Goal: Task Accomplishment & Management: Use online tool/utility

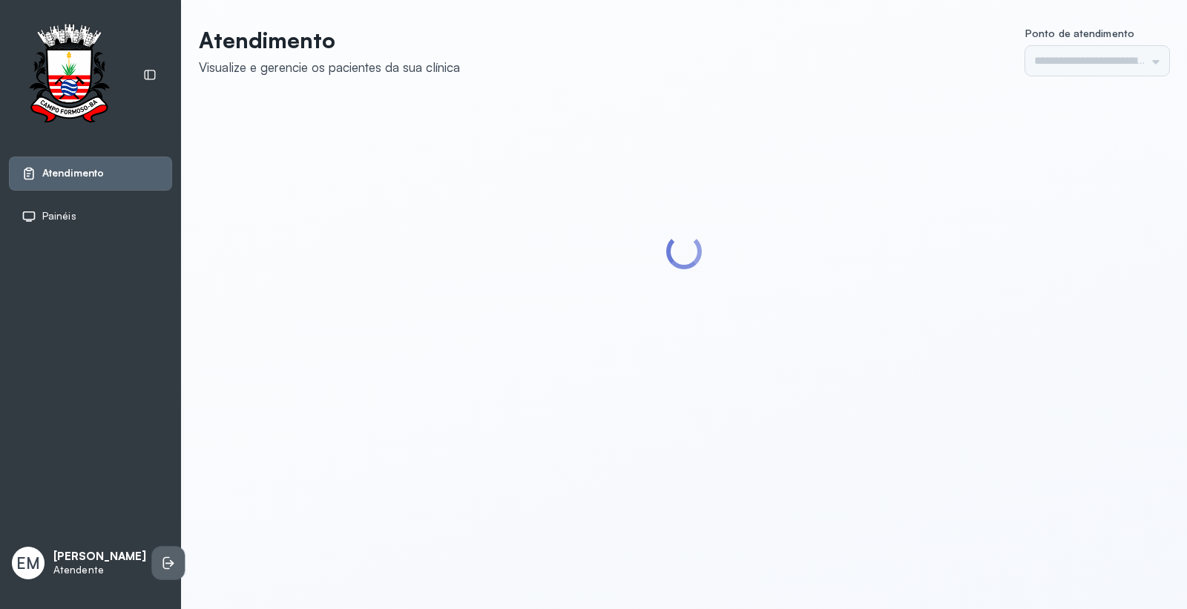
type input "*********"
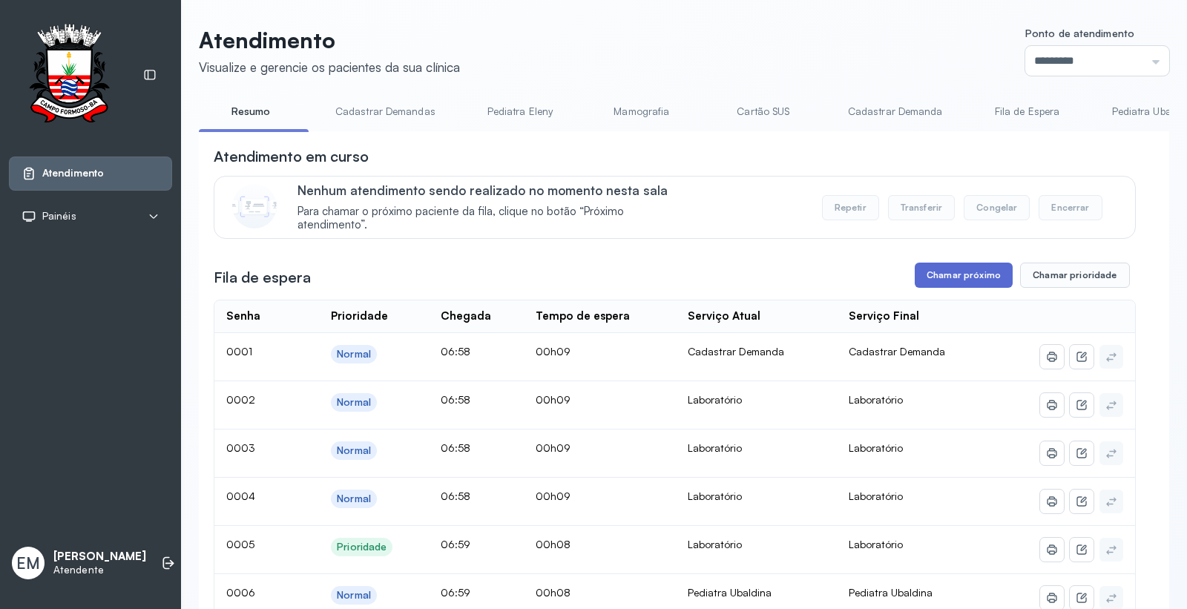
click at [952, 286] on button "Chamar próximo" at bounding box center [963, 275] width 98 height 25
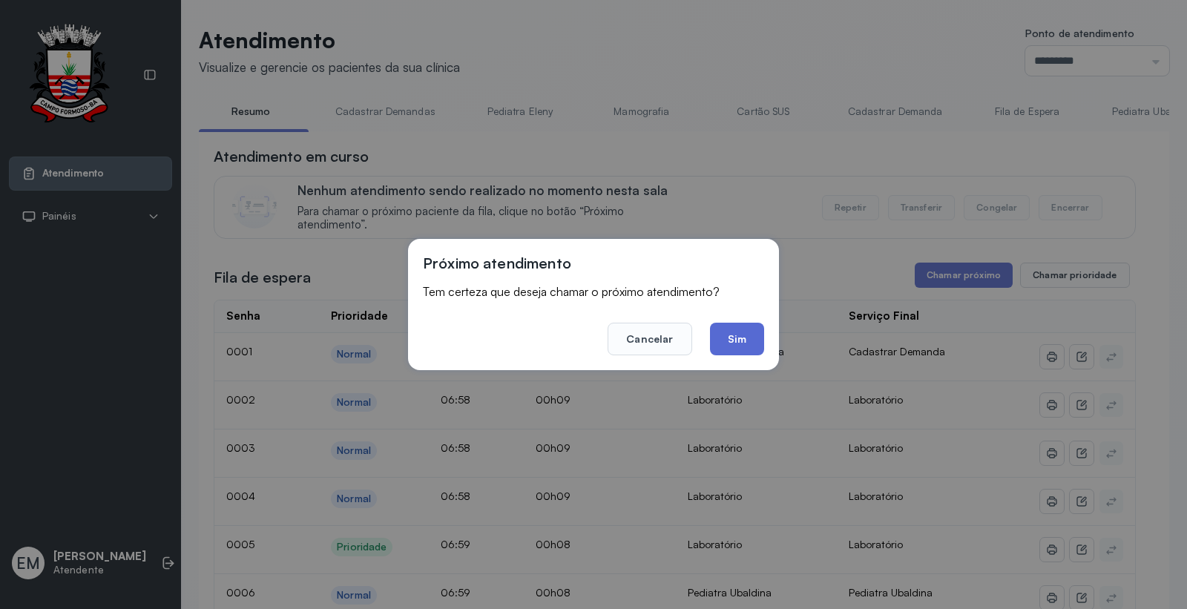
click at [738, 338] on button "Sim" at bounding box center [737, 339] width 54 height 33
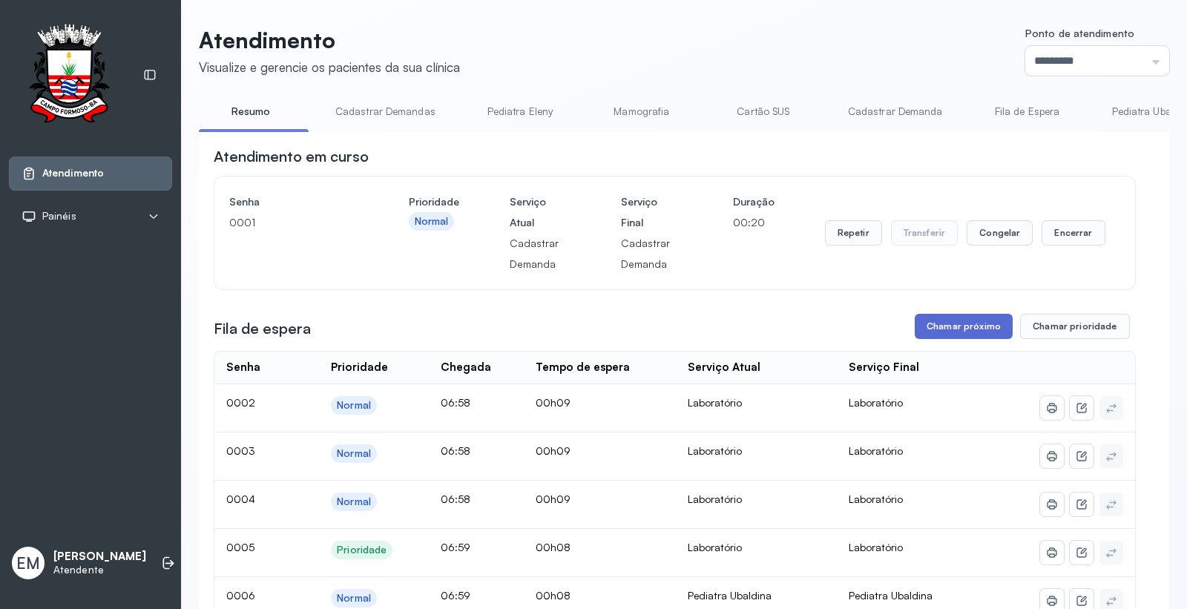
click at [950, 321] on button "Chamar próximo" at bounding box center [963, 326] width 98 height 25
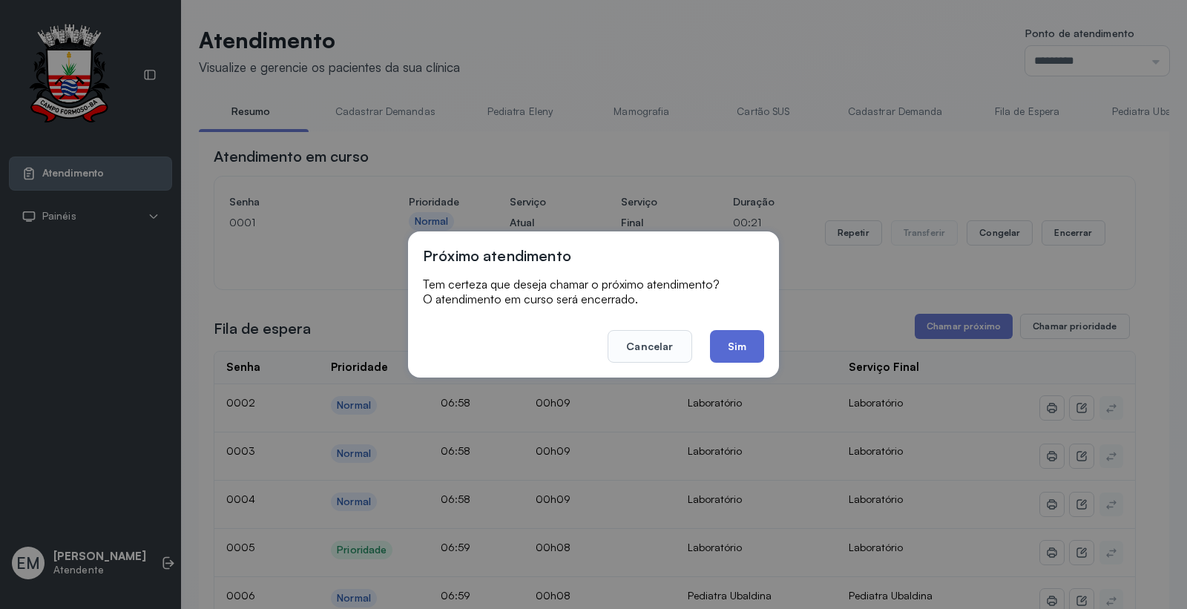
click at [725, 343] on button "Sim" at bounding box center [737, 346] width 54 height 33
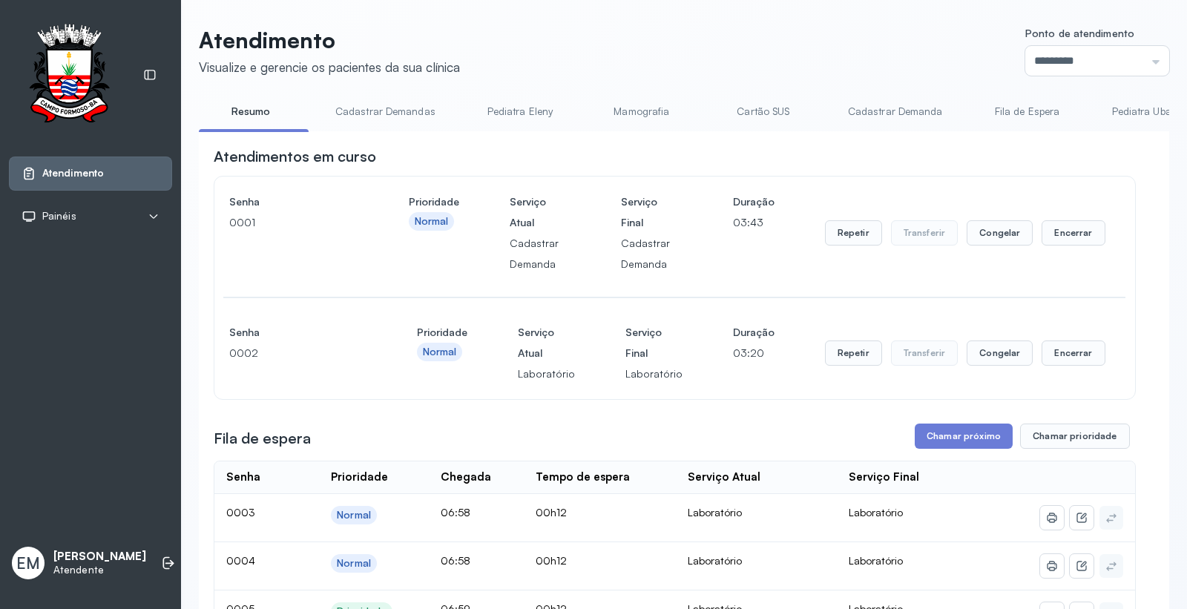
scroll to position [82, 0]
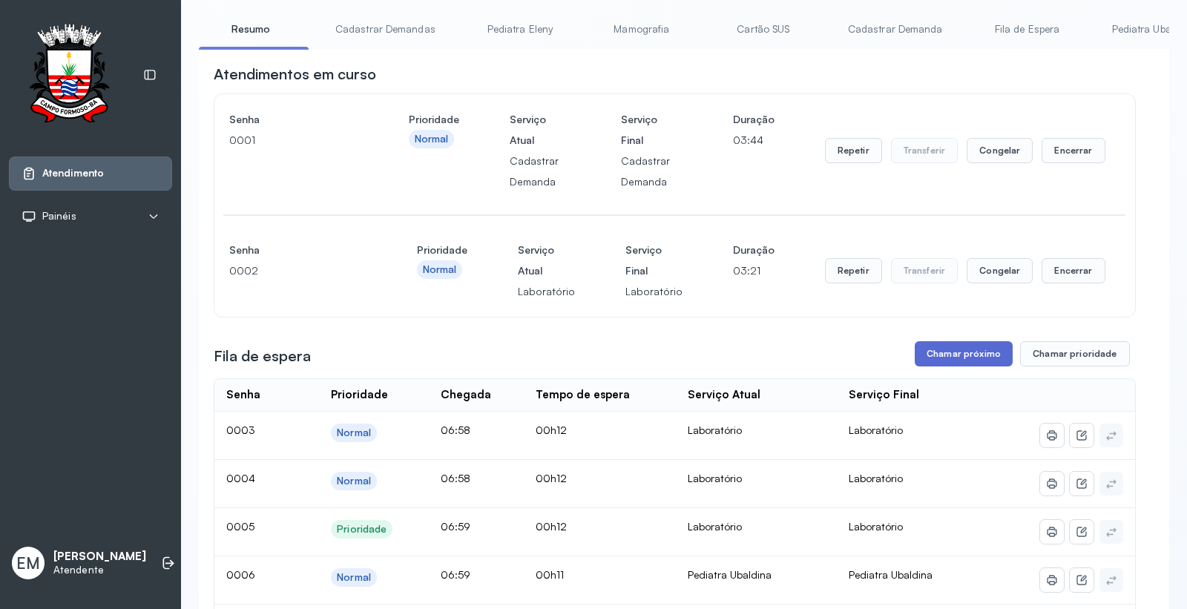
click at [946, 356] on button "Chamar próximo" at bounding box center [963, 353] width 98 height 25
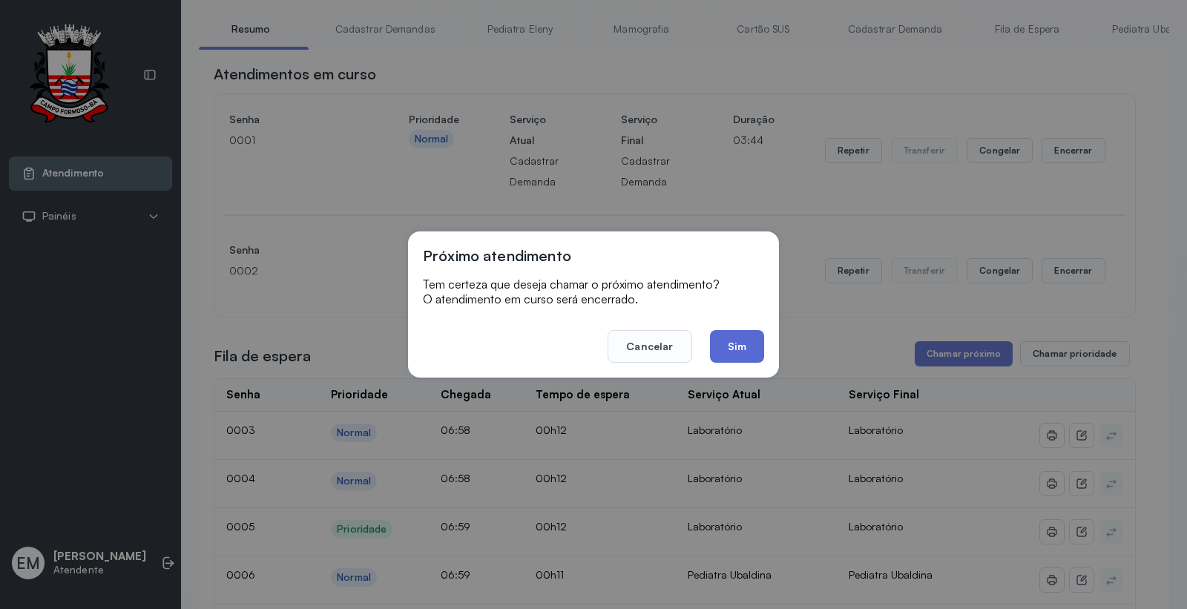
click at [750, 352] on button "Sim" at bounding box center [737, 346] width 54 height 33
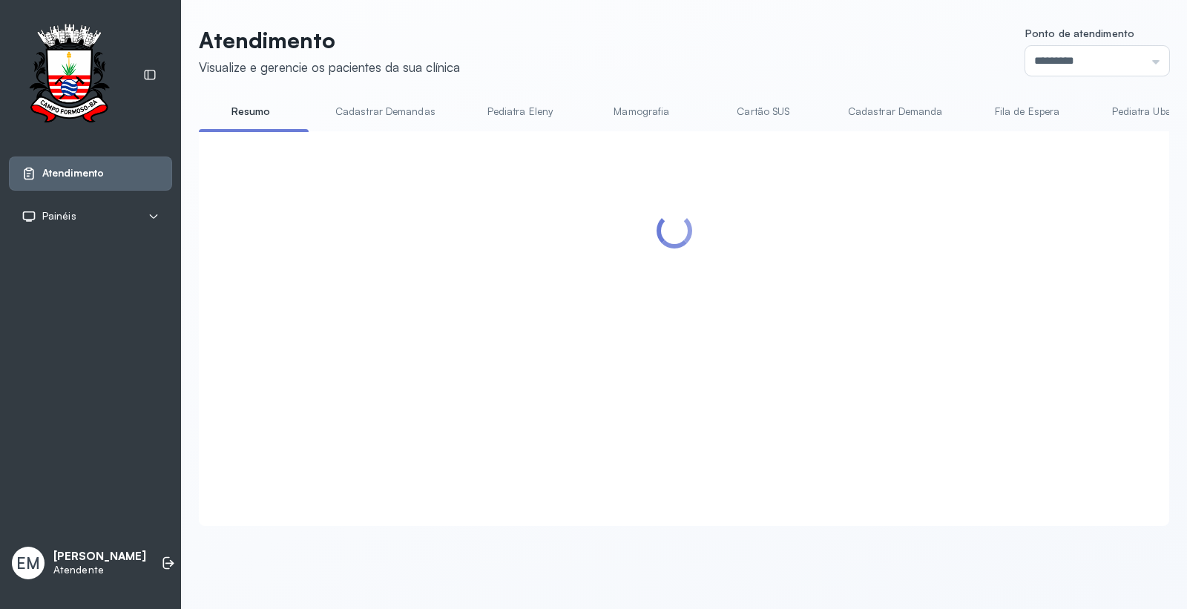
scroll to position [0, 0]
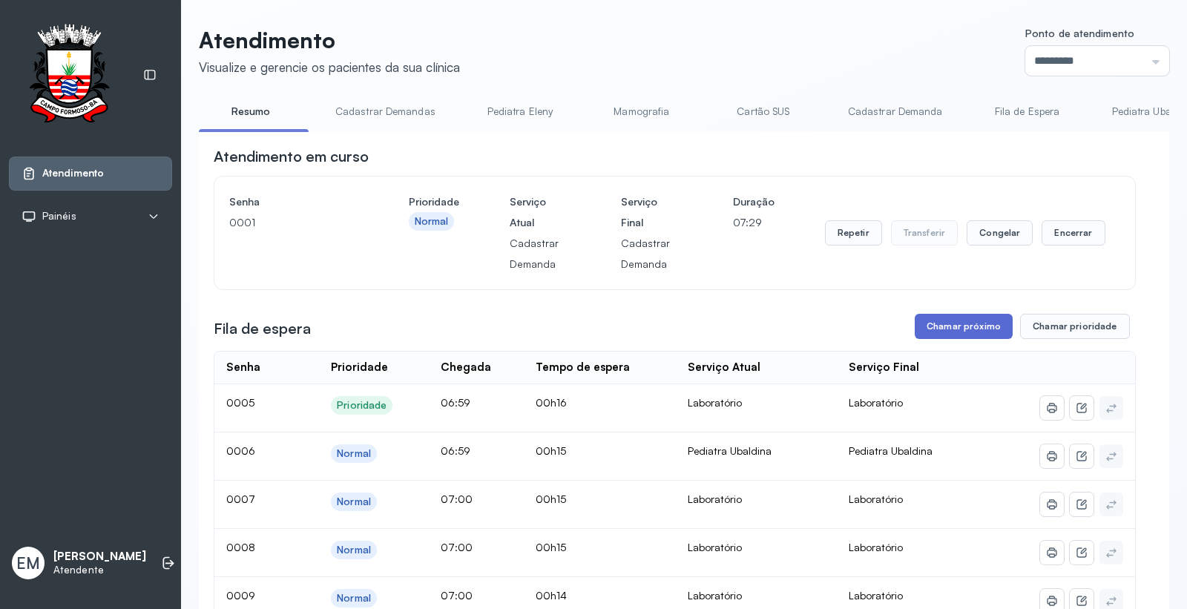
click at [943, 329] on button "Chamar próximo" at bounding box center [963, 326] width 98 height 25
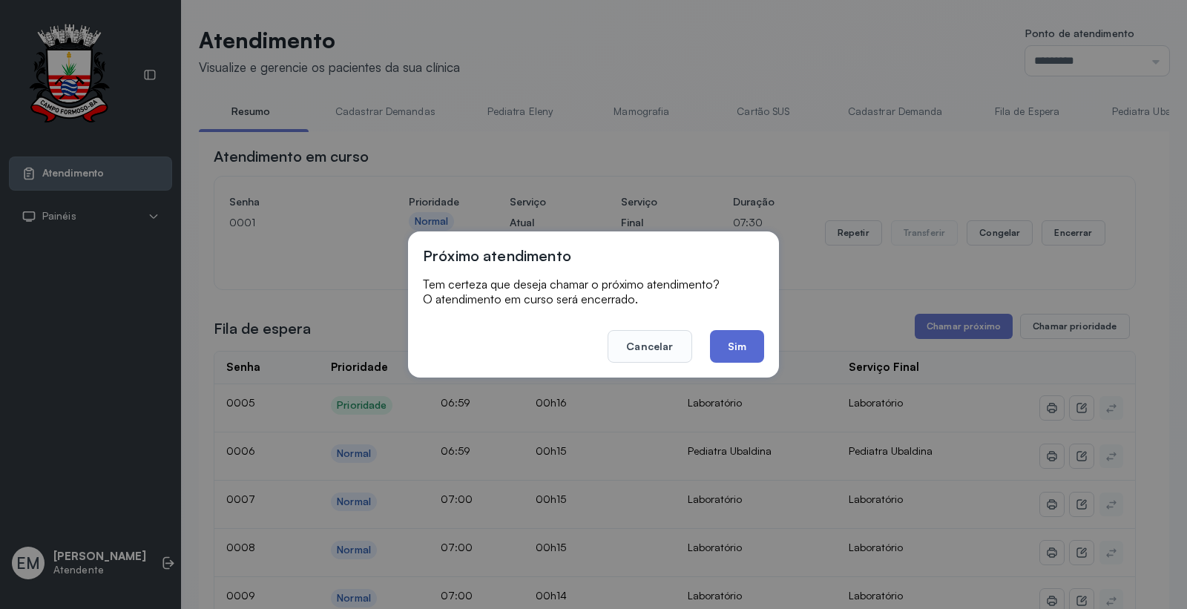
click at [736, 346] on button "Sim" at bounding box center [737, 346] width 54 height 33
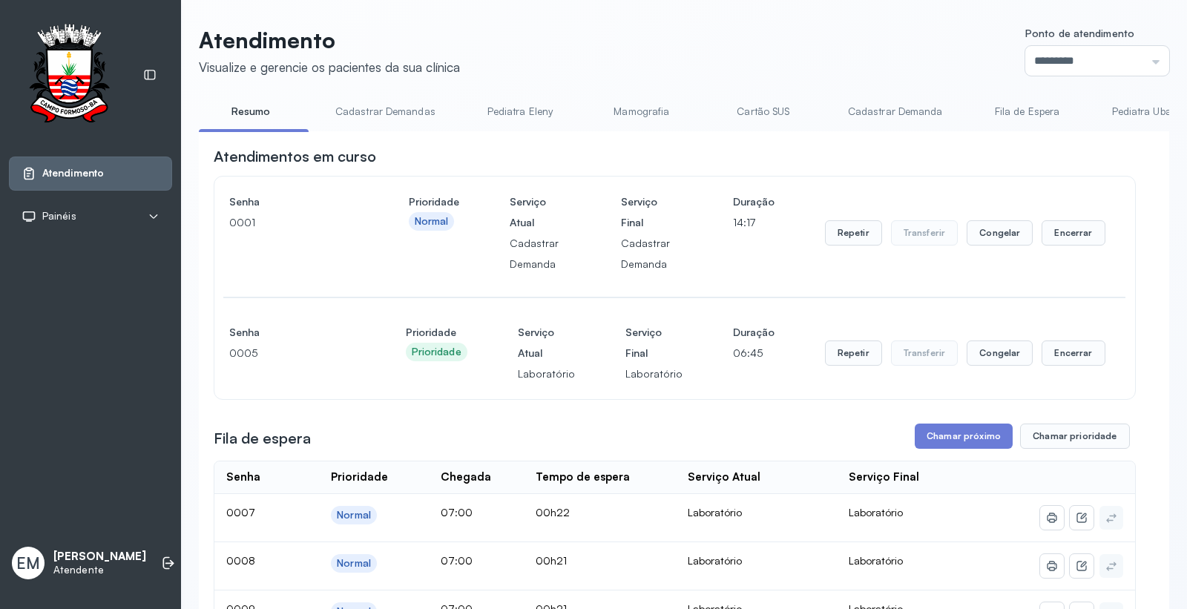
click at [156, 541] on div "EM Emilly Micaella Maia Atendente" at bounding box center [90, 563] width 163 height 44
click at [161, 555] on icon at bounding box center [168, 562] width 15 height 15
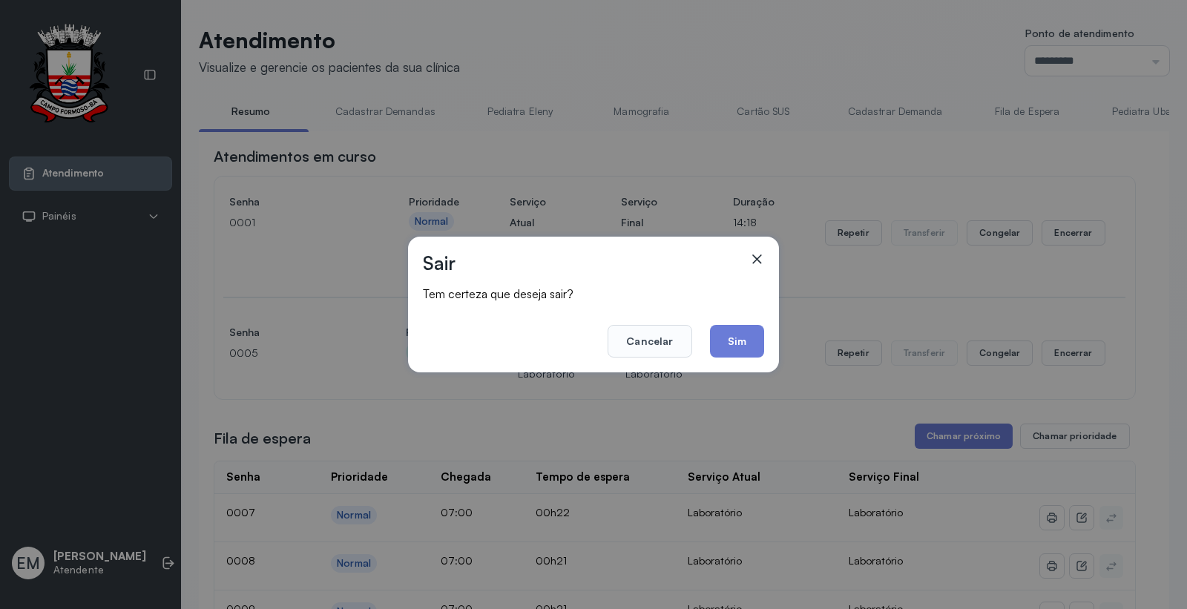
click at [752, 320] on footer "Cancelar Sim" at bounding box center [593, 330] width 341 height 53
click at [756, 336] on button "Sim" at bounding box center [737, 341] width 54 height 33
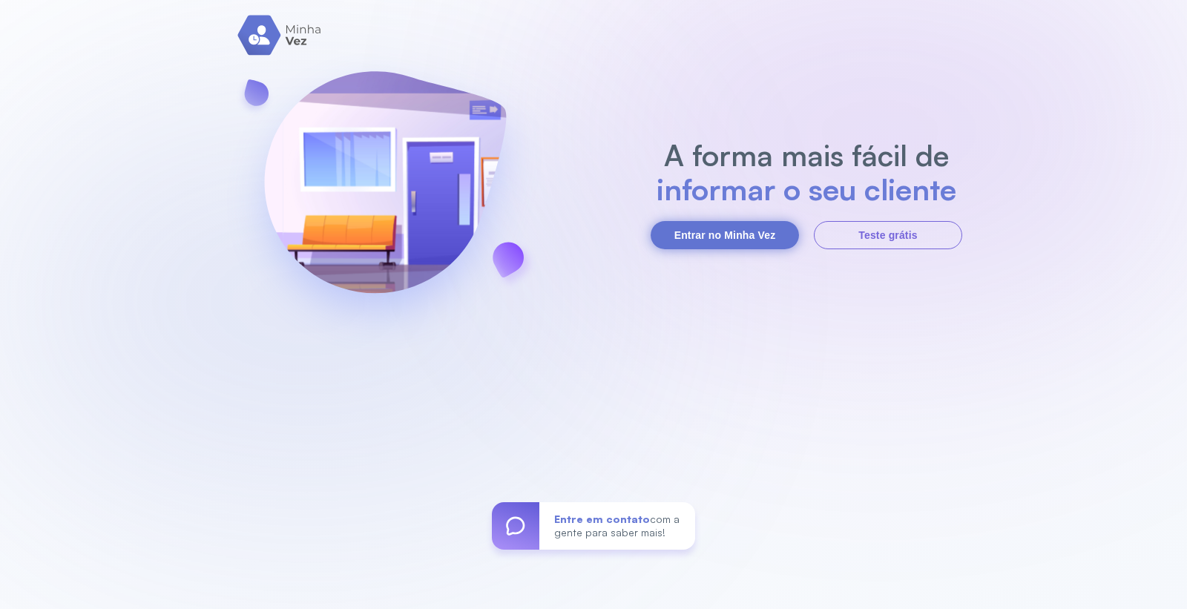
click at [743, 232] on button "Entrar no Minha Vez" at bounding box center [724, 235] width 148 height 28
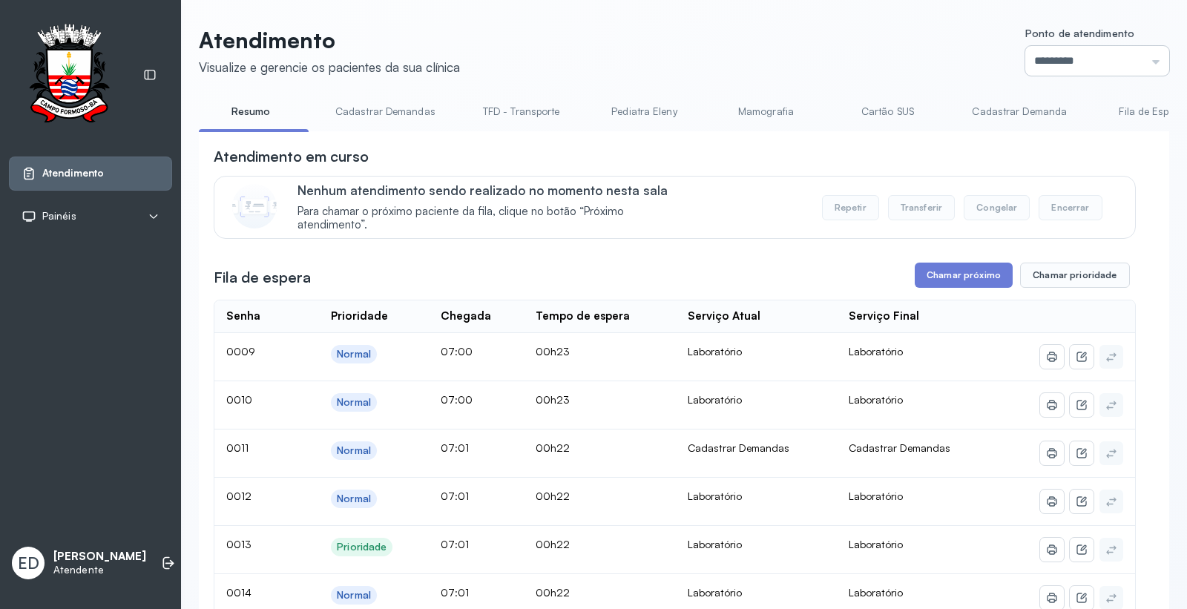
drag, startPoint x: 1094, startPoint y: 42, endPoint x: 1095, endPoint y: 58, distance: 15.6
click at [1095, 56] on div "Ponto de atendimento ********* Nenhum Guichê 01 Guichê 02 Guichê 03 Guichê 04 G…" at bounding box center [1097, 51] width 144 height 48
click at [1095, 59] on input "*********" at bounding box center [1097, 61] width 144 height 30
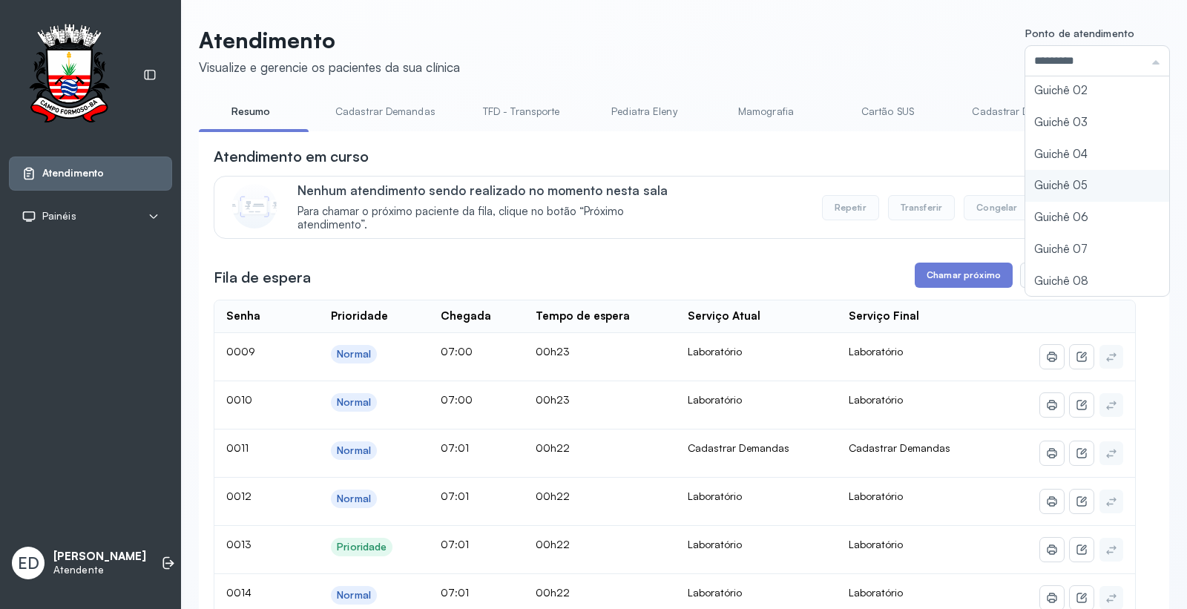
type input "*********"
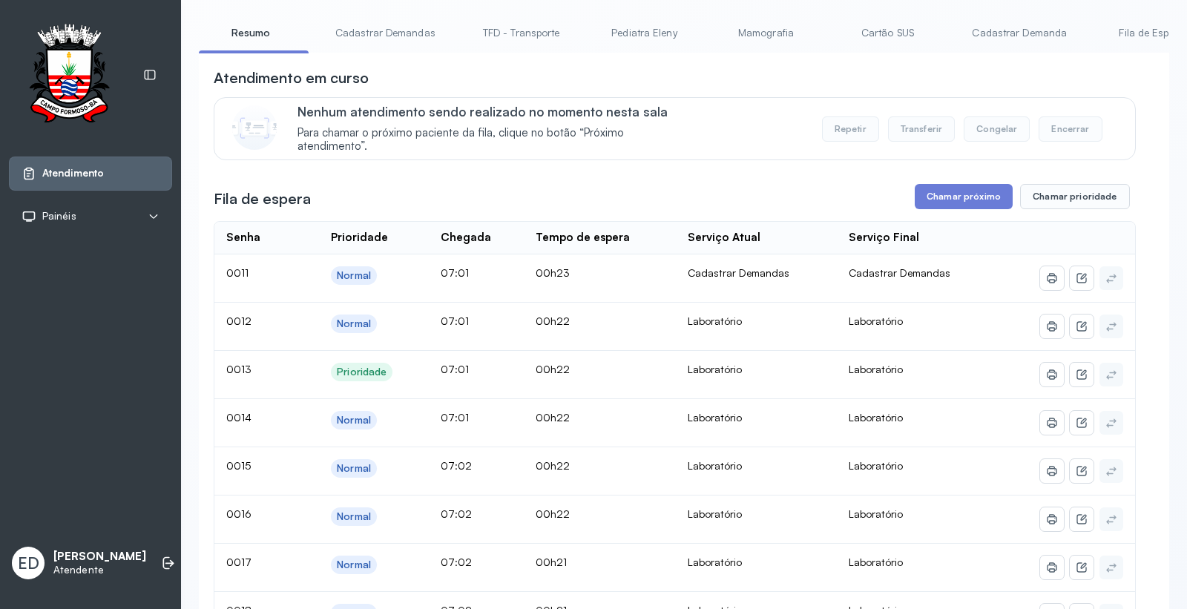
scroll to position [0, 0]
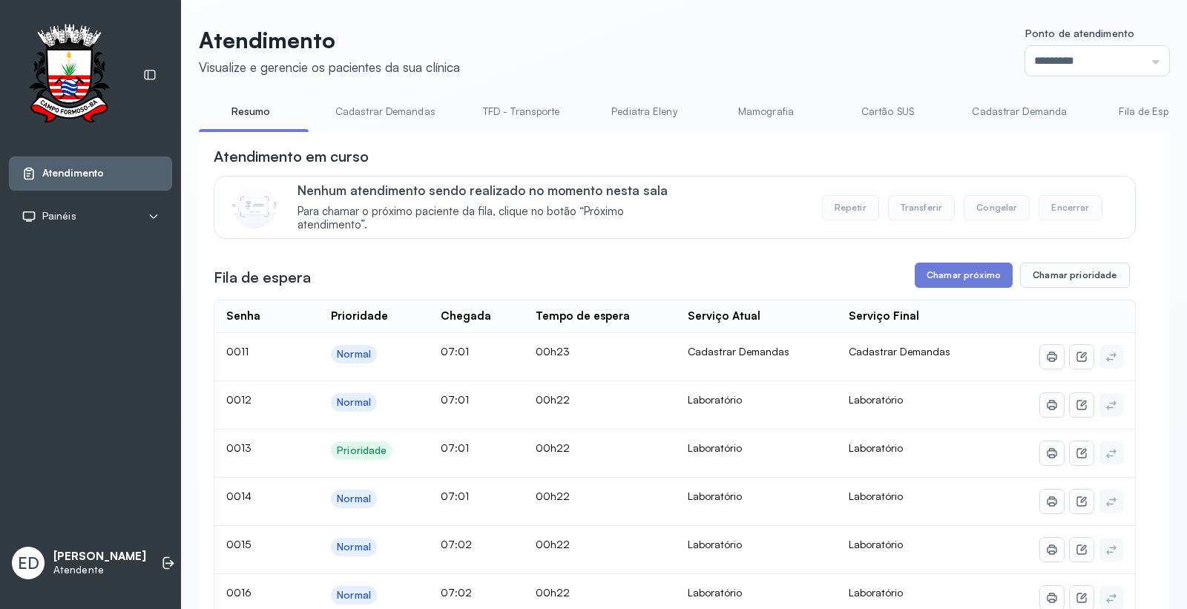
click at [891, 116] on link "Cartão SUS" at bounding box center [887, 111] width 104 height 24
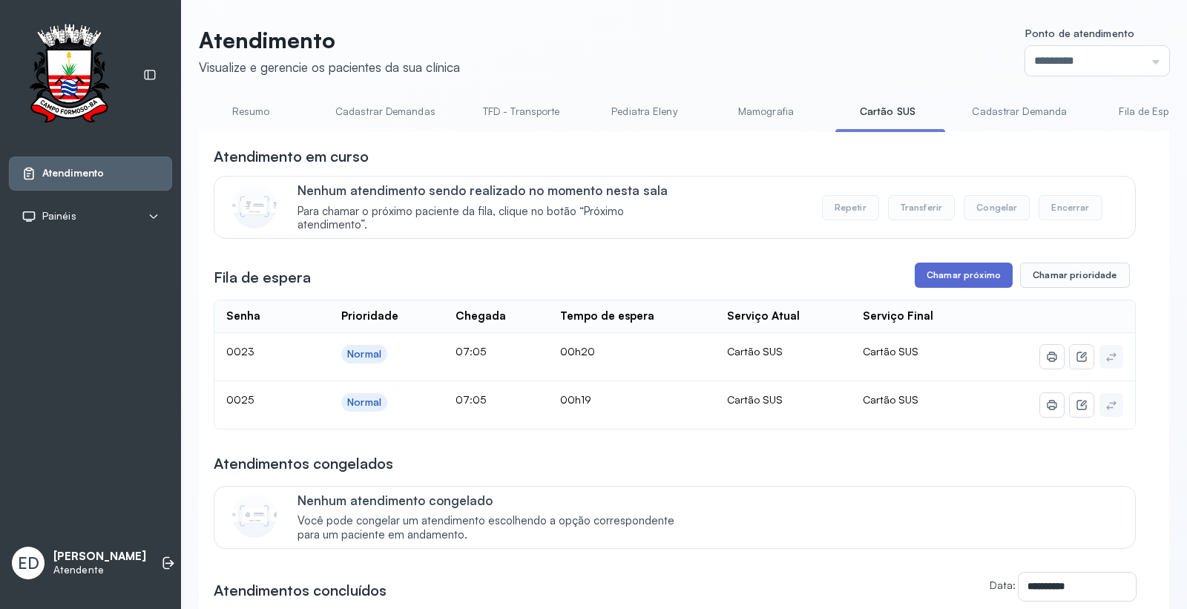
click at [945, 283] on button "Chamar próximo" at bounding box center [963, 275] width 98 height 25
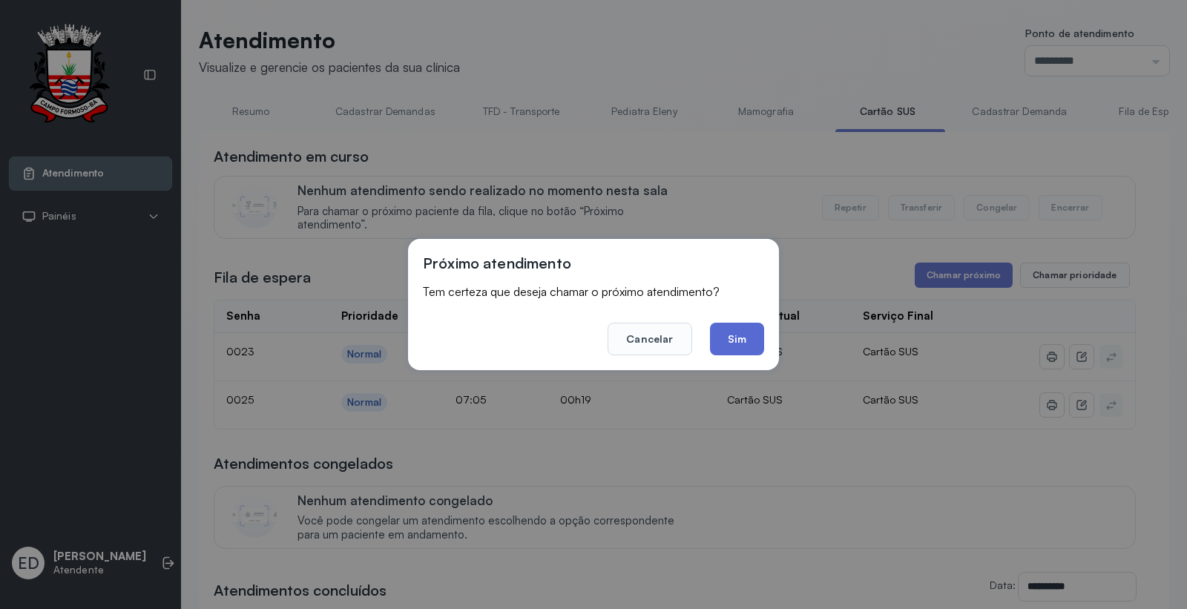
click at [735, 334] on button "Sim" at bounding box center [737, 339] width 54 height 33
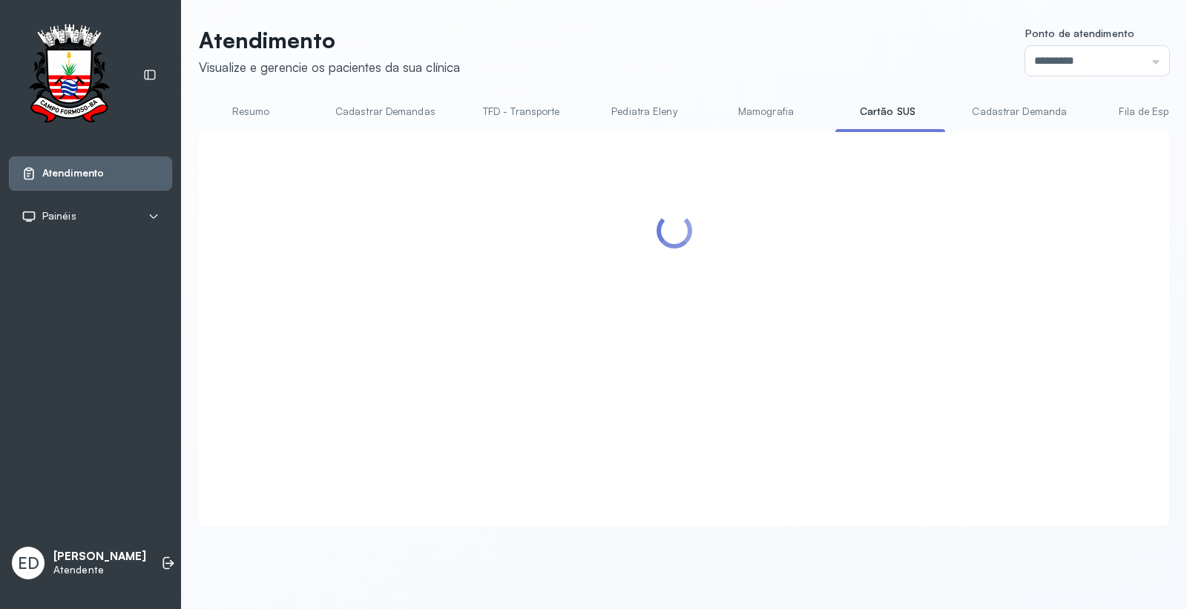
click at [792, 50] on header "Atendimento Visualize e gerencie os pacientes da sua clínica Ponto de atendimen…" at bounding box center [684, 51] width 970 height 49
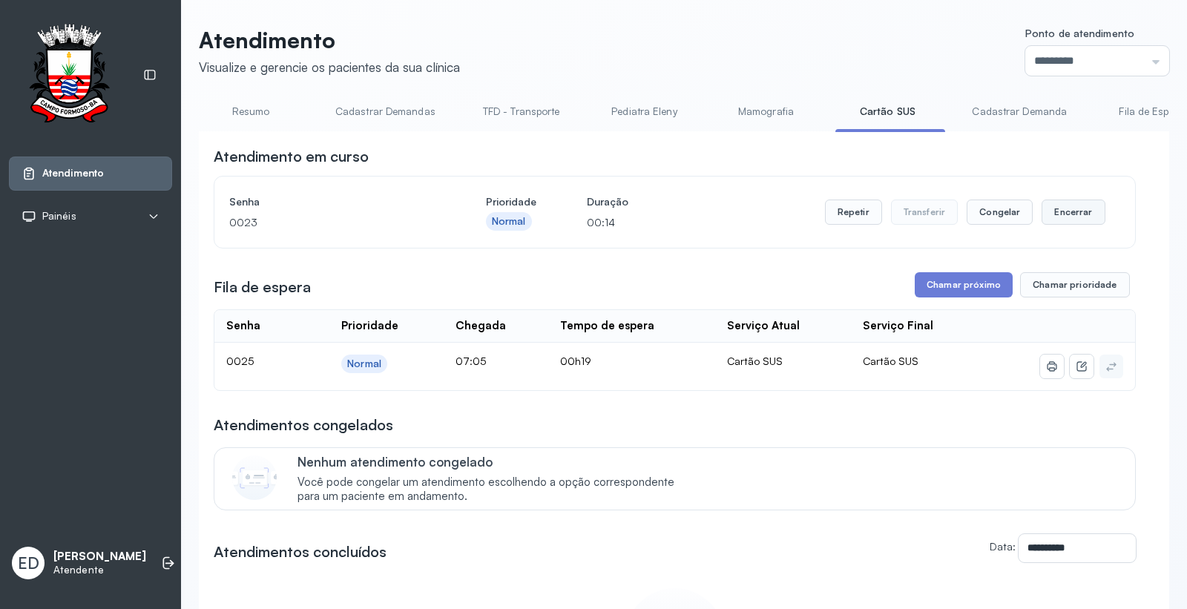
click at [1069, 214] on button "Encerrar" at bounding box center [1072, 212] width 63 height 25
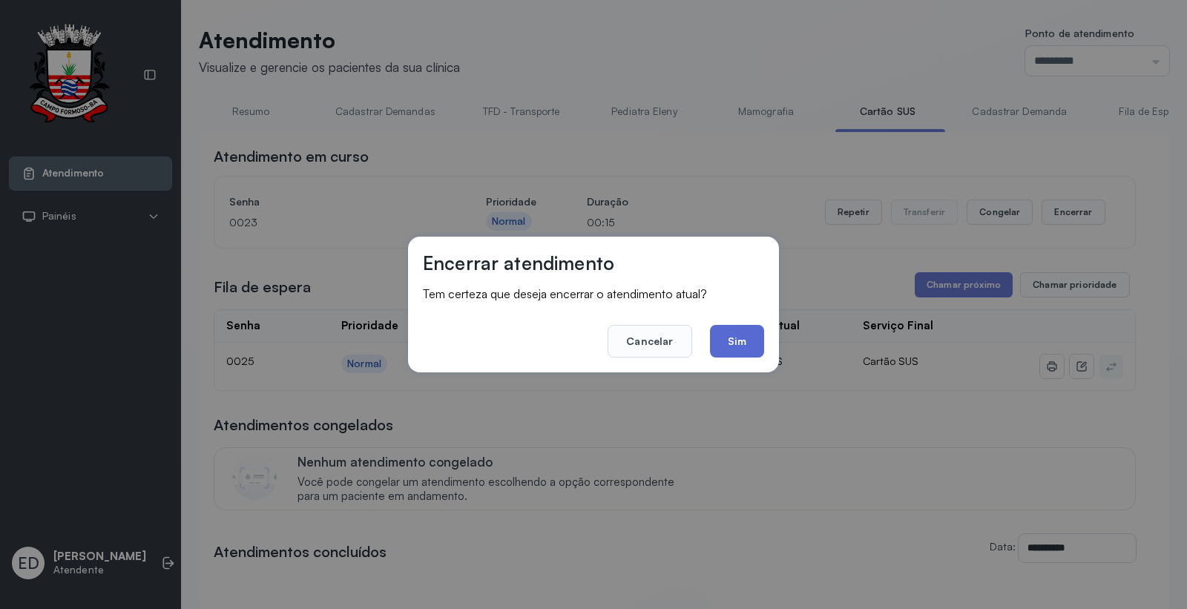
click at [748, 332] on button "Sim" at bounding box center [737, 341] width 54 height 33
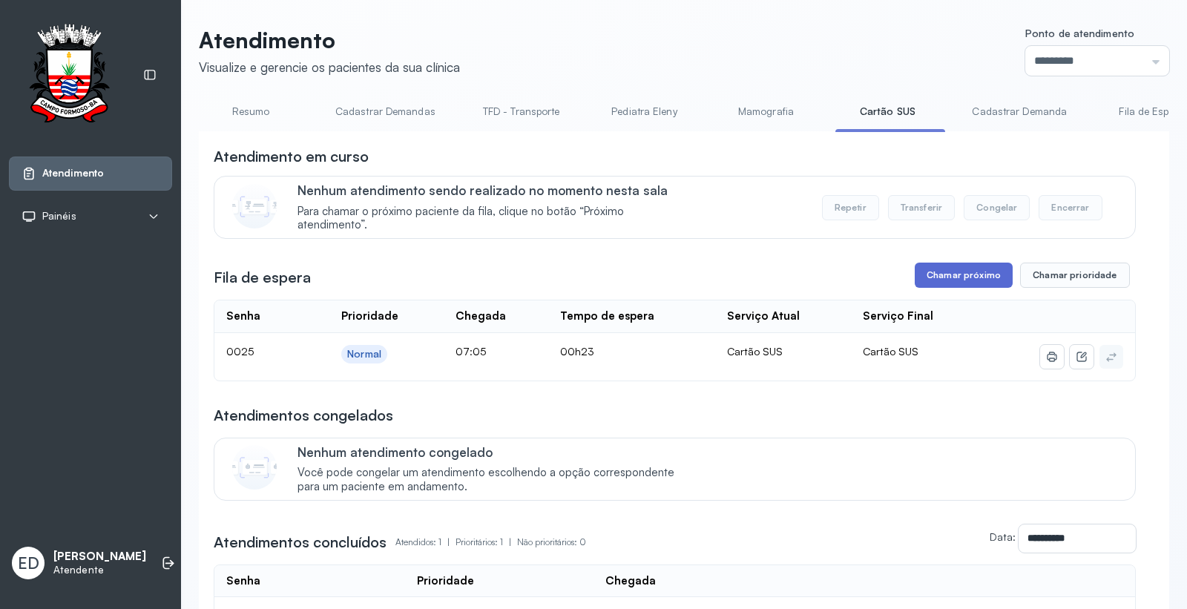
drag, startPoint x: 974, startPoint y: 278, endPoint x: 967, endPoint y: 283, distance: 8.5
click at [967, 283] on button "Chamar próximo" at bounding box center [963, 275] width 98 height 25
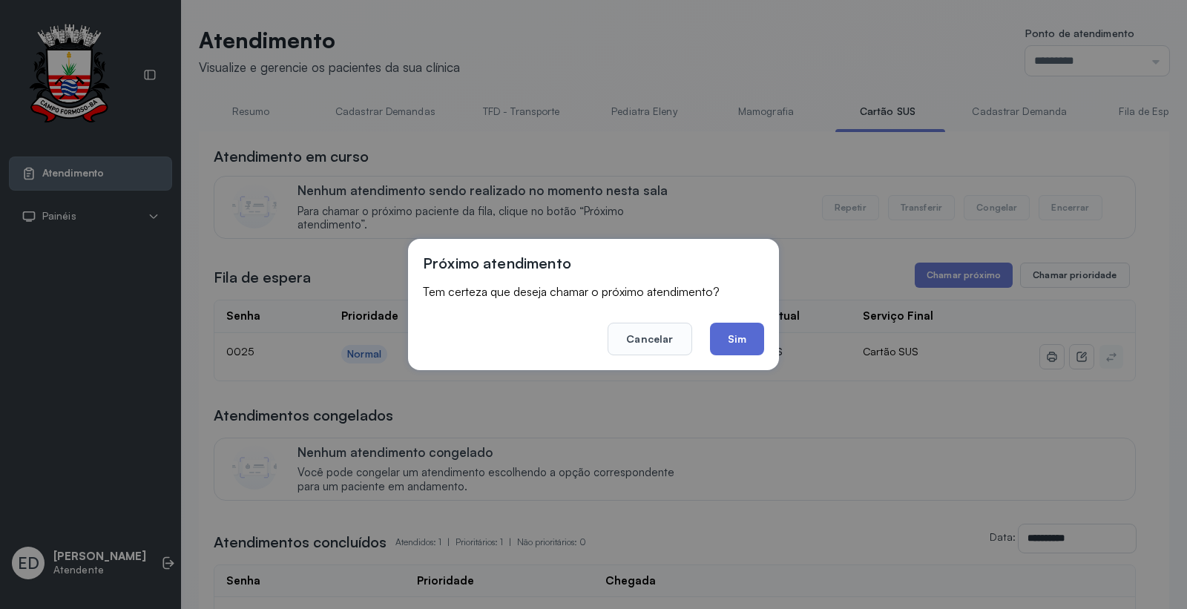
click at [736, 335] on button "Sim" at bounding box center [737, 339] width 54 height 33
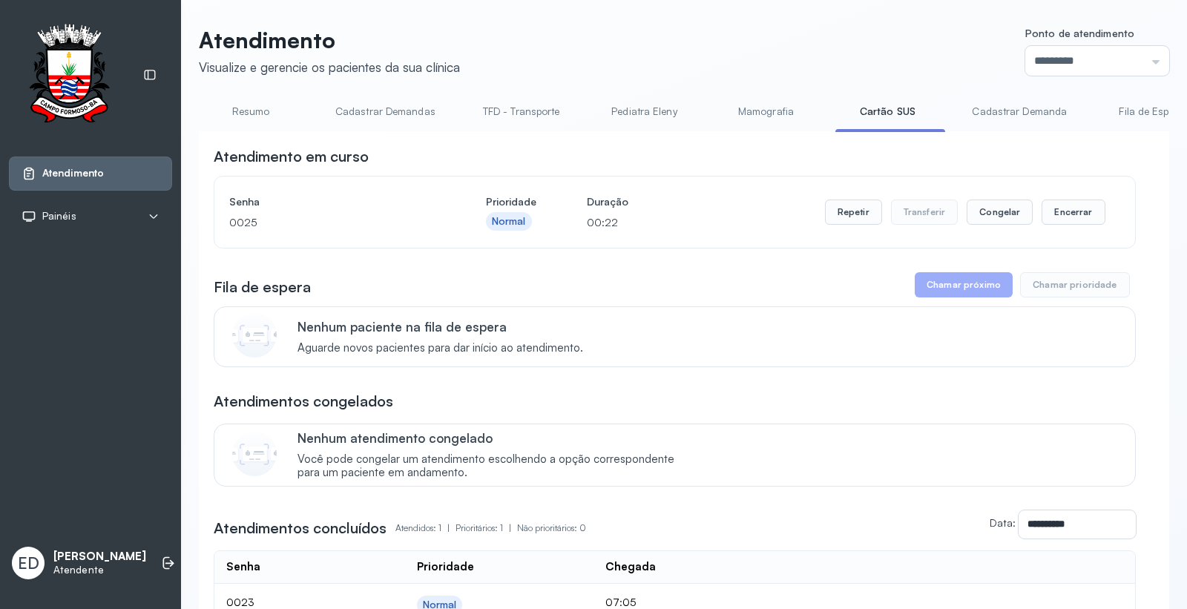
click at [802, 53] on header "Atendimento Visualize e gerencie os pacientes da sua clínica Ponto de atendimen…" at bounding box center [684, 51] width 970 height 49
click at [641, 63] on header "Atendimento Visualize e gerencie os pacientes da sua clínica Ponto de atendimen…" at bounding box center [684, 51] width 970 height 49
click at [642, 63] on header "Atendimento Visualize e gerencie os pacientes da sua clínica Ponto de atendimen…" at bounding box center [684, 51] width 970 height 49
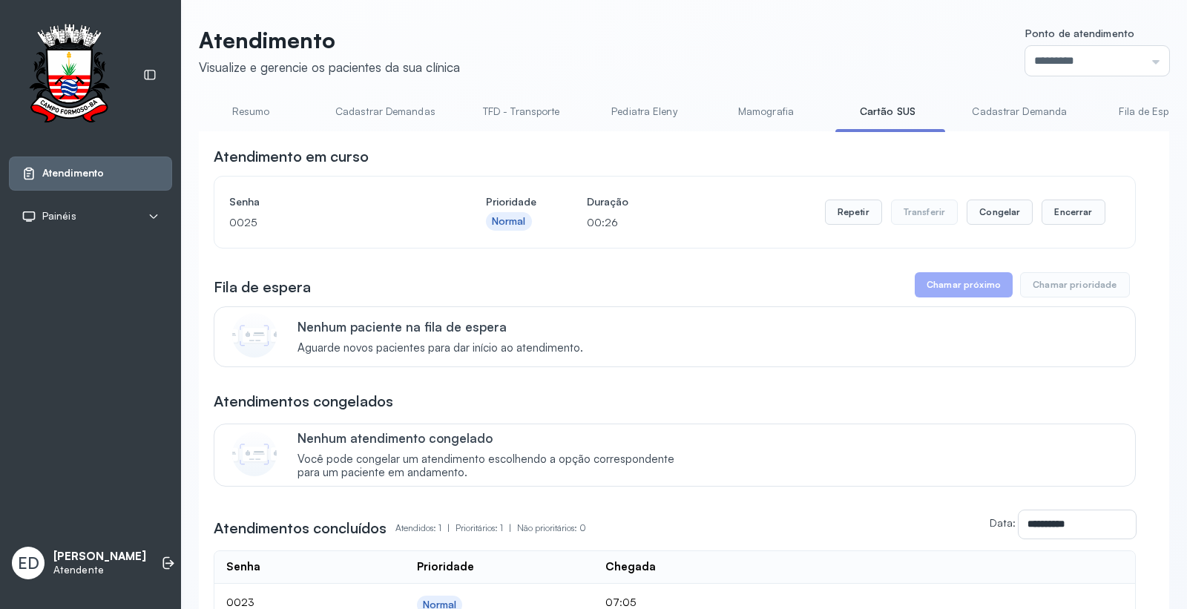
click at [885, 40] on header "Atendimento Visualize e gerencie os pacientes da sua clínica Ponto de atendimen…" at bounding box center [684, 51] width 970 height 49
click at [850, 220] on button "Repetir" at bounding box center [853, 212] width 57 height 25
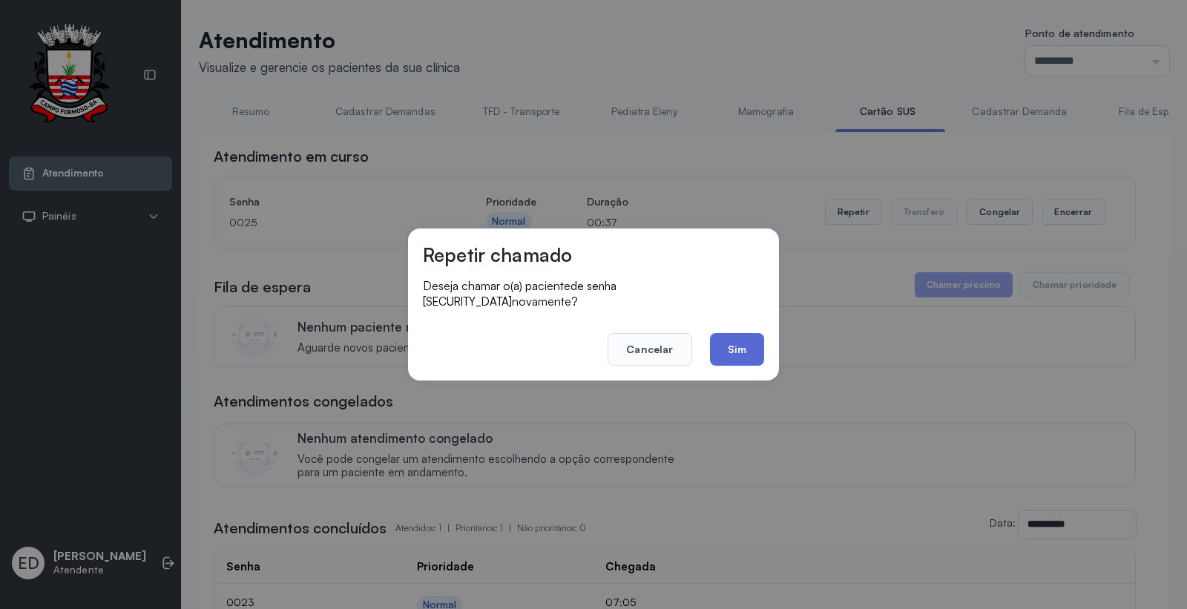
click at [724, 341] on button "Sim" at bounding box center [737, 349] width 54 height 33
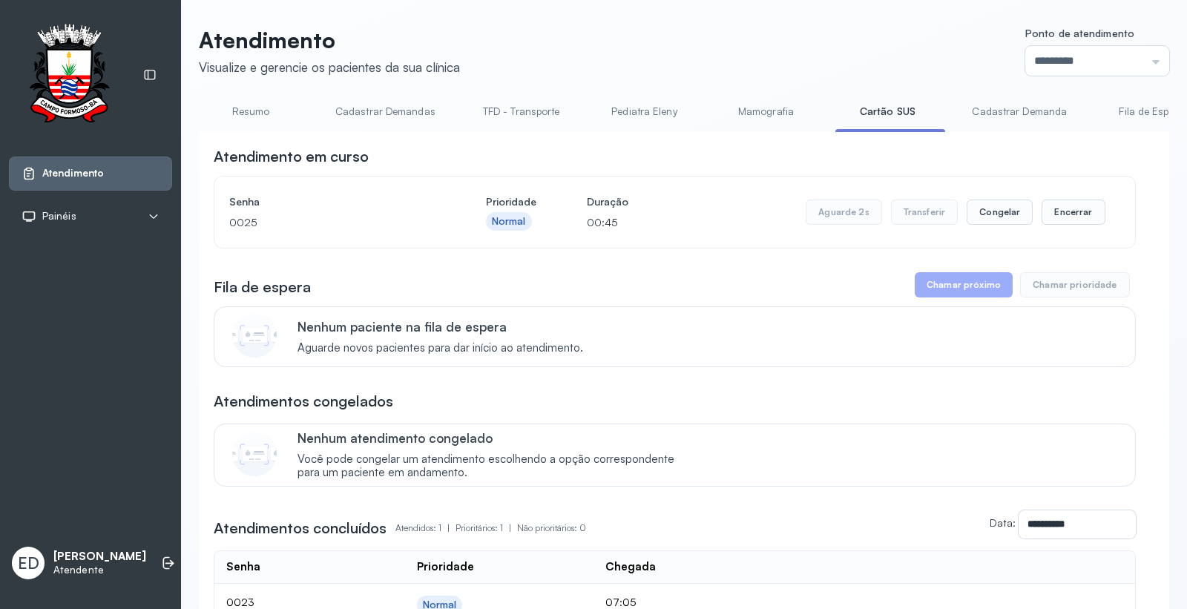
click at [761, 55] on header "Atendimento Visualize e gerencie os pacientes da sua clínica Ponto de atendimen…" at bounding box center [684, 51] width 970 height 49
click at [1072, 222] on button "Encerrar" at bounding box center [1072, 212] width 63 height 25
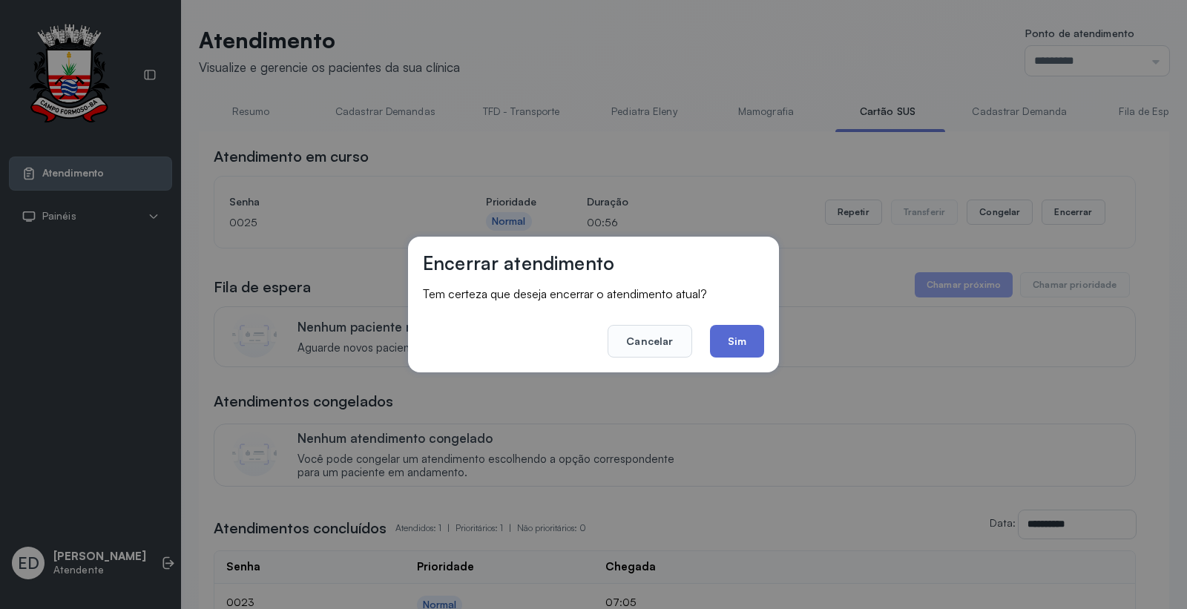
click at [752, 346] on button "Sim" at bounding box center [737, 341] width 54 height 33
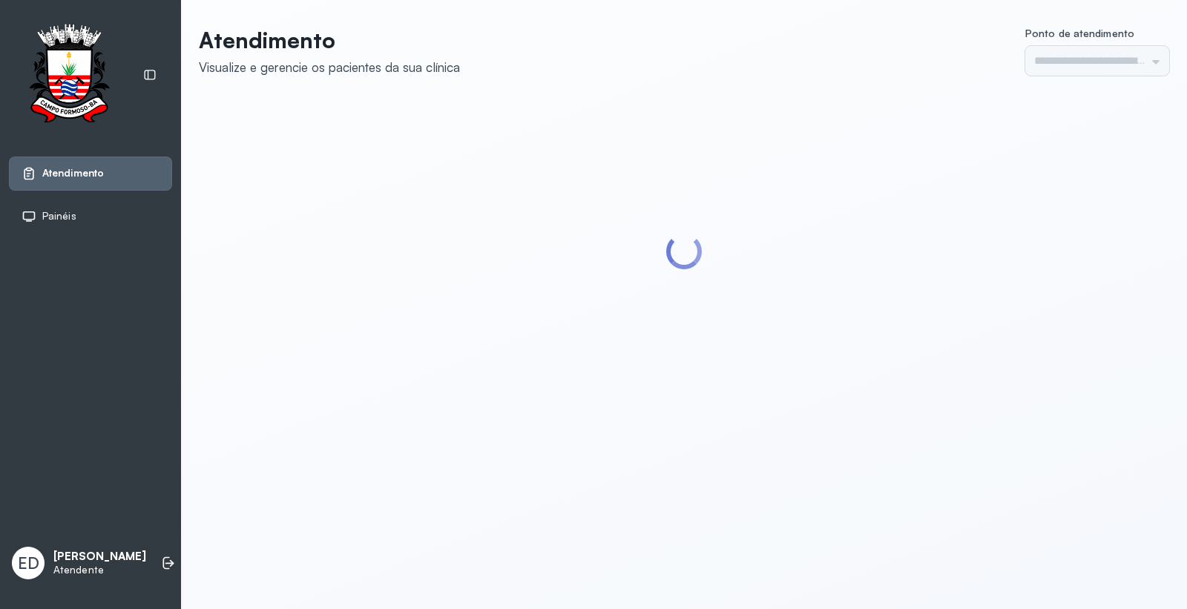
type input "*********"
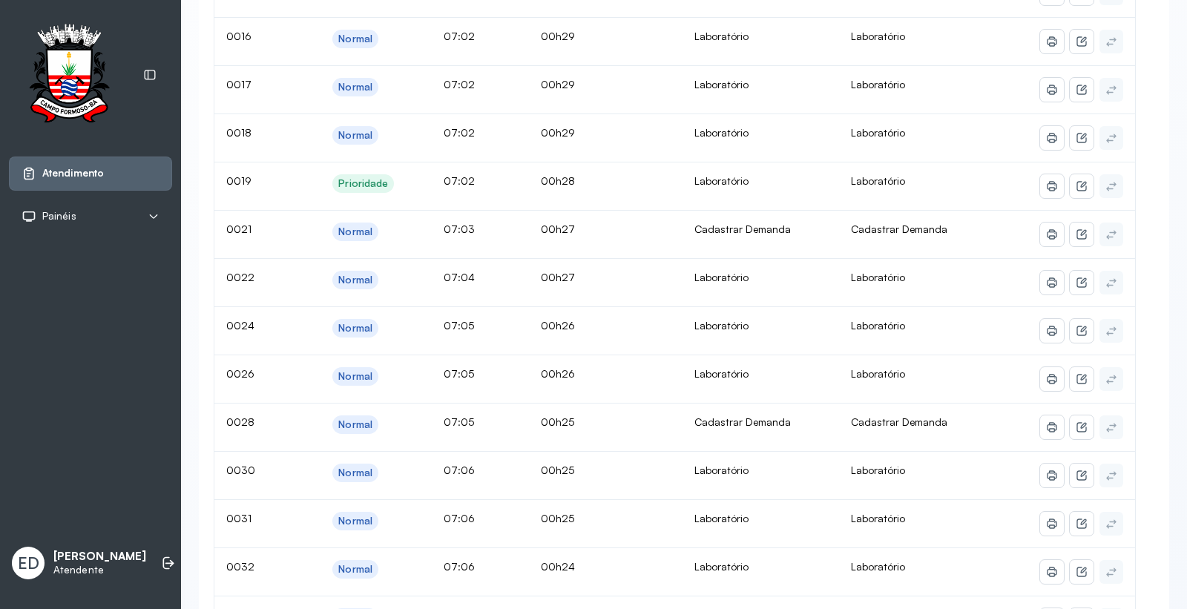
scroll to position [82, 0]
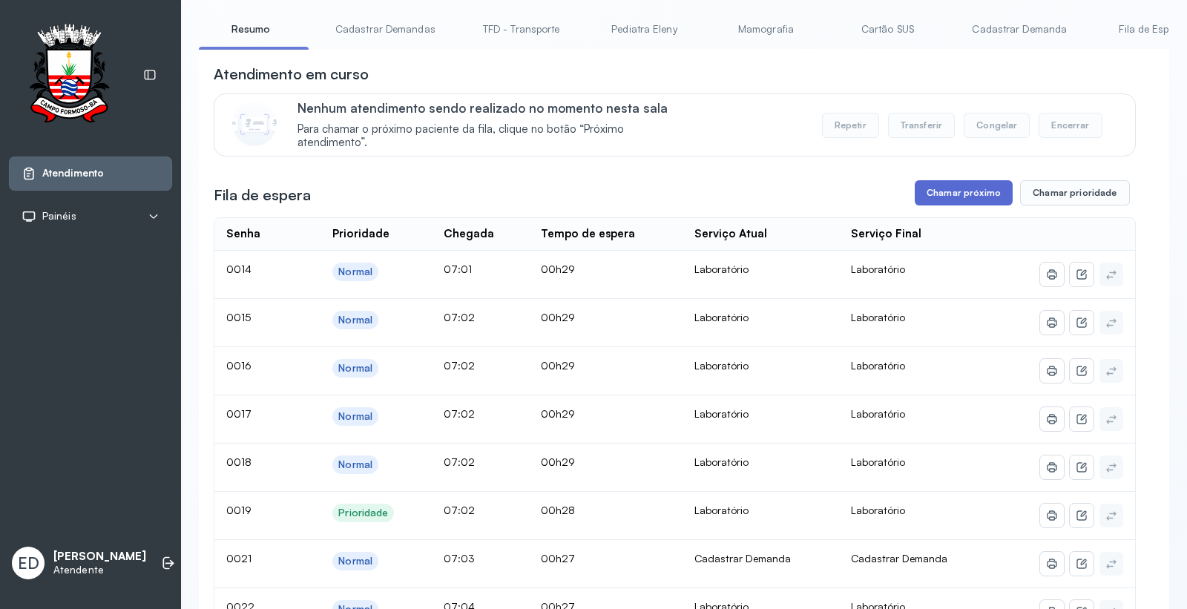
click at [940, 191] on button "Chamar próximo" at bounding box center [963, 192] width 98 height 25
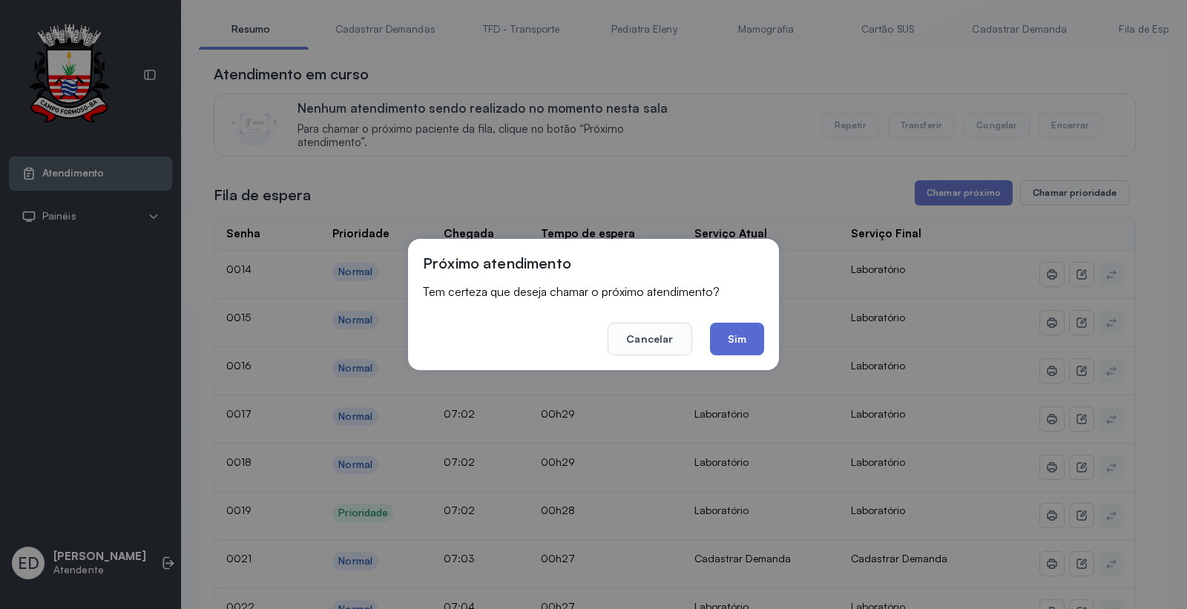
click at [743, 335] on button "Sim" at bounding box center [737, 339] width 54 height 33
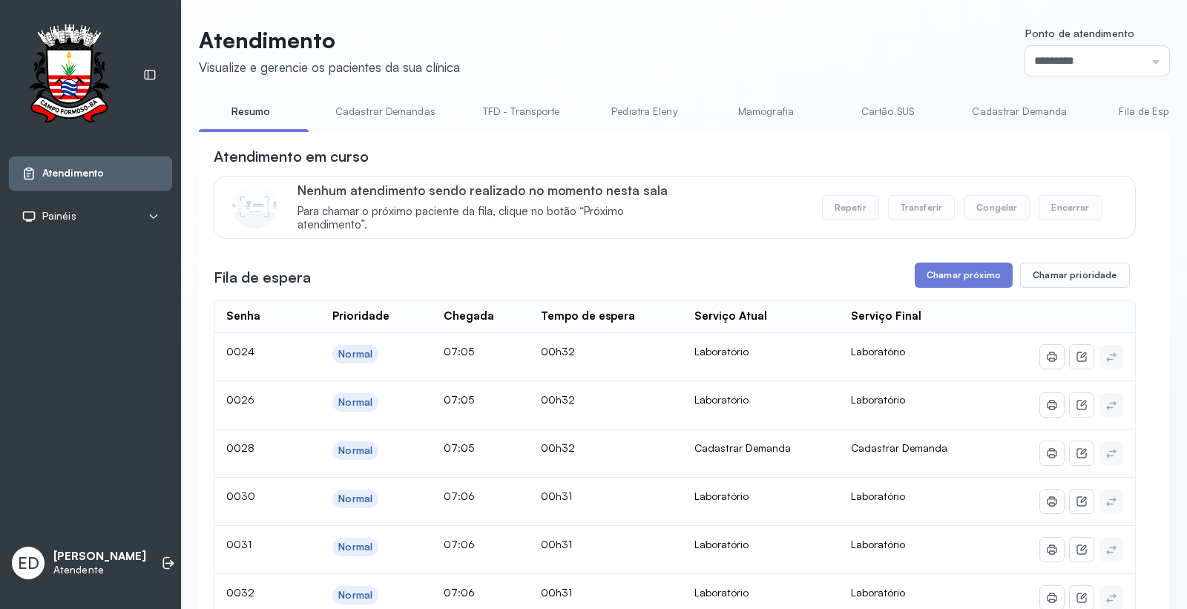
click at [878, 110] on link "Cartão SUS" at bounding box center [887, 111] width 104 height 24
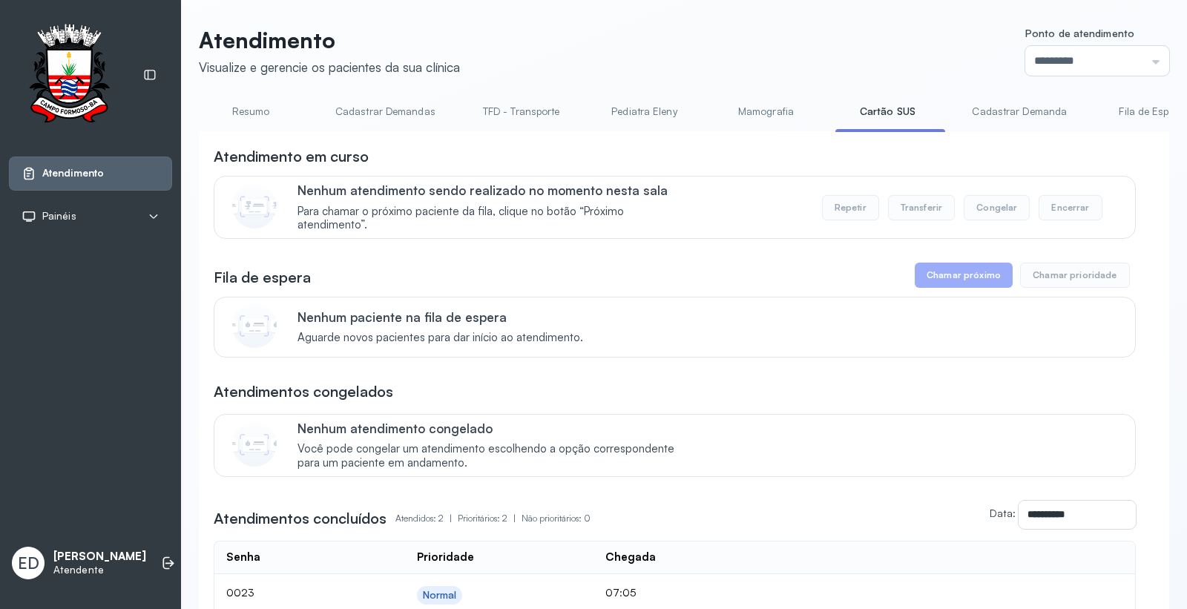
click at [251, 110] on link "Resumo" at bounding box center [251, 111] width 104 height 24
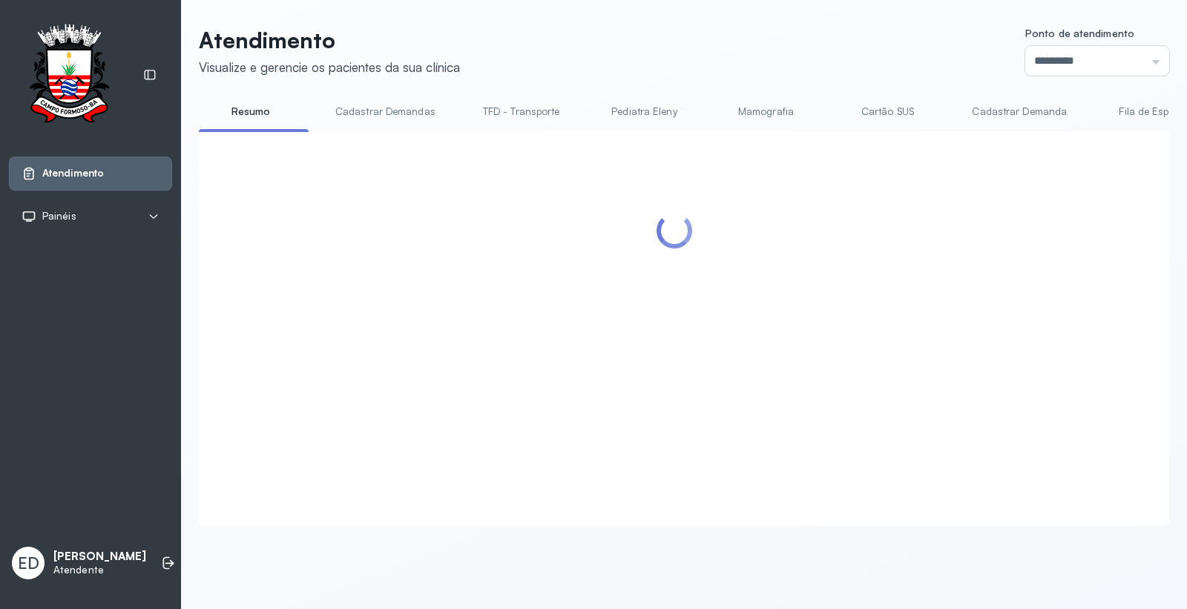
click at [547, 108] on link "TFD - Transporte" at bounding box center [521, 111] width 107 height 24
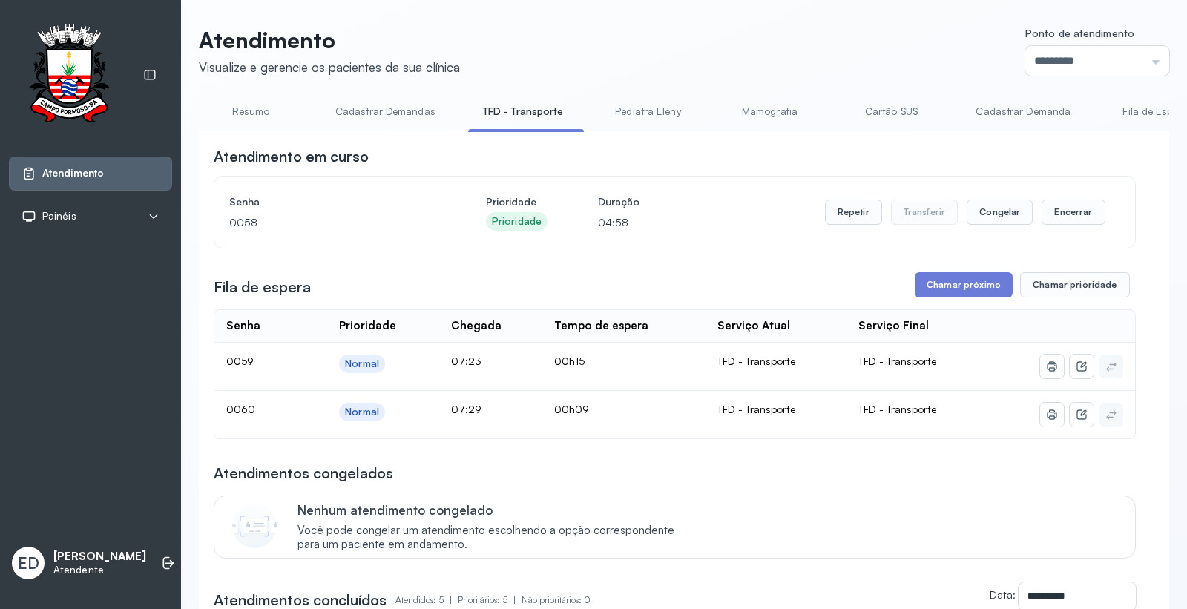
click at [240, 106] on link "Resumo" at bounding box center [251, 111] width 104 height 24
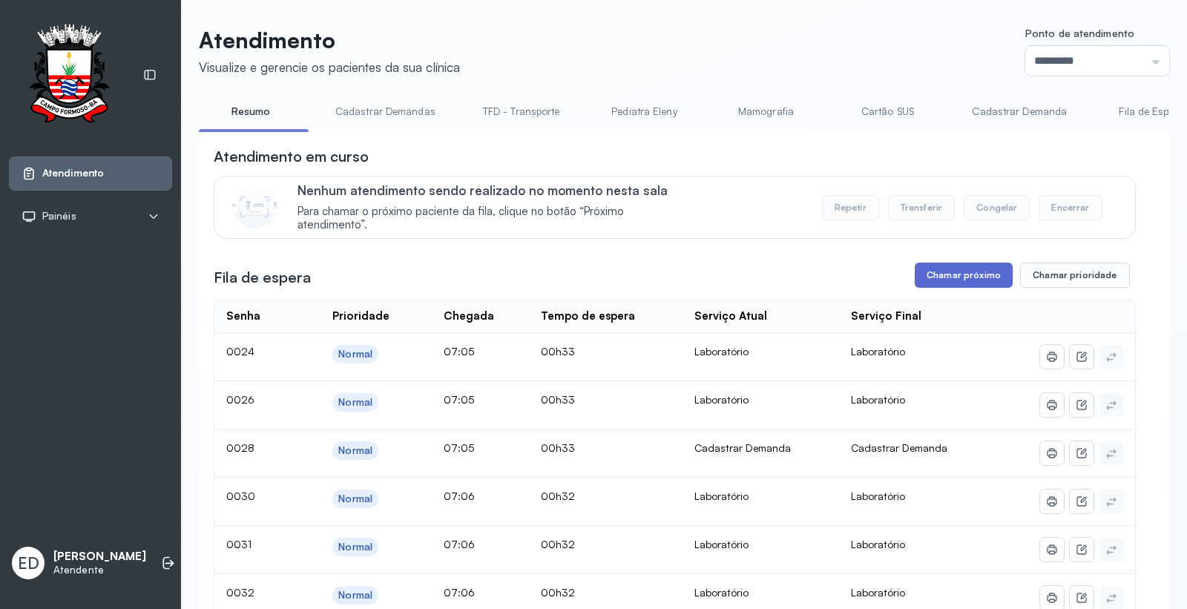
click at [995, 279] on button "Chamar próximo" at bounding box center [963, 275] width 98 height 25
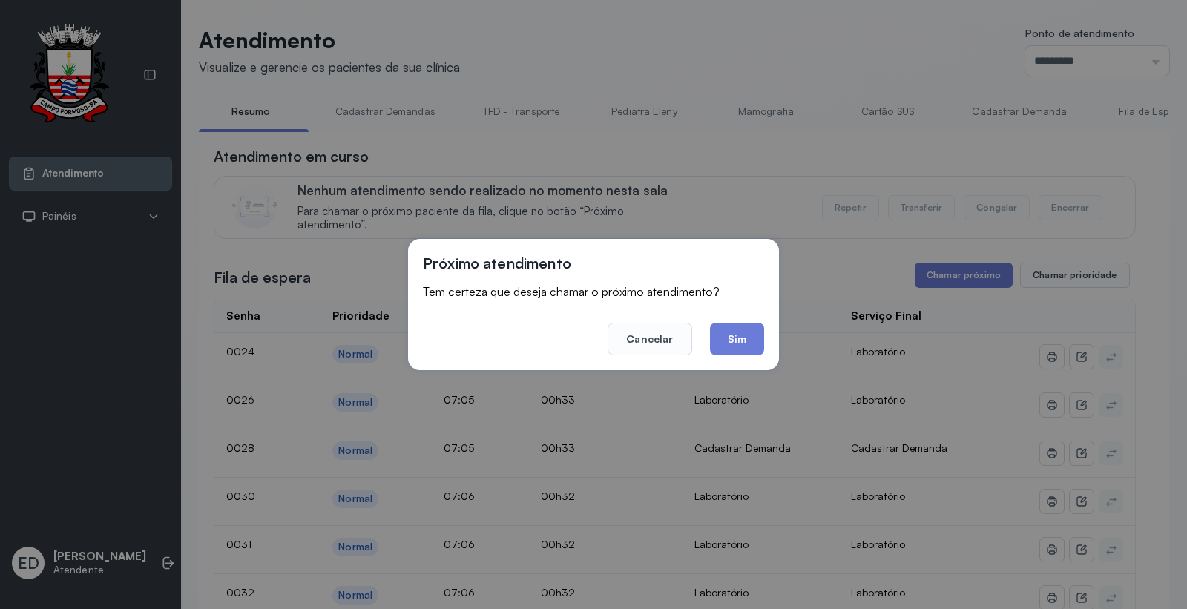
click at [746, 345] on button "Sim" at bounding box center [737, 339] width 54 height 33
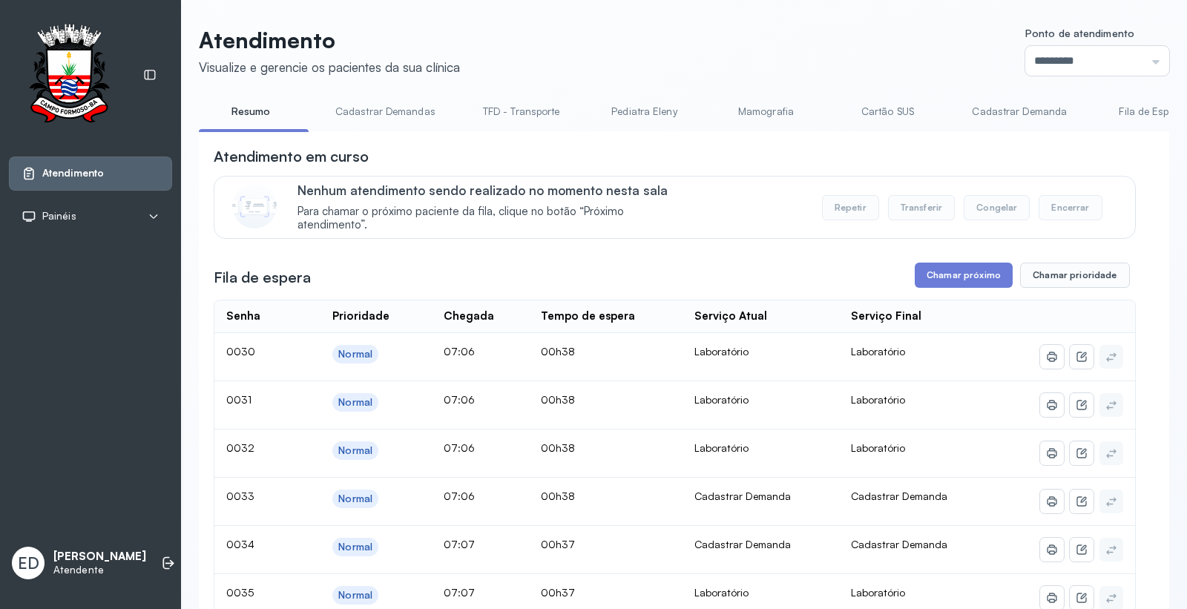
click at [863, 110] on link "Cartão SUS" at bounding box center [887, 111] width 104 height 24
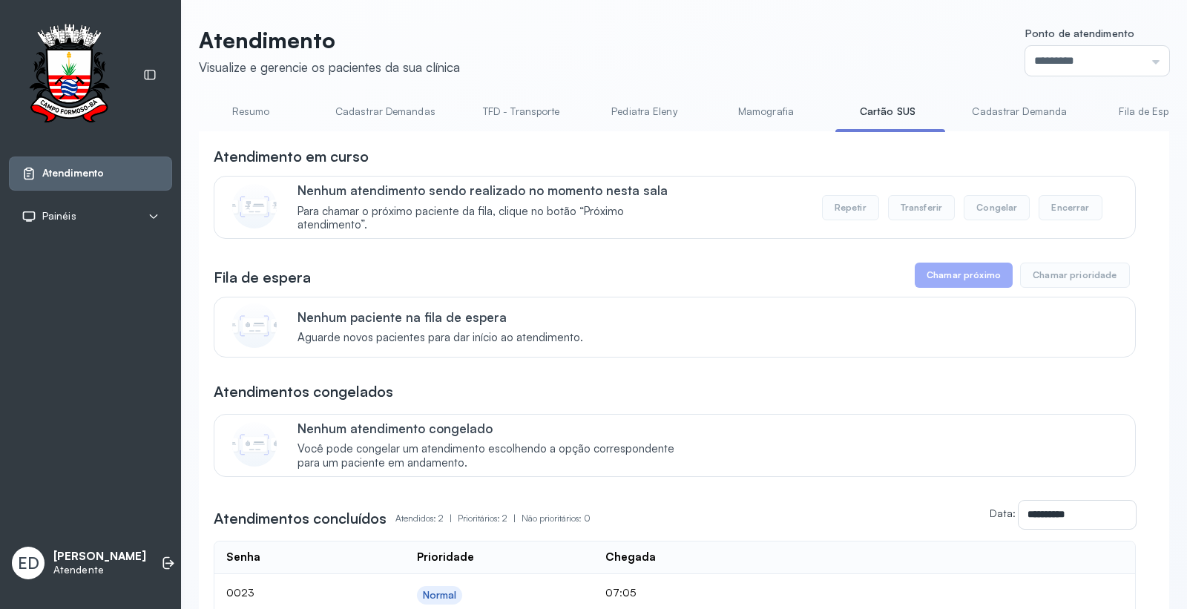
click at [250, 114] on link "Resumo" at bounding box center [251, 111] width 104 height 24
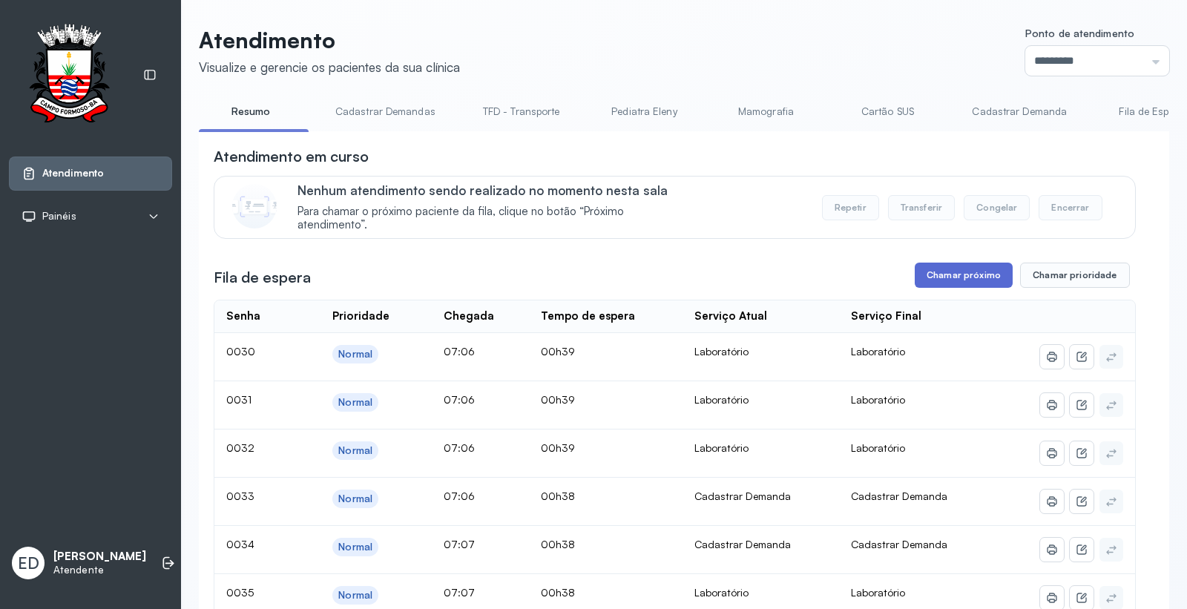
click at [943, 277] on button "Chamar próximo" at bounding box center [963, 275] width 98 height 25
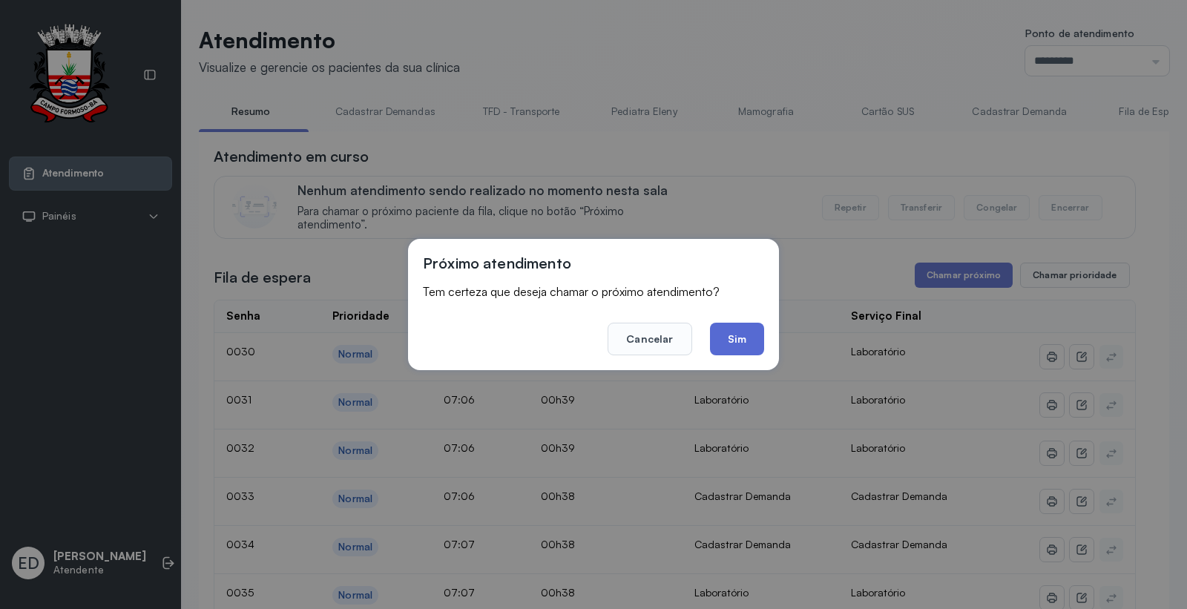
click at [738, 339] on button "Sim" at bounding box center [737, 339] width 54 height 33
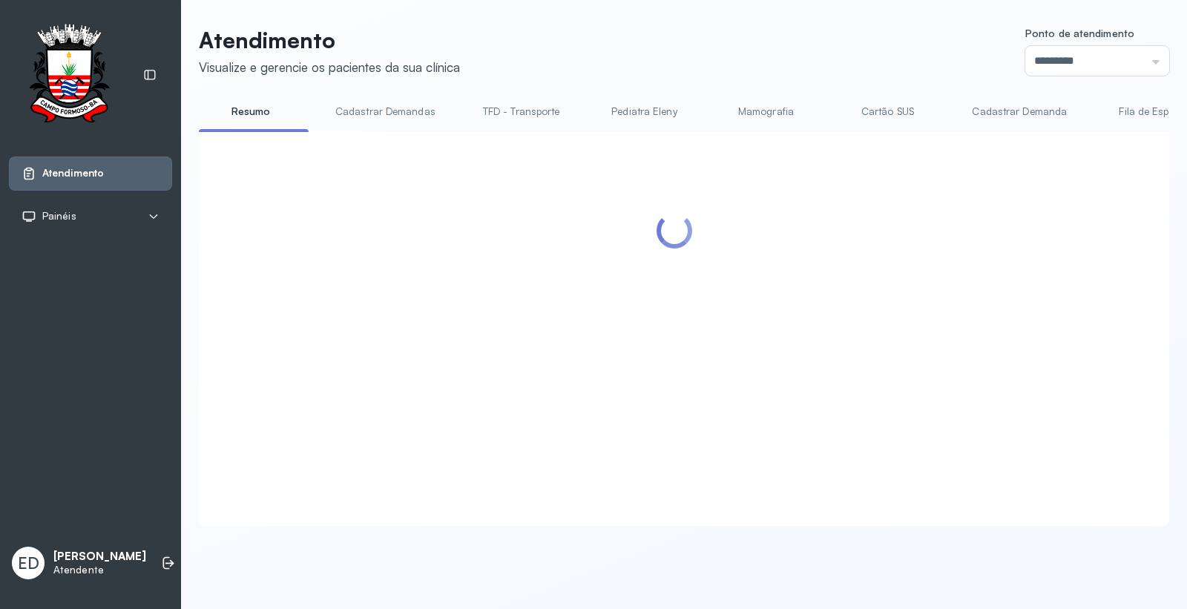
drag, startPoint x: 593, startPoint y: 53, endPoint x: 599, endPoint y: 68, distance: 15.7
click at [599, 68] on header "Atendimento Visualize e gerencie os pacientes da sua clínica Ponto de atendimen…" at bounding box center [684, 51] width 970 height 49
click at [708, 76] on div "Atendimento Visualize e gerencie os pacientes da sua clínica Ponto de atendimen…" at bounding box center [684, 276] width 970 height 499
click at [731, 67] on header "Atendimento Visualize e gerencie os pacientes da sua clínica Ponto de atendimen…" at bounding box center [684, 51] width 970 height 49
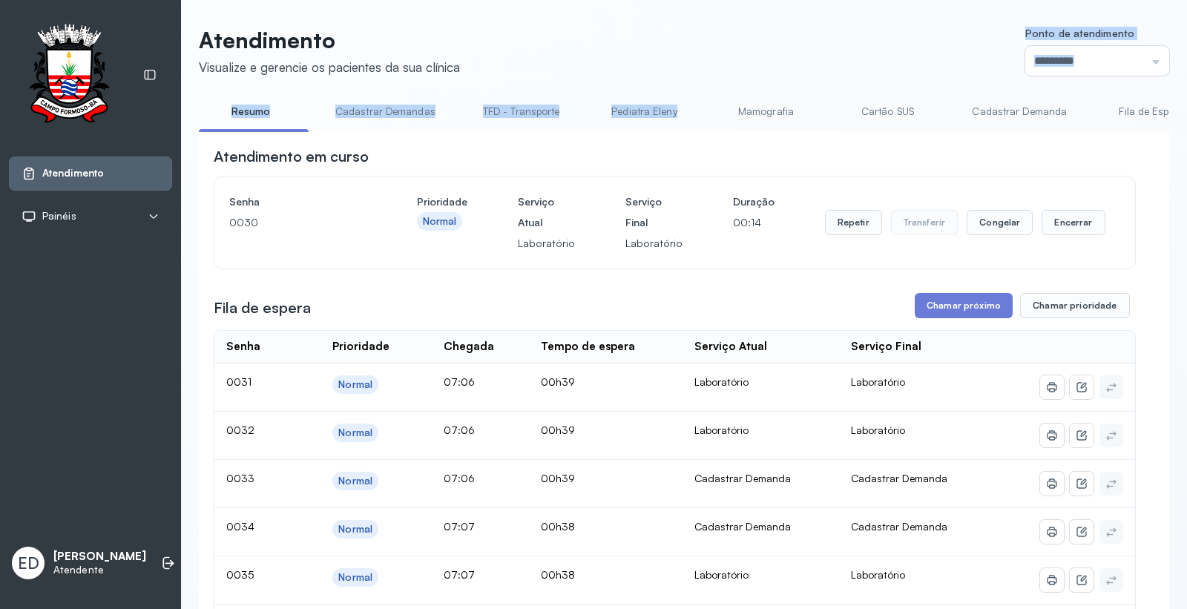
click at [794, 52] on header "Atendimento Visualize e gerencie os pacientes da sua clínica Ponto de atendimen…" at bounding box center [684, 51] width 970 height 49
drag, startPoint x: 1064, startPoint y: 222, endPoint x: 894, endPoint y: 286, distance: 181.2
click at [1031, 235] on div "Repetir Transferir Congelar Encerrar" at bounding box center [965, 222] width 280 height 25
click at [1058, 221] on button "Encerrar" at bounding box center [1072, 222] width 63 height 25
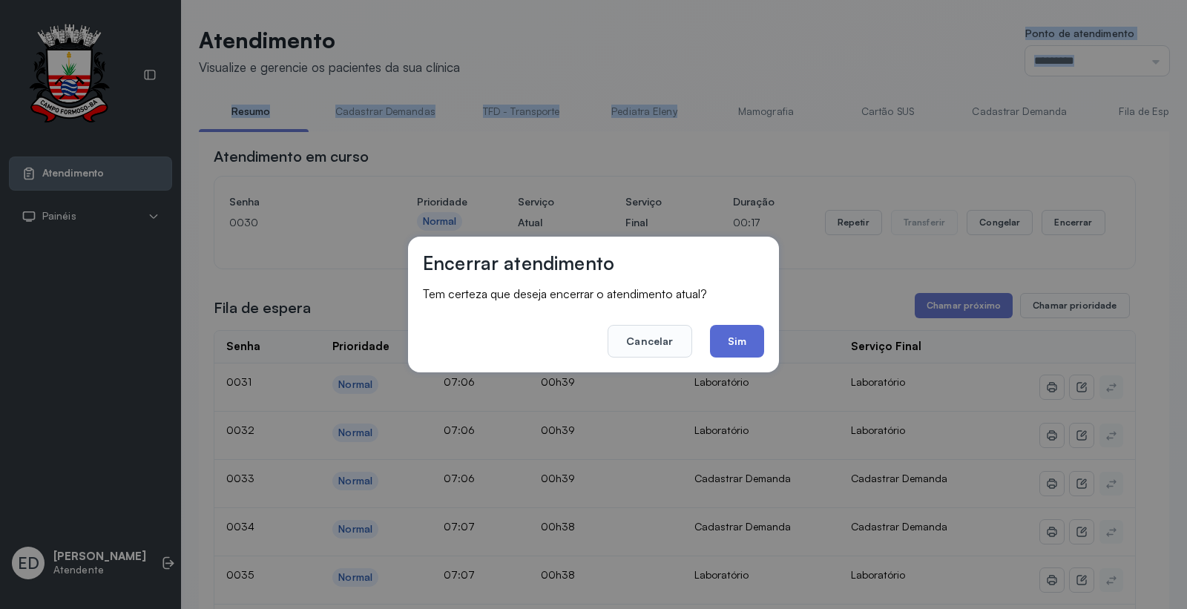
click at [759, 334] on button "Sim" at bounding box center [737, 341] width 54 height 33
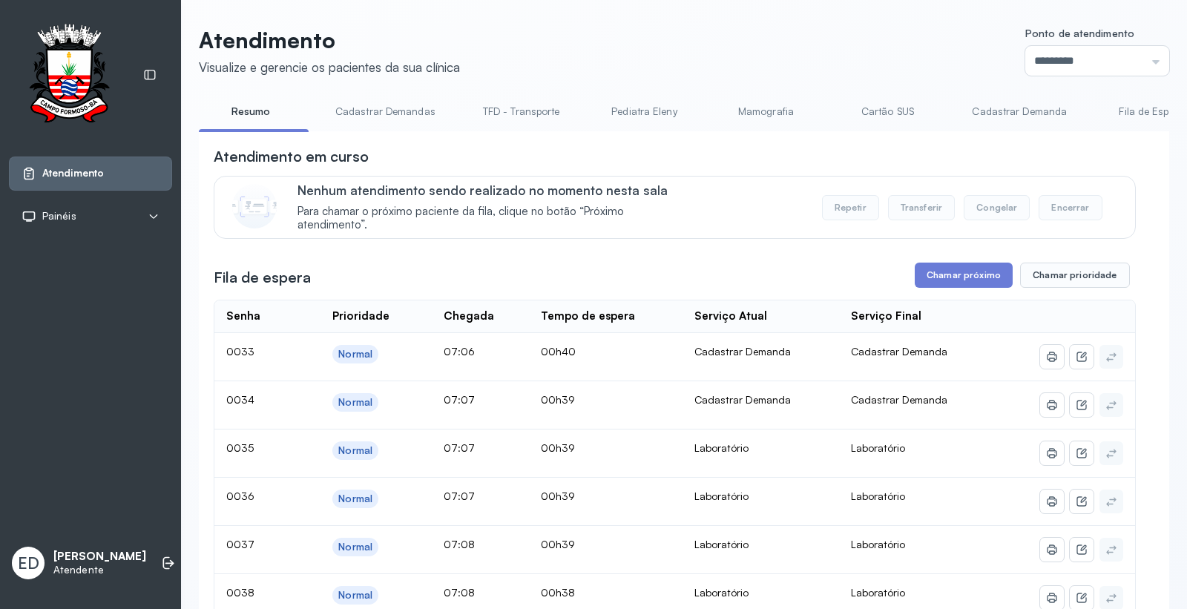
click at [670, 38] on header "Atendimento Visualize e gerencie os pacientes da sua clínica Ponto de atendimen…" at bounding box center [684, 51] width 970 height 49
click at [940, 274] on button "Chamar próximo" at bounding box center [963, 275] width 98 height 25
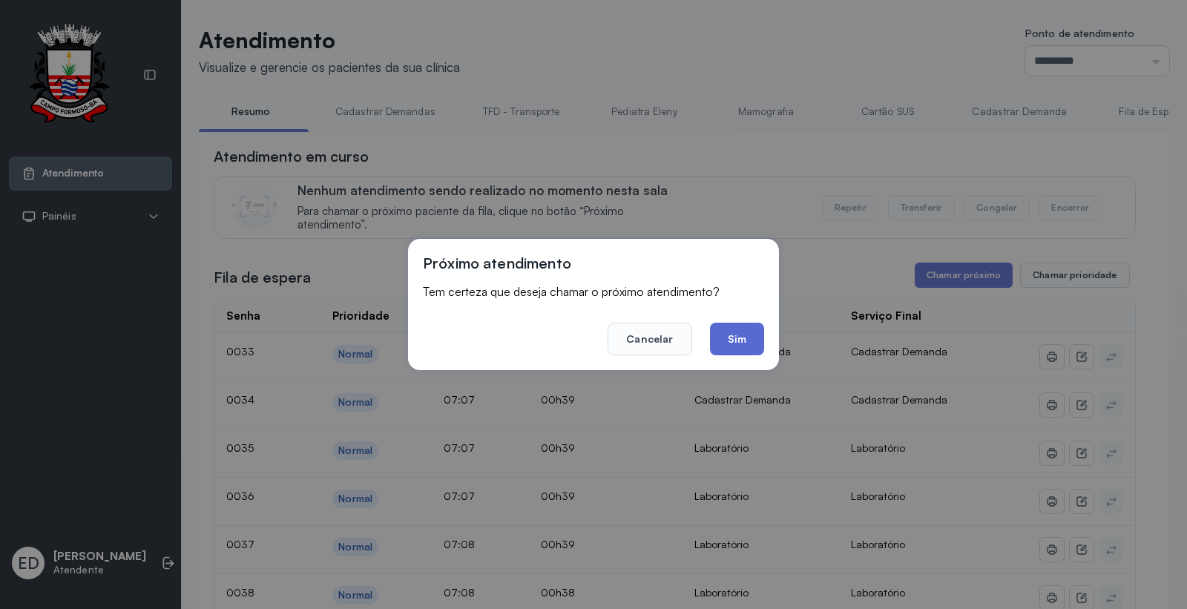
drag, startPoint x: 730, startPoint y: 335, endPoint x: 752, endPoint y: 211, distance: 125.8
click at [730, 334] on button "Sim" at bounding box center [737, 339] width 54 height 33
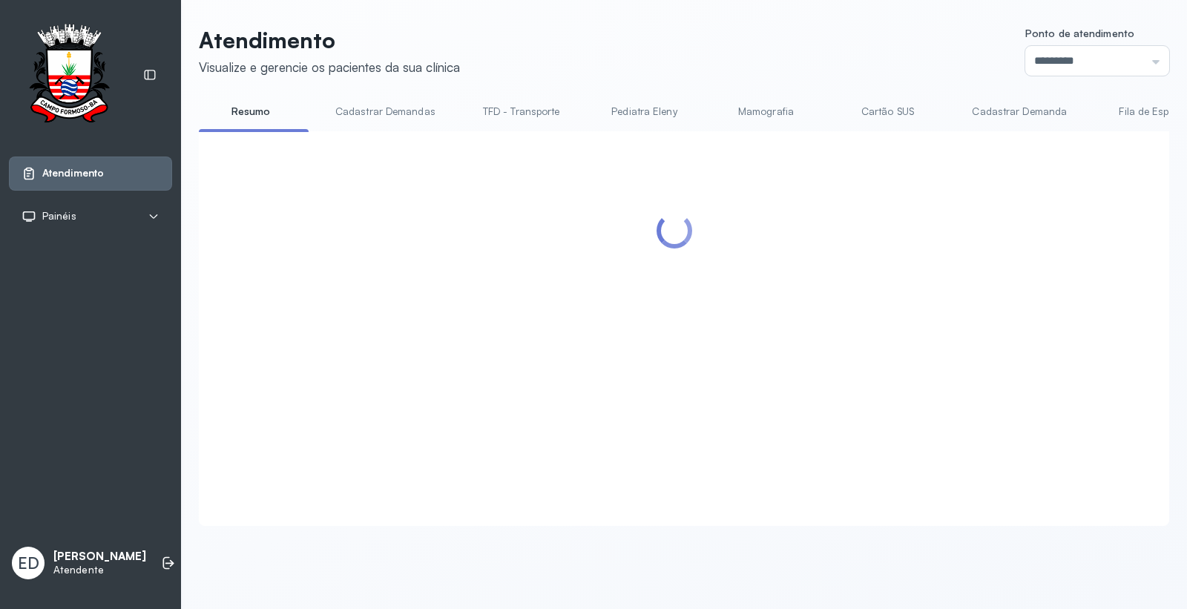
click at [791, 42] on header "Atendimento Visualize e gerencie os pacientes da sua clínica Ponto de atendimen…" at bounding box center [684, 51] width 970 height 49
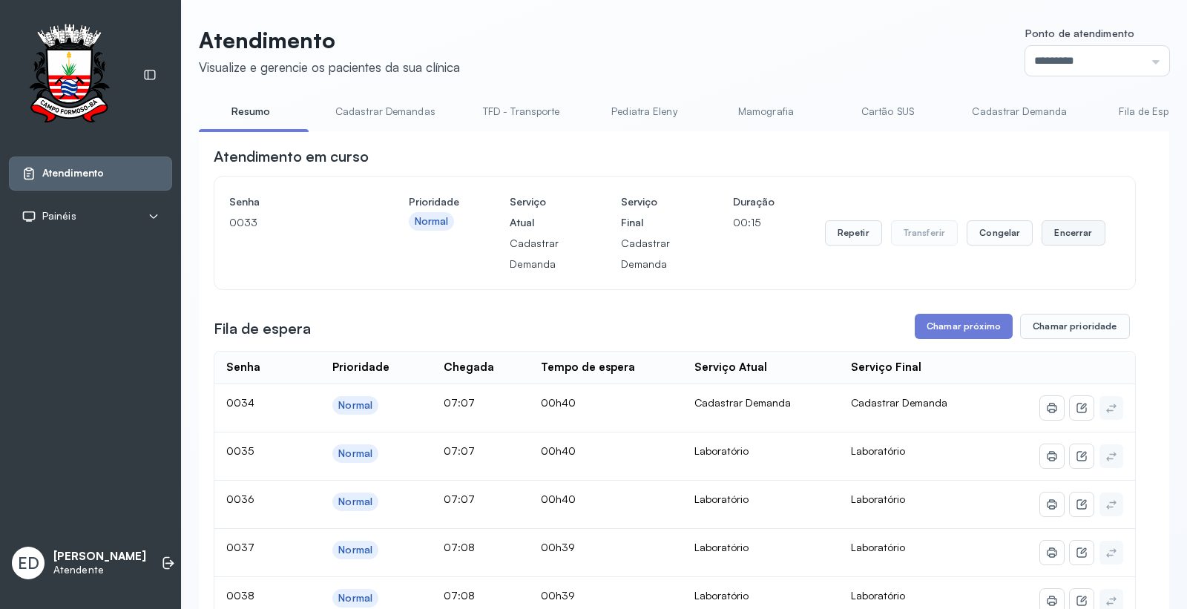
click at [1064, 233] on button "Encerrar" at bounding box center [1072, 232] width 63 height 25
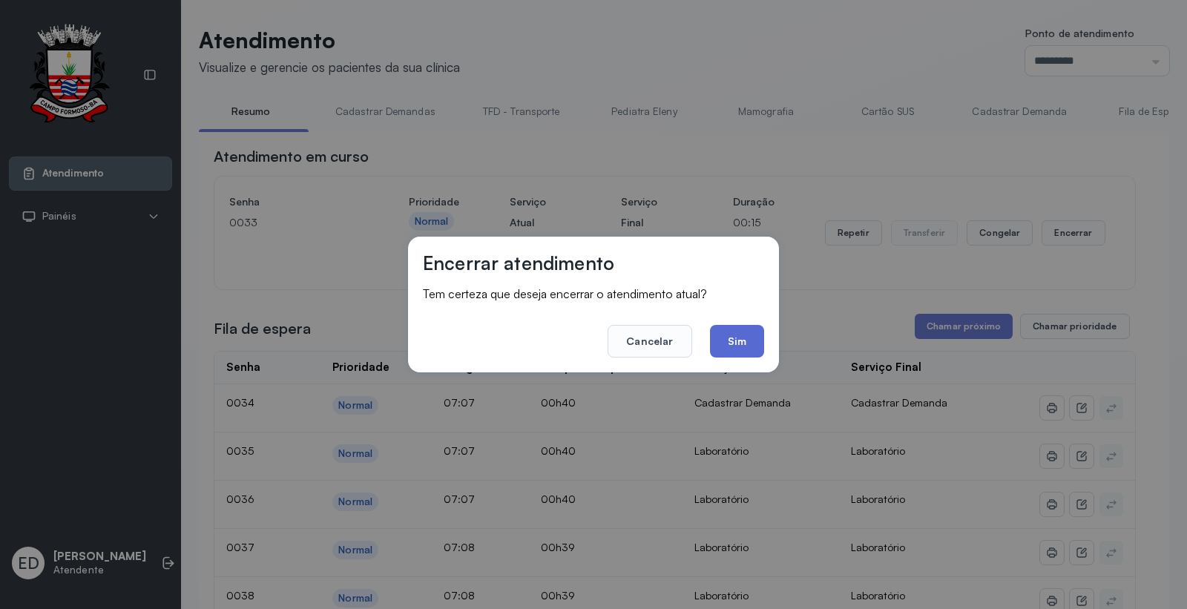
drag, startPoint x: 739, startPoint y: 349, endPoint x: 773, endPoint y: 335, distance: 36.2
click at [740, 350] on button "Sim" at bounding box center [737, 341] width 54 height 33
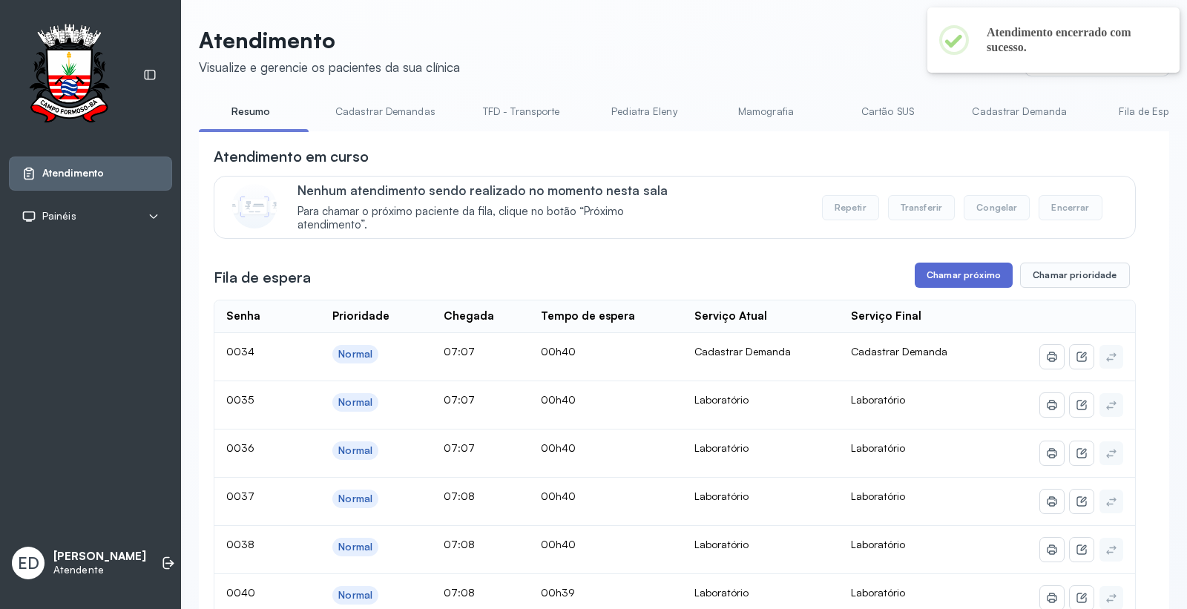
click at [962, 283] on button "Chamar próximo" at bounding box center [963, 275] width 98 height 25
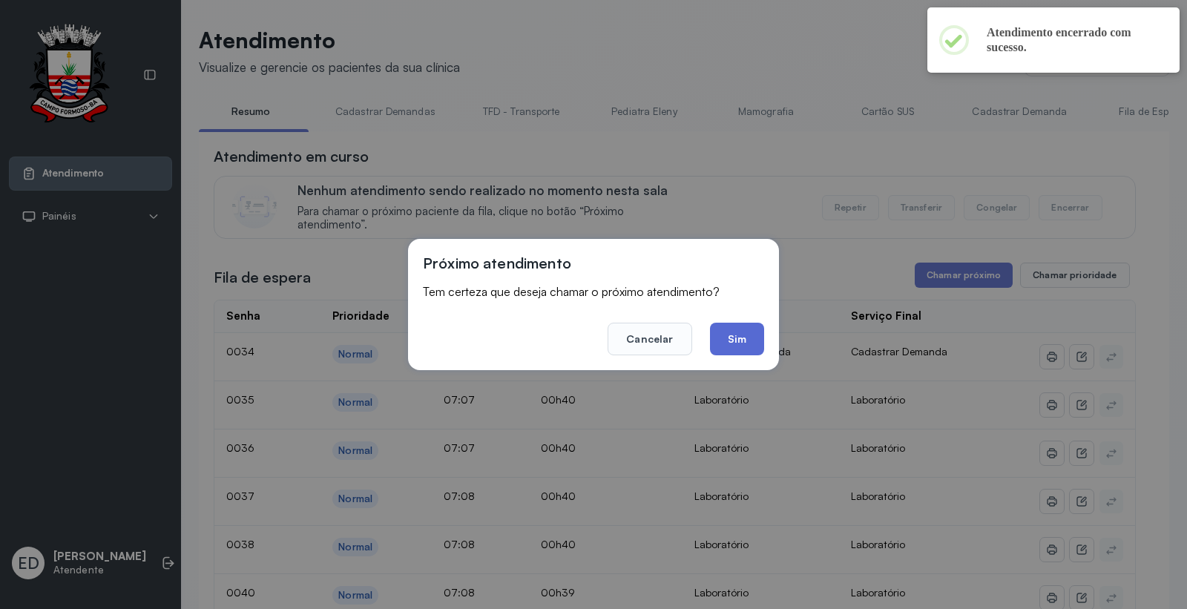
click at [729, 340] on button "Sim" at bounding box center [737, 339] width 54 height 33
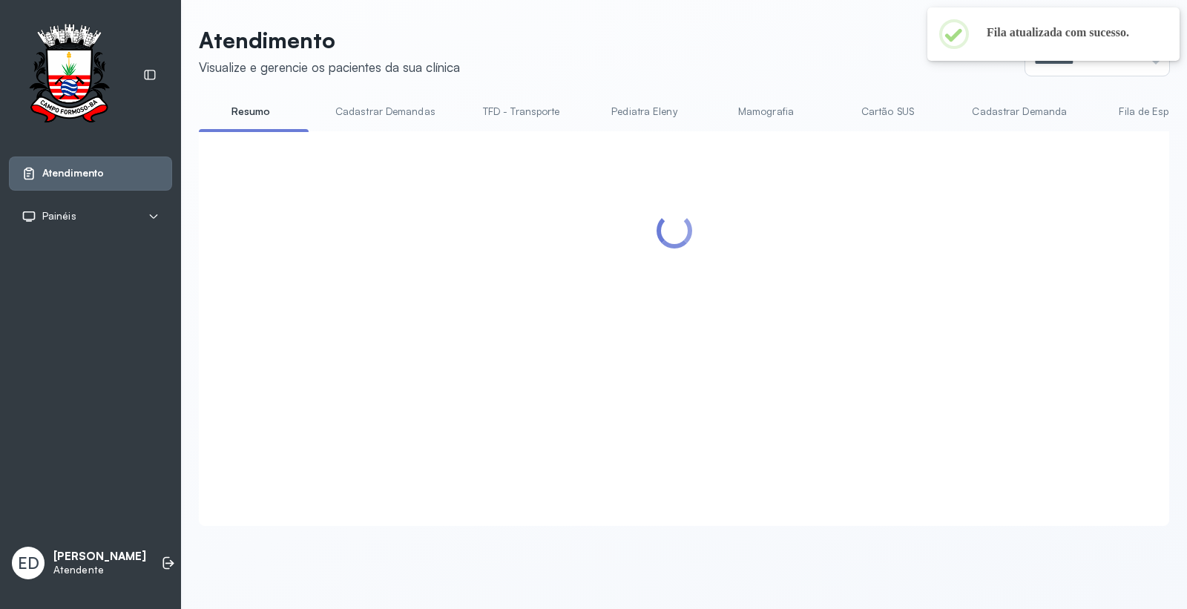
click at [787, 40] on header "Atendimento Visualize e gerencie os pacientes da sua clínica Ponto de atendimen…" at bounding box center [684, 51] width 970 height 49
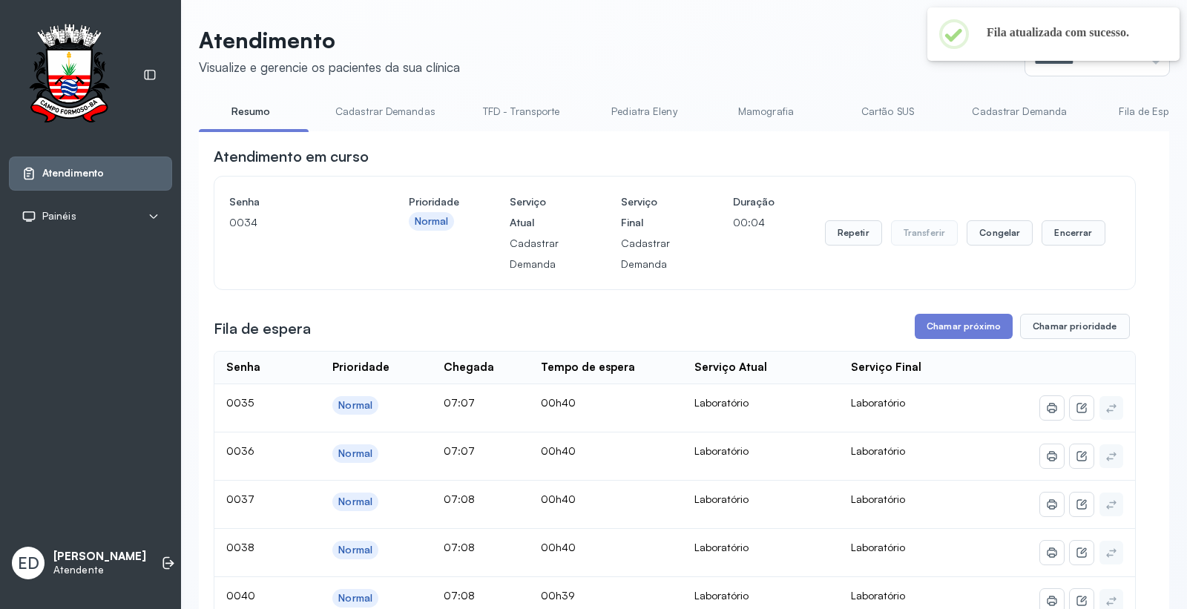
click at [788, 39] on header "Atendimento Visualize e gerencie os pacientes da sua clínica Ponto de atendimen…" at bounding box center [684, 51] width 970 height 49
click at [855, 163] on div "Atendimento em curso" at bounding box center [675, 156] width 922 height 21
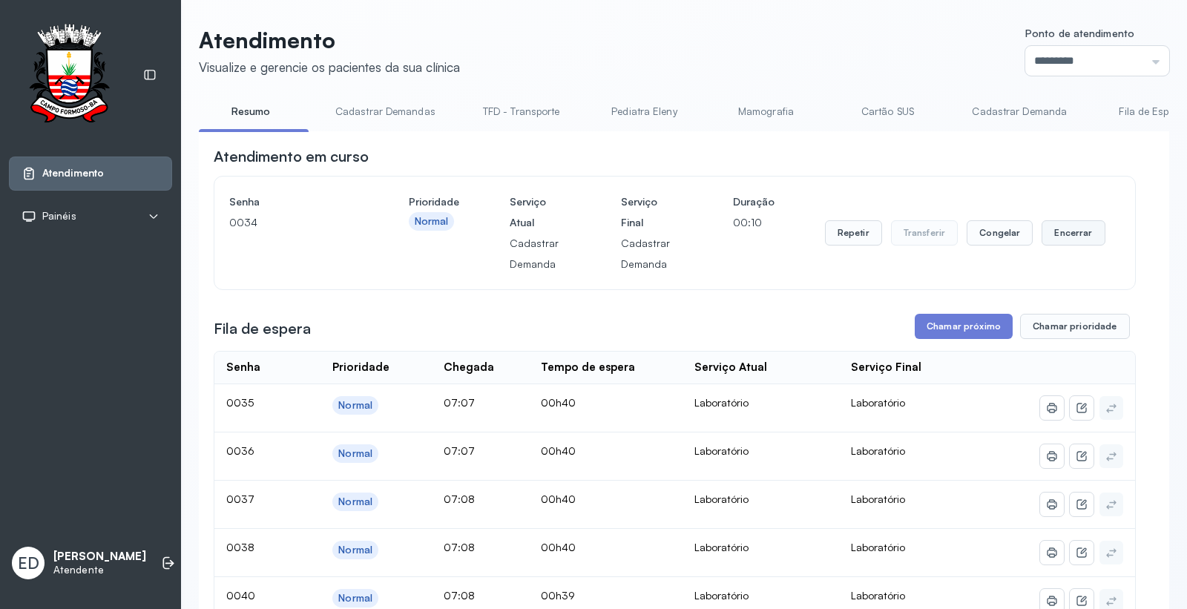
click at [1058, 239] on button "Encerrar" at bounding box center [1072, 232] width 63 height 25
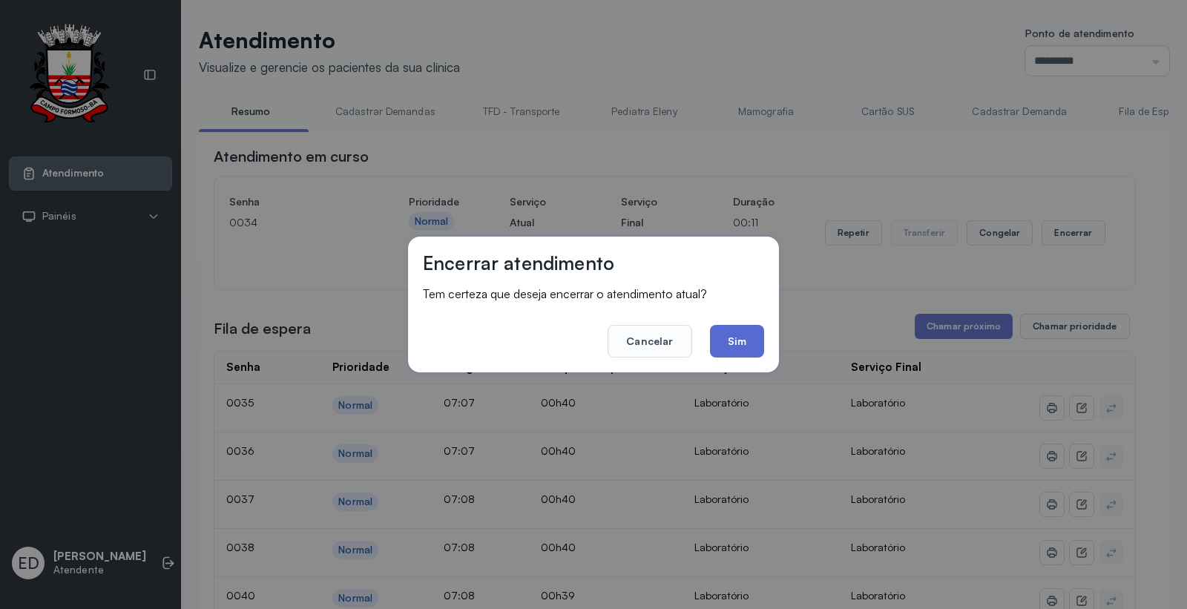
click at [740, 343] on button "Sim" at bounding box center [737, 341] width 54 height 33
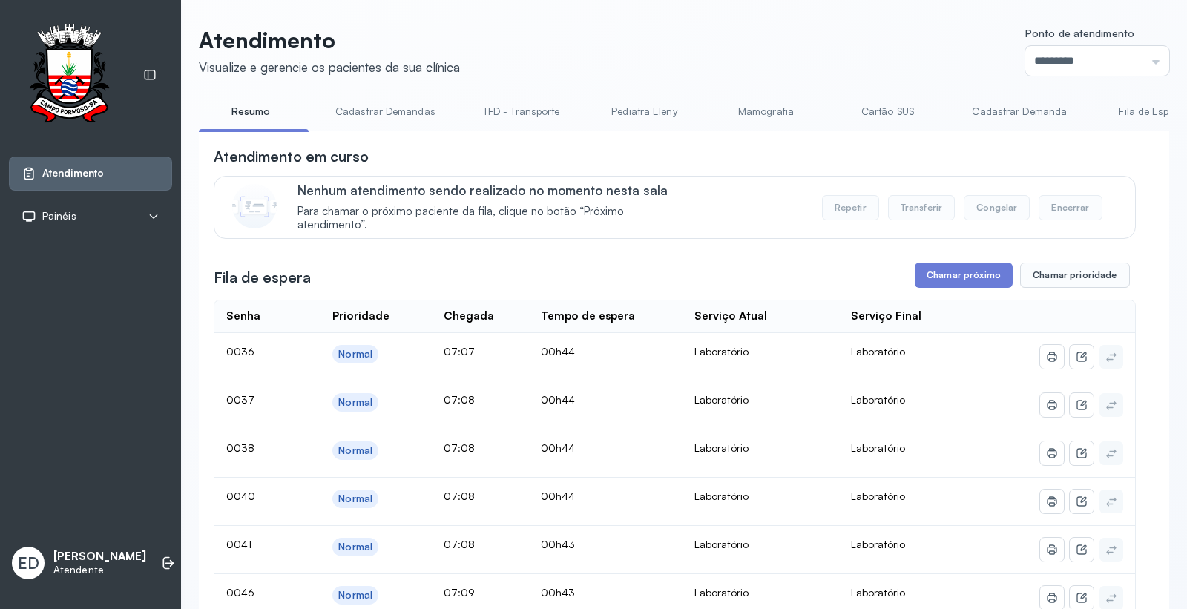
click at [920, 156] on div "Atendimento em curso" at bounding box center [675, 156] width 922 height 21
click at [986, 288] on button "Chamar próximo" at bounding box center [963, 275] width 98 height 25
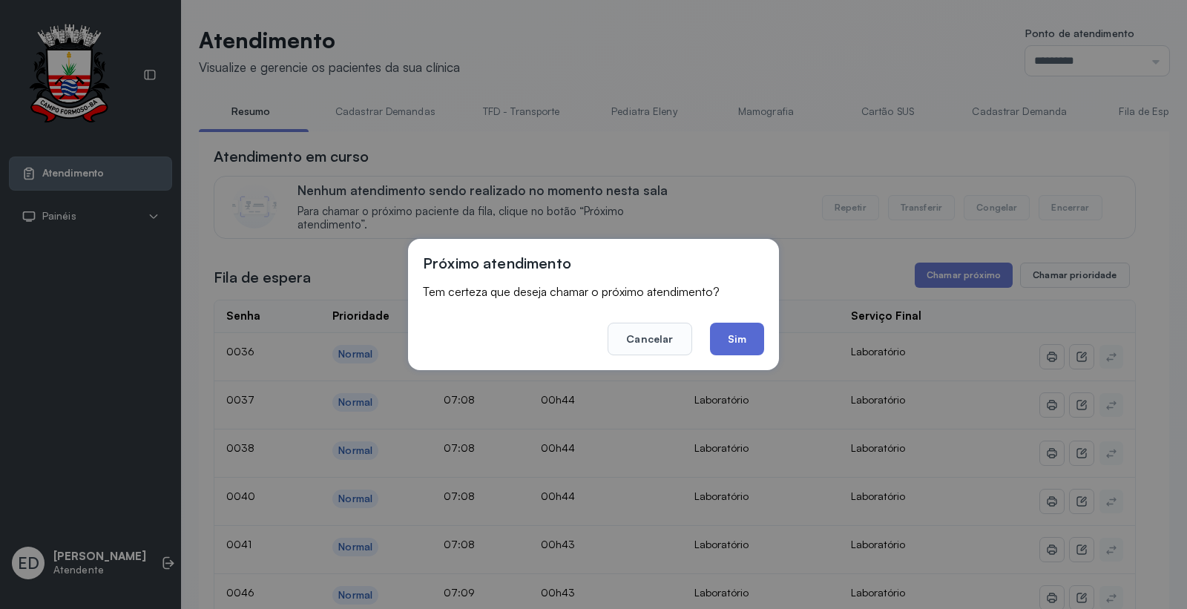
click at [731, 343] on button "Sim" at bounding box center [737, 339] width 54 height 33
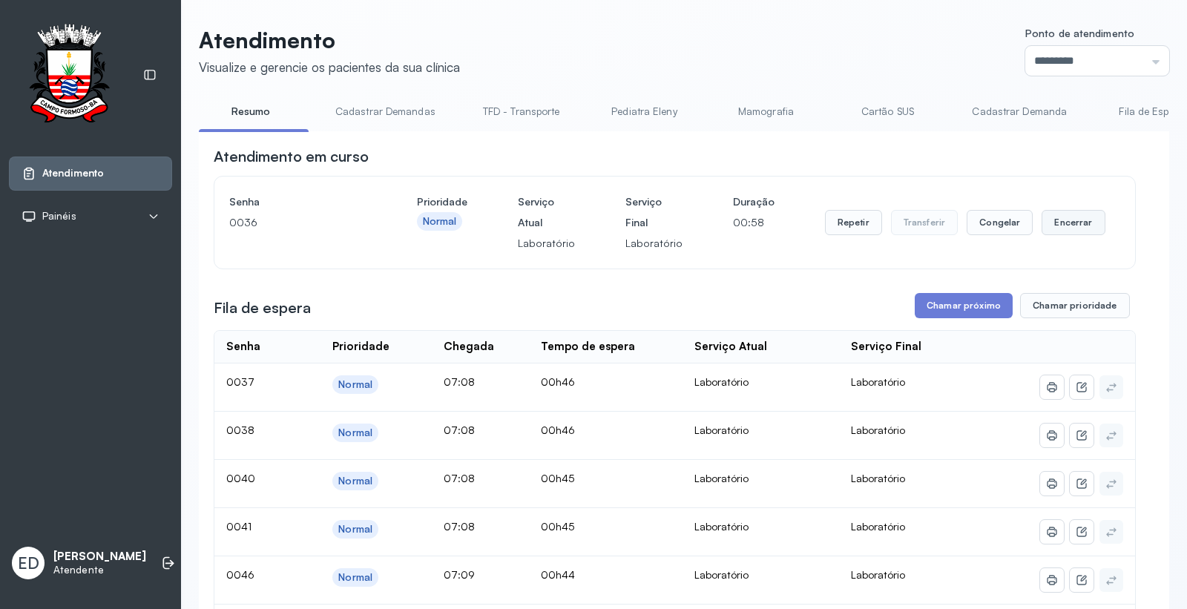
click at [1084, 222] on button "Encerrar" at bounding box center [1072, 222] width 63 height 25
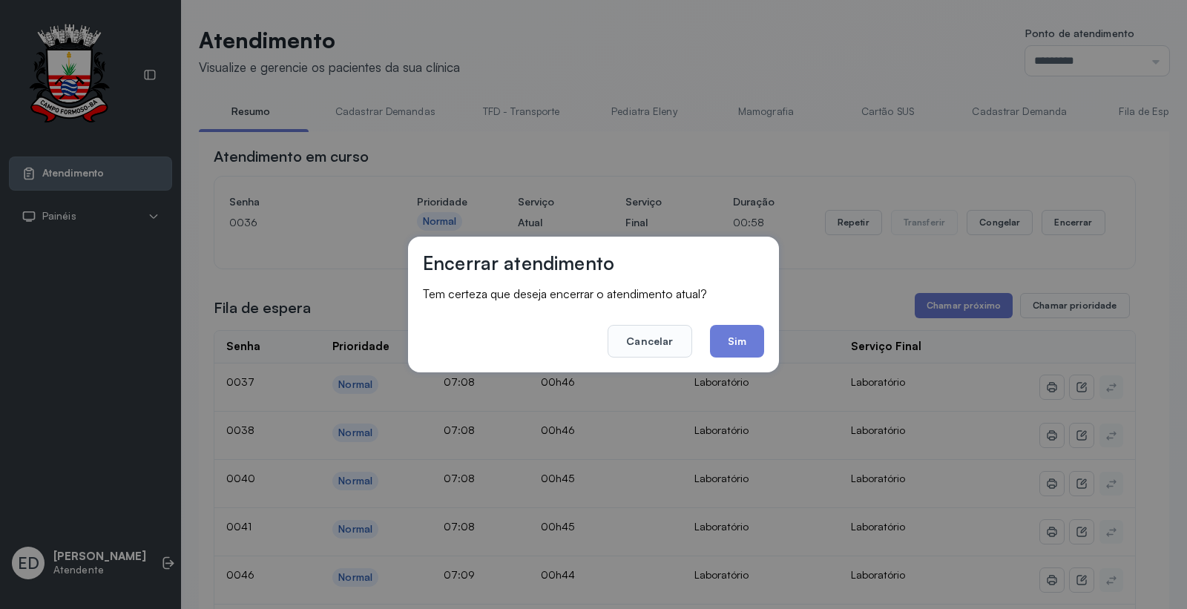
drag, startPoint x: 773, startPoint y: 337, endPoint x: 745, endPoint y: 343, distance: 28.2
click at [772, 337] on div "Encerrar atendimento Tem certeza que deseja encerrar o atendimento atual? Cance…" at bounding box center [593, 305] width 371 height 136
click at [745, 343] on button "Sim" at bounding box center [737, 341] width 54 height 33
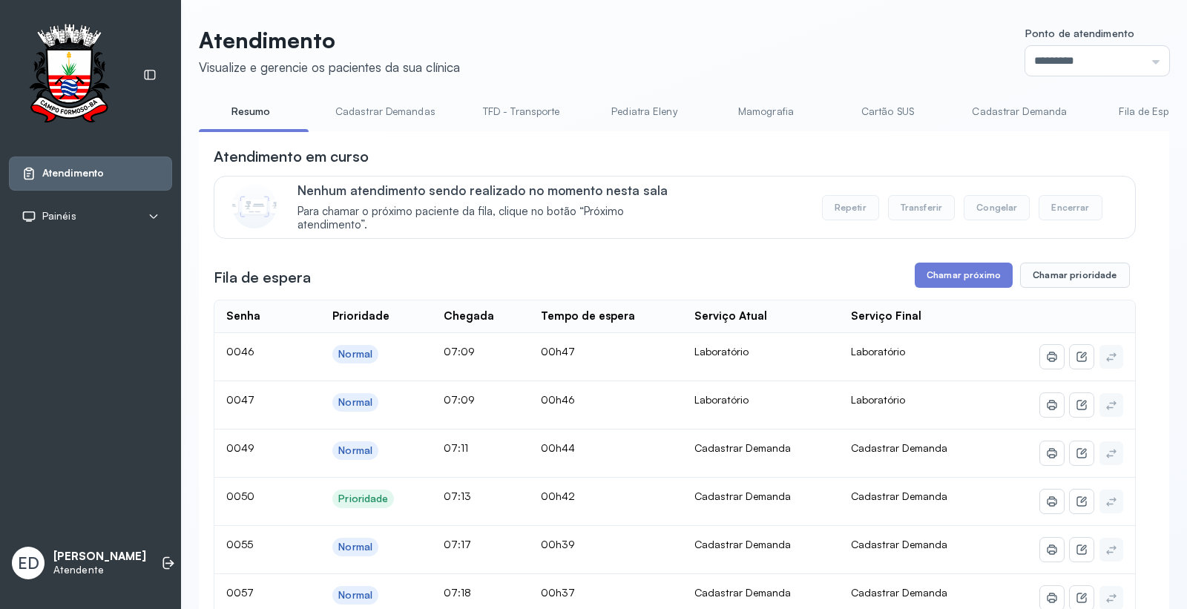
click at [875, 107] on link "Cartão SUS" at bounding box center [887, 111] width 104 height 24
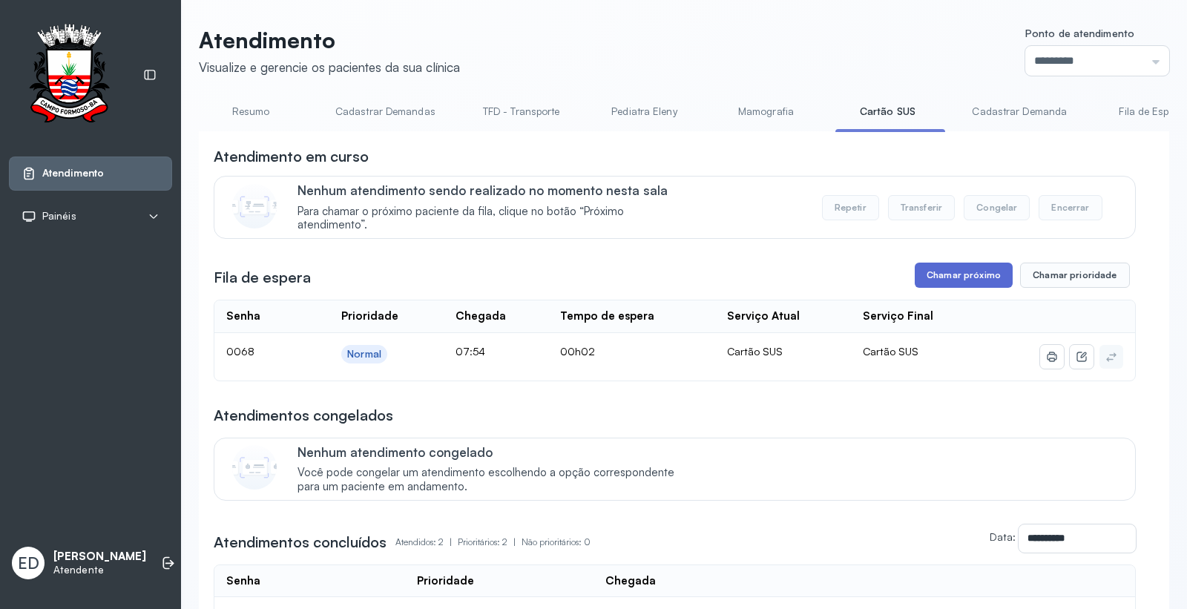
click at [923, 286] on button "Chamar próximo" at bounding box center [963, 275] width 98 height 25
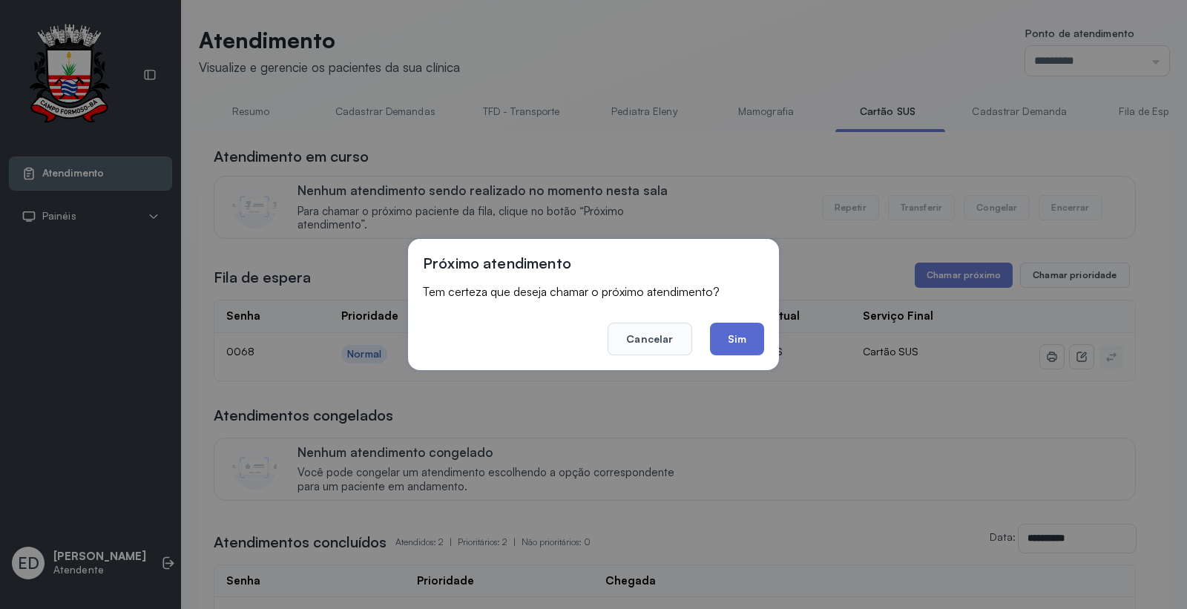
click at [736, 336] on button "Sim" at bounding box center [737, 339] width 54 height 33
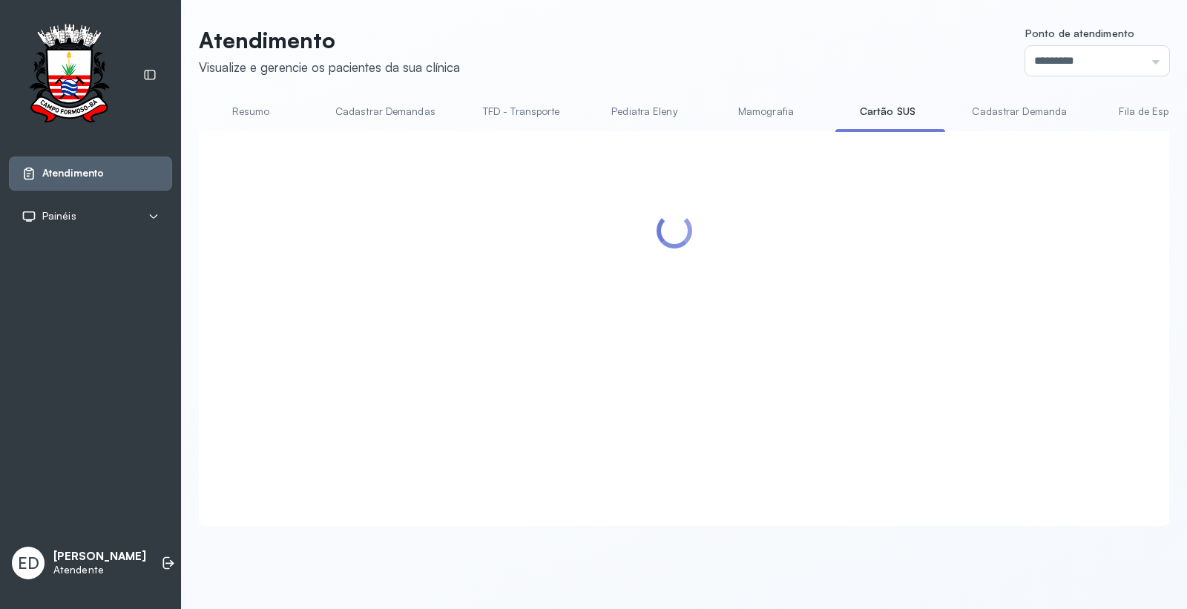
click at [745, 56] on header "Atendimento Visualize e gerencie os pacientes da sua clínica Ponto de atendimen…" at bounding box center [684, 51] width 970 height 49
click at [794, 67] on header "Atendimento Visualize e gerencie os pacientes da sua clínica Ponto de atendimen…" at bounding box center [684, 51] width 970 height 49
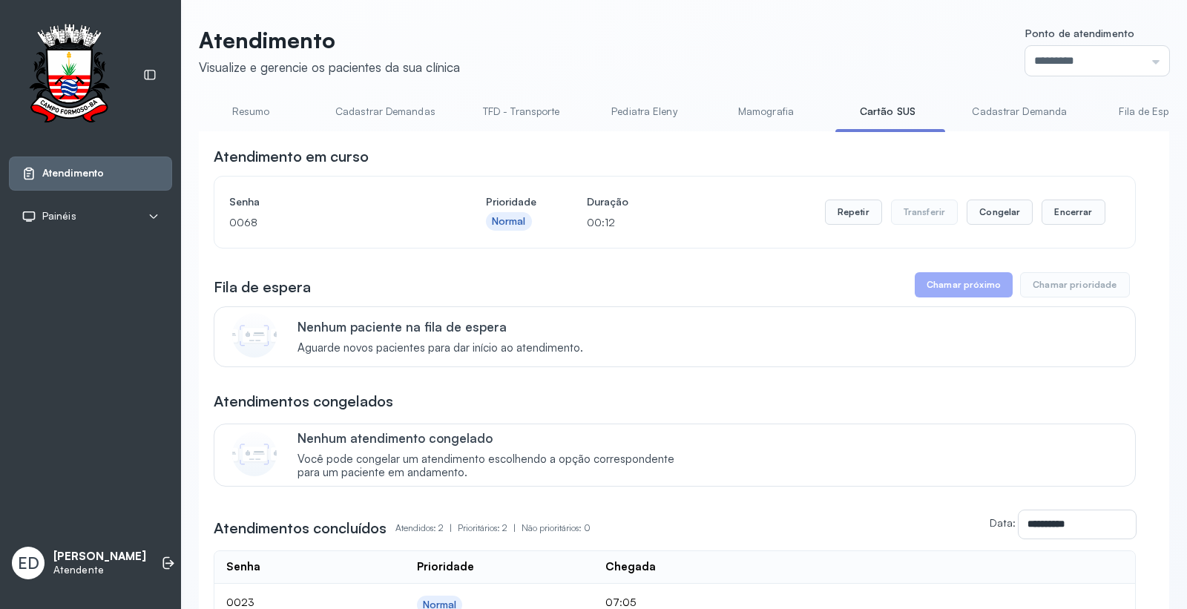
click at [828, 38] on header "Atendimento Visualize e gerencie os pacientes da sua clínica Ponto de atendimen…" at bounding box center [684, 51] width 970 height 49
click at [1076, 223] on button "Encerrar" at bounding box center [1072, 212] width 63 height 25
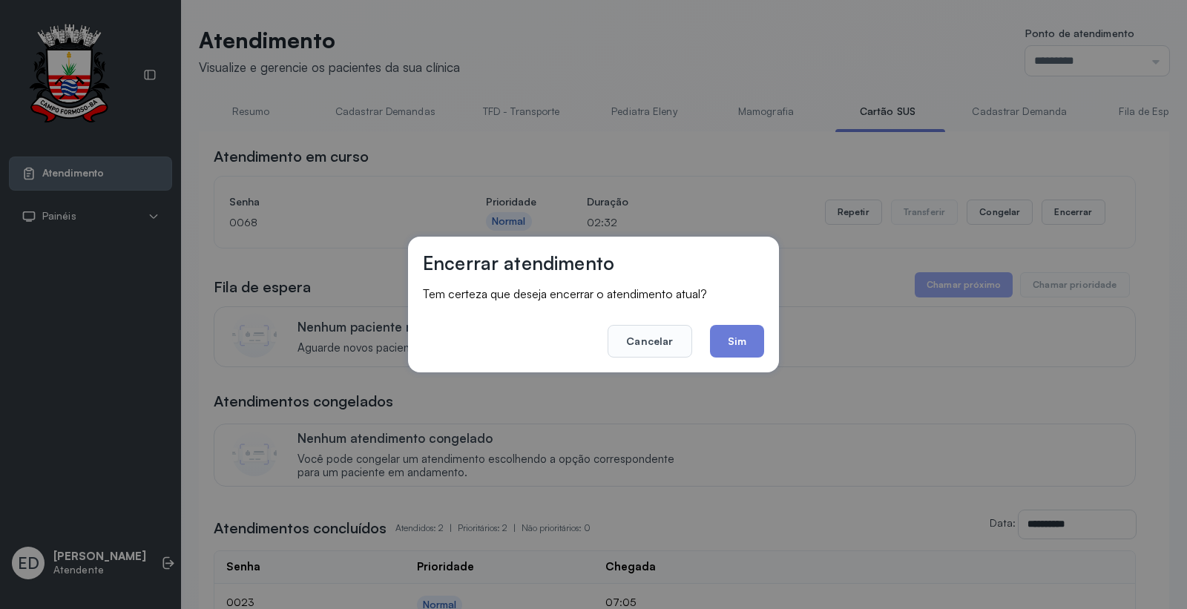
drag, startPoint x: 733, startPoint y: 337, endPoint x: 779, endPoint y: 342, distance: 47.0
click at [737, 340] on button "Sim" at bounding box center [737, 341] width 54 height 33
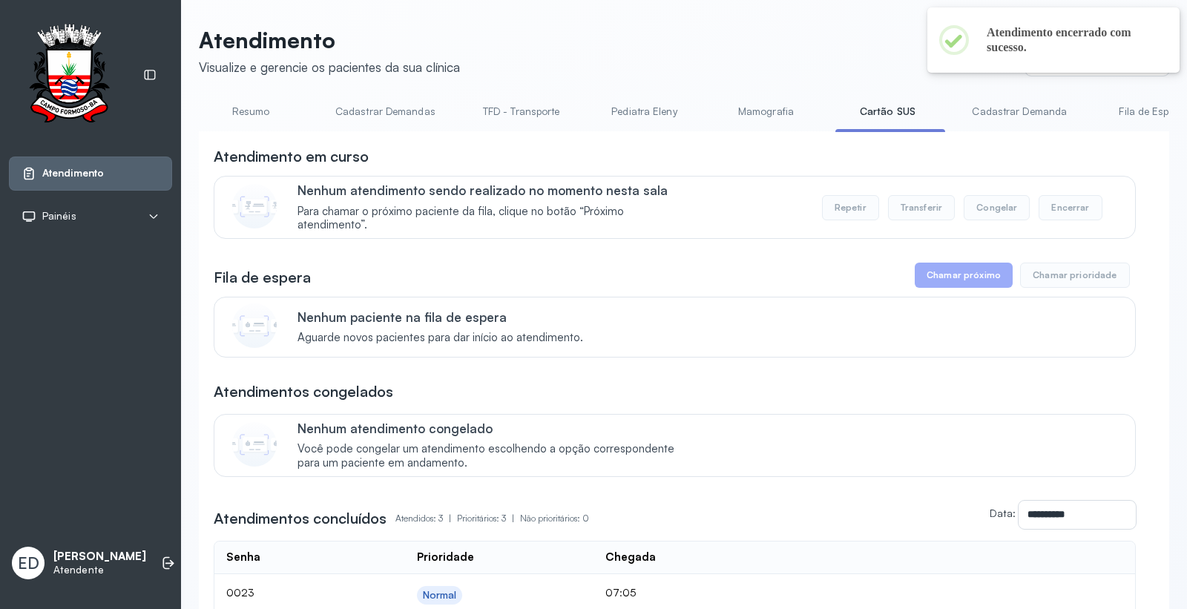
drag, startPoint x: 260, startPoint y: 113, endPoint x: 368, endPoint y: 141, distance: 111.2
click at [261, 114] on link "Resumo" at bounding box center [251, 111] width 104 height 24
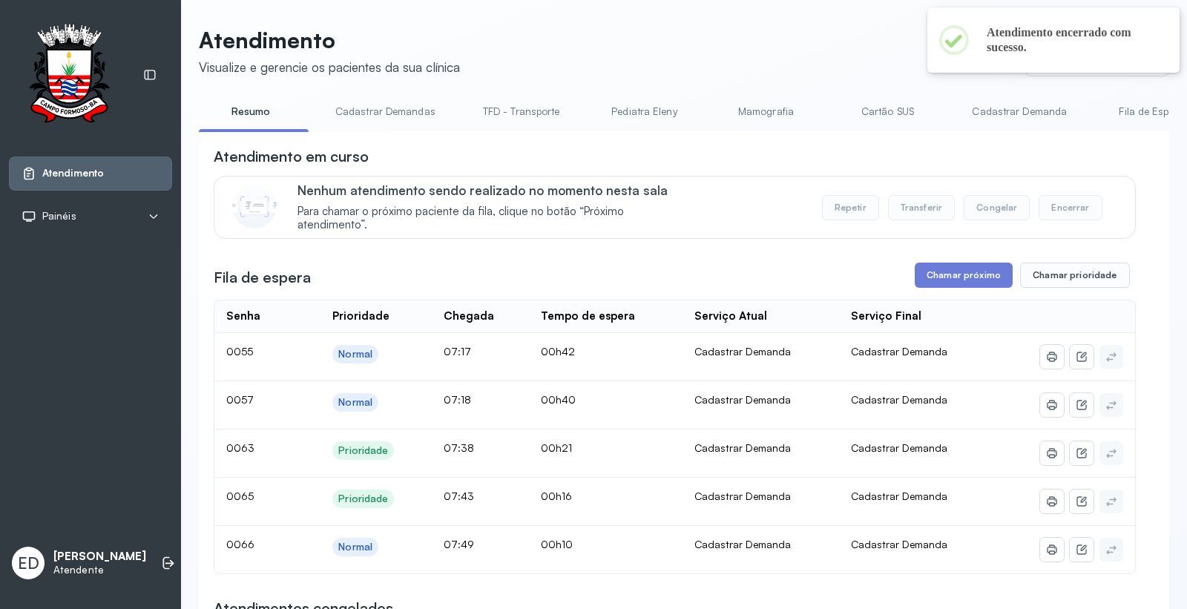
click at [235, 111] on link "Resumo" at bounding box center [251, 111] width 104 height 24
click at [954, 270] on button "Chamar próximo" at bounding box center [963, 275] width 98 height 25
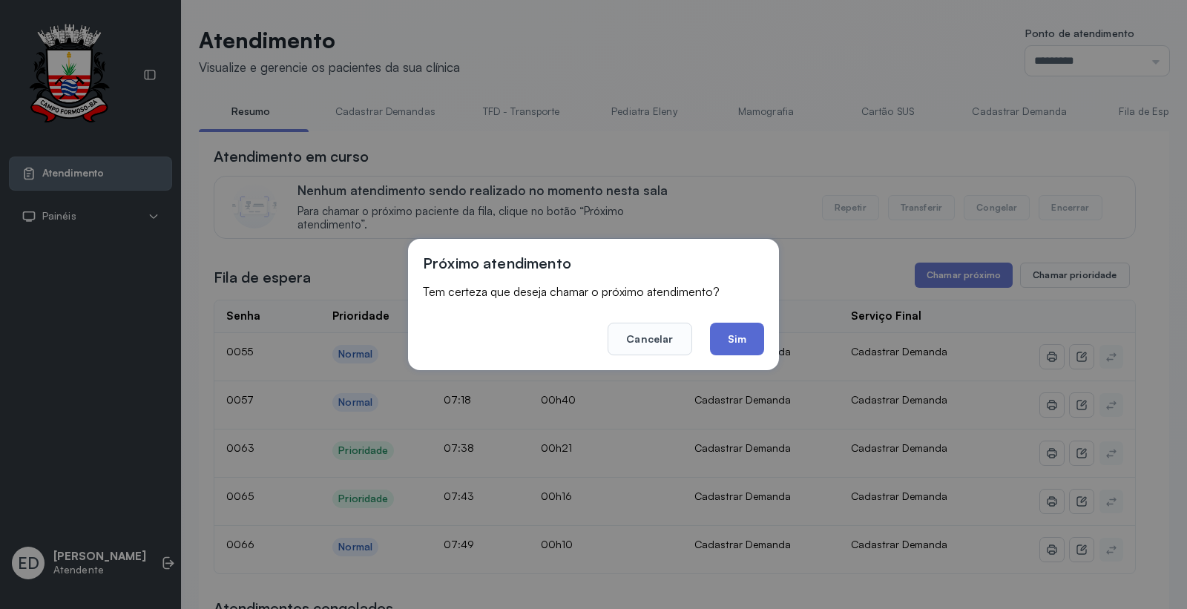
click at [732, 341] on button "Sim" at bounding box center [737, 339] width 54 height 33
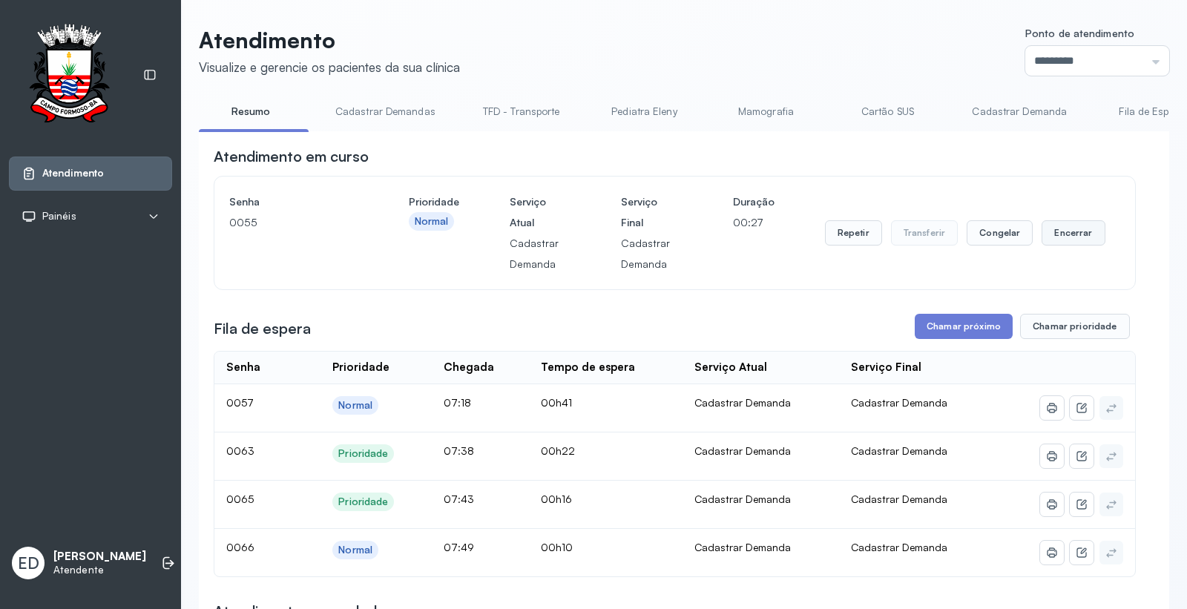
click at [1058, 242] on button "Encerrar" at bounding box center [1072, 232] width 63 height 25
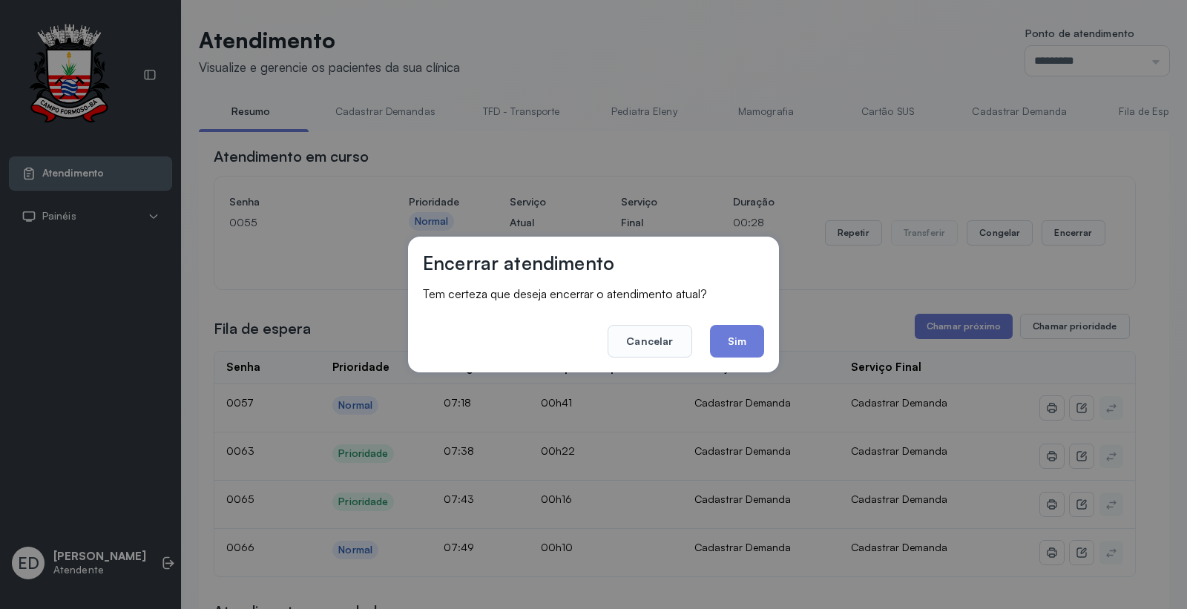
drag, startPoint x: 728, startPoint y: 337, endPoint x: 727, endPoint y: 346, distance: 8.2
click at [727, 344] on button "Sim" at bounding box center [737, 341] width 54 height 33
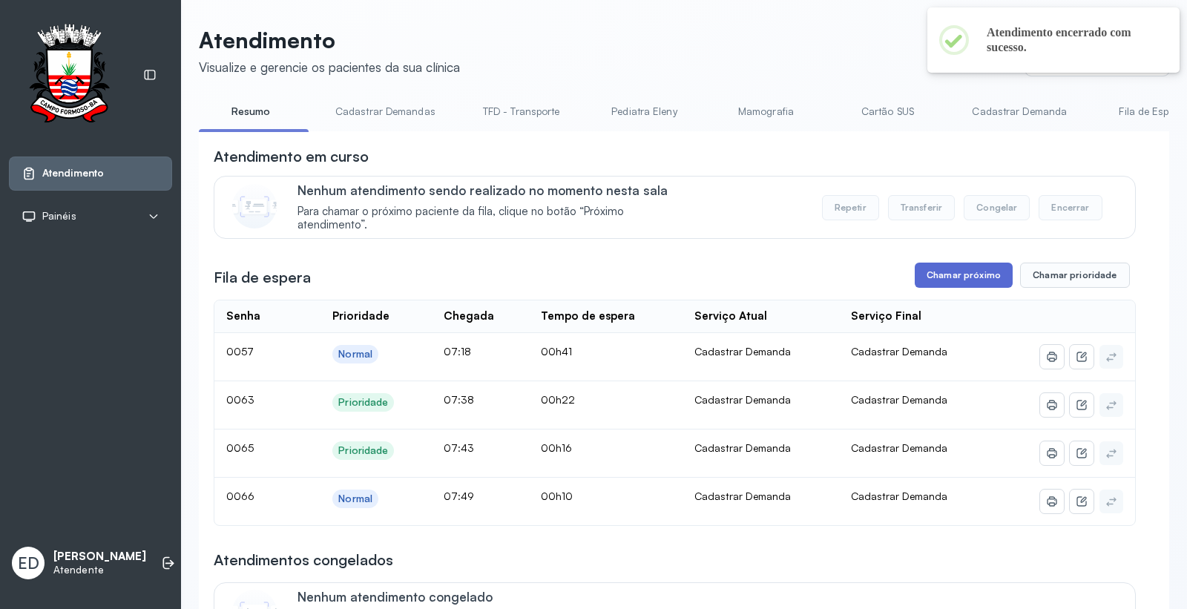
click at [954, 271] on button "Chamar próximo" at bounding box center [963, 275] width 98 height 25
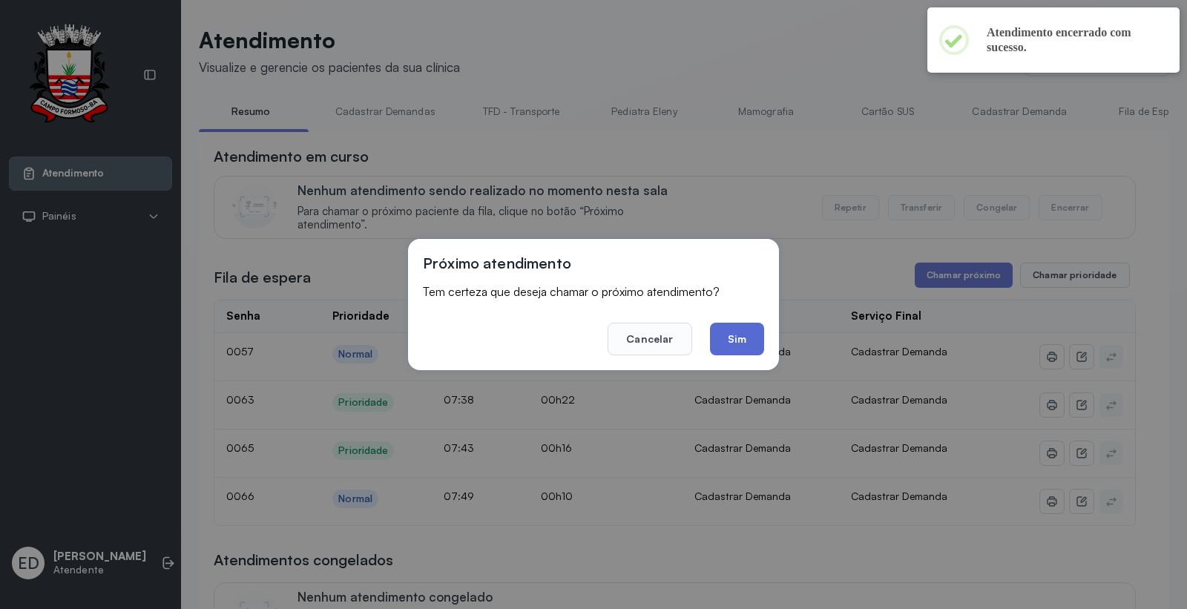
click at [737, 343] on button "Sim" at bounding box center [737, 339] width 54 height 33
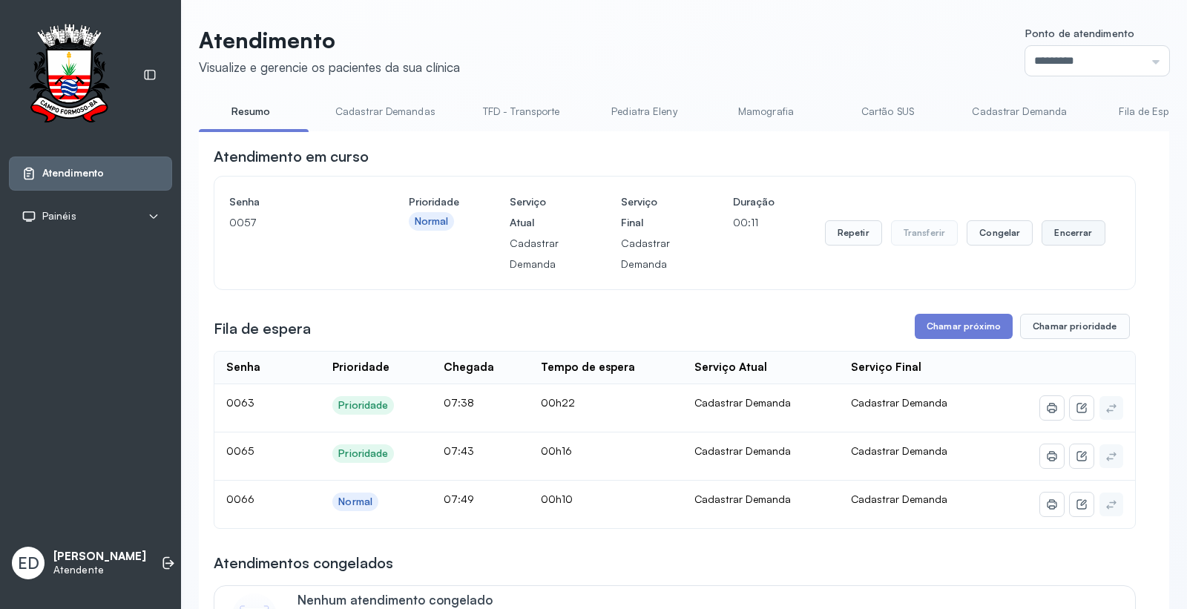
click at [1061, 234] on button "Encerrar" at bounding box center [1072, 232] width 63 height 25
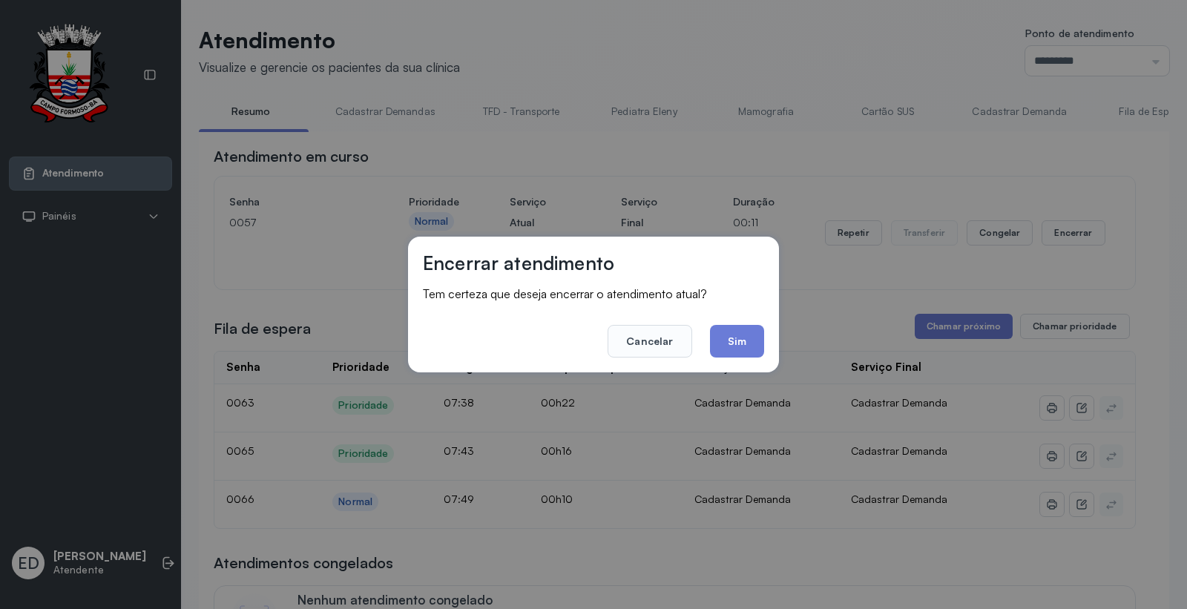
click at [725, 332] on button "Sim" at bounding box center [737, 341] width 54 height 33
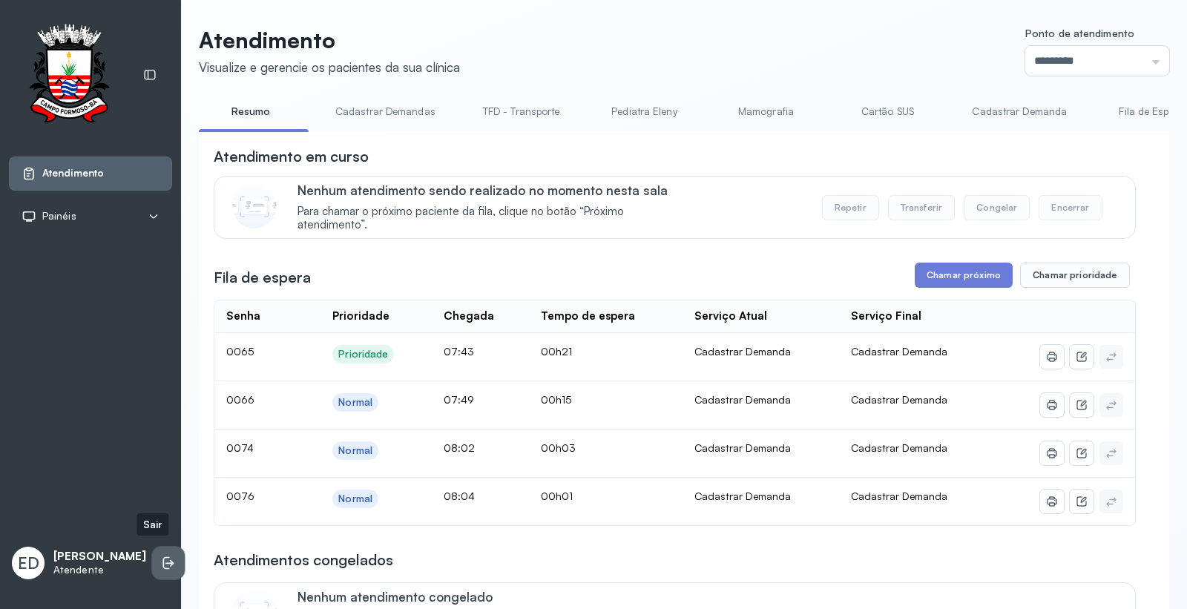
click at [165, 560] on icon at bounding box center [169, 563] width 9 height 7
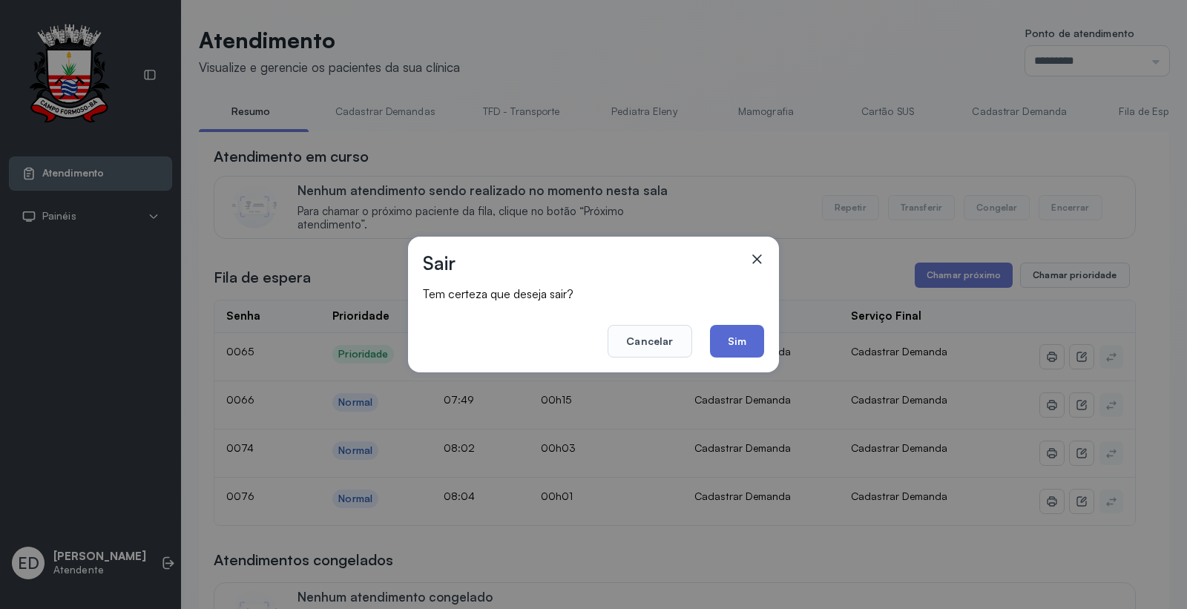
click at [730, 335] on button "Sim" at bounding box center [737, 341] width 54 height 33
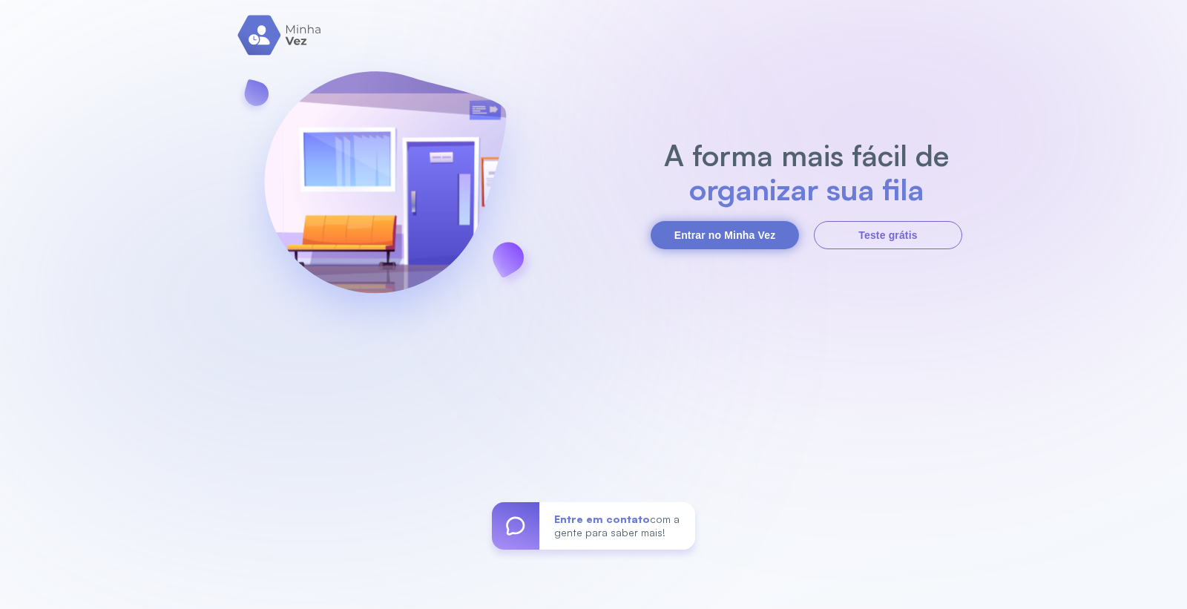
click at [716, 240] on button "Entrar no Minha Vez" at bounding box center [724, 235] width 148 height 28
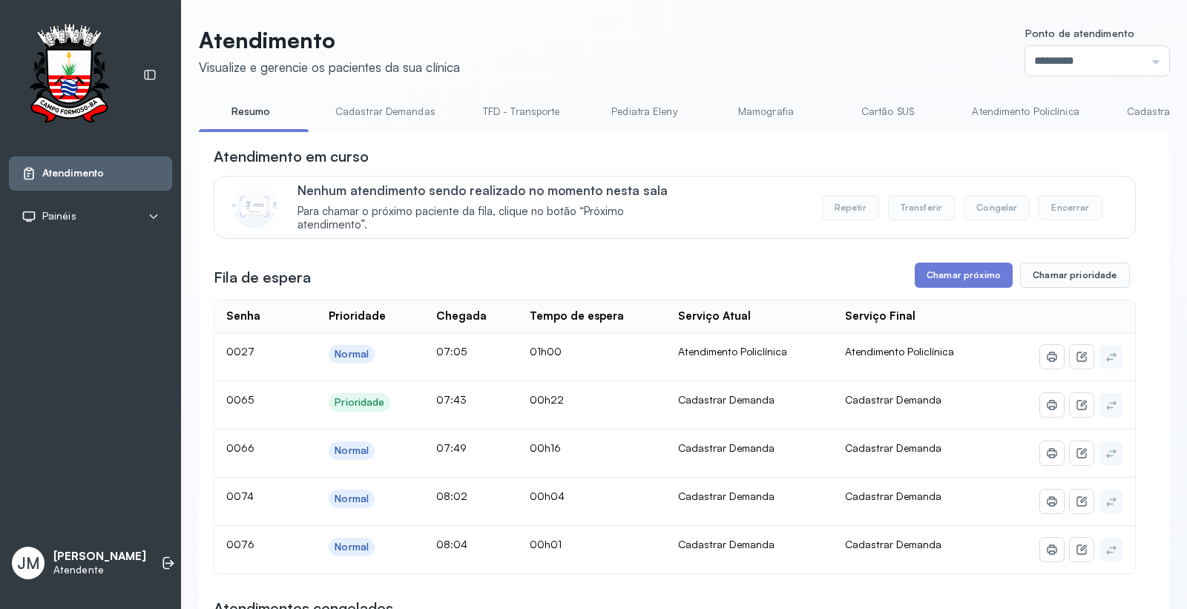
click at [880, 106] on link "Cartão SUS" at bounding box center [887, 111] width 104 height 24
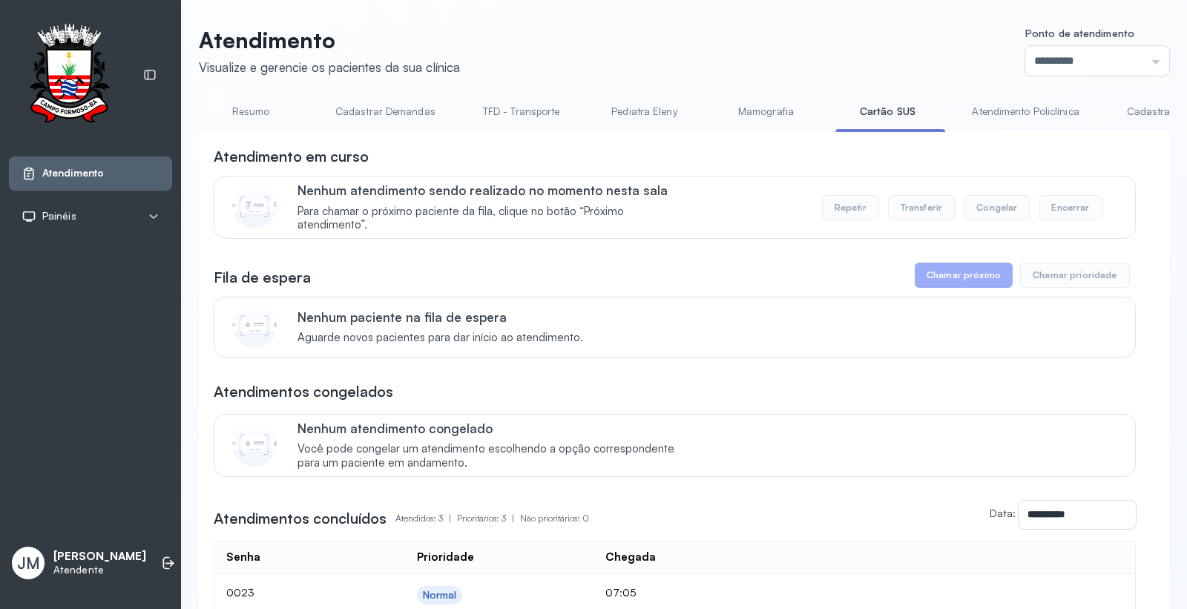
click at [240, 102] on link "Resumo" at bounding box center [251, 111] width 104 height 24
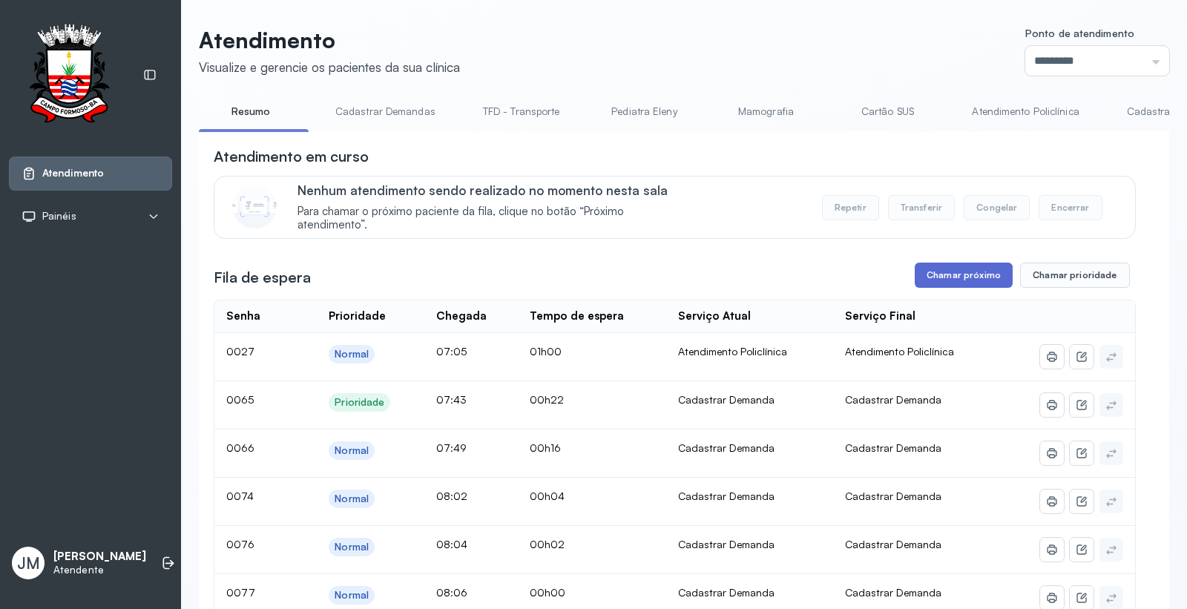
click at [960, 272] on button "Chamar próximo" at bounding box center [963, 275] width 98 height 25
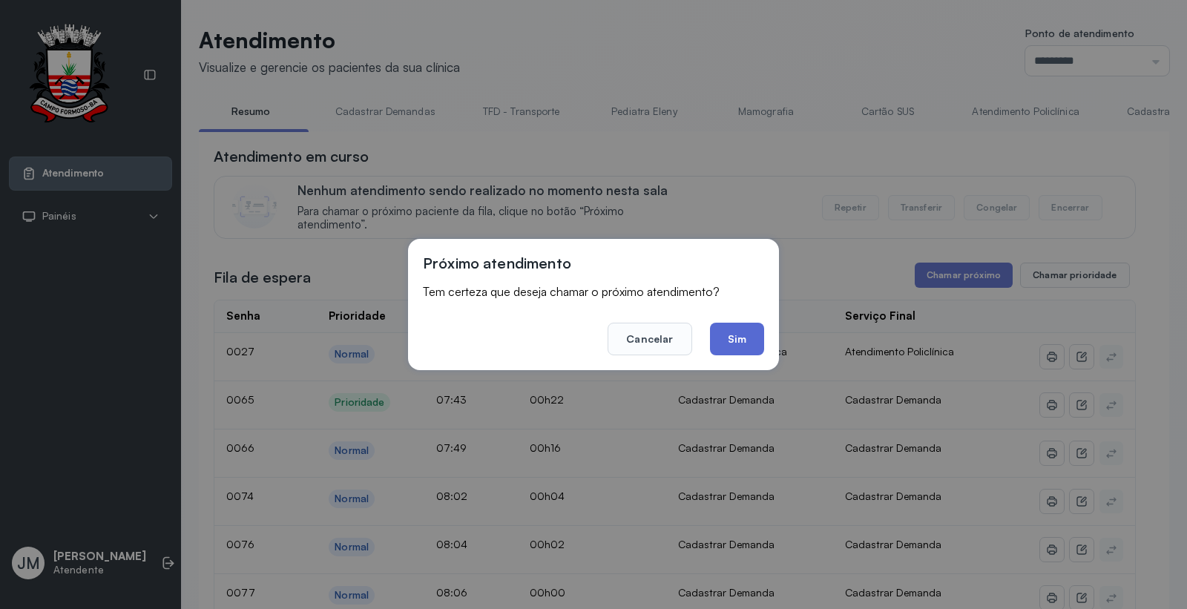
click at [724, 337] on button "Sim" at bounding box center [737, 339] width 54 height 33
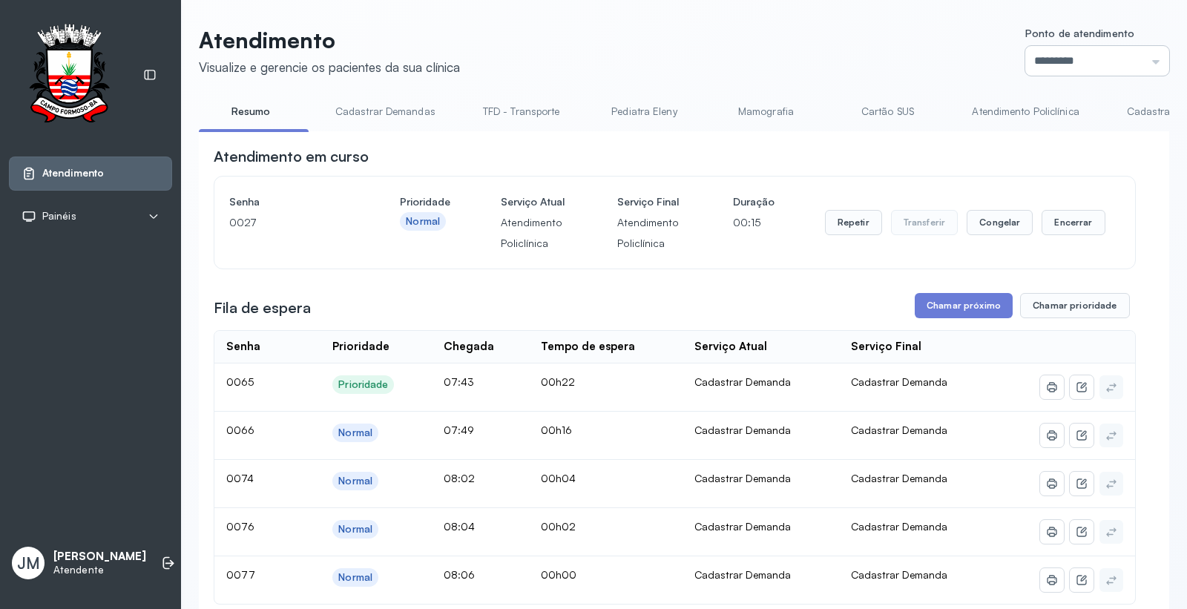
click at [1067, 56] on input "*********" at bounding box center [1097, 61] width 144 height 30
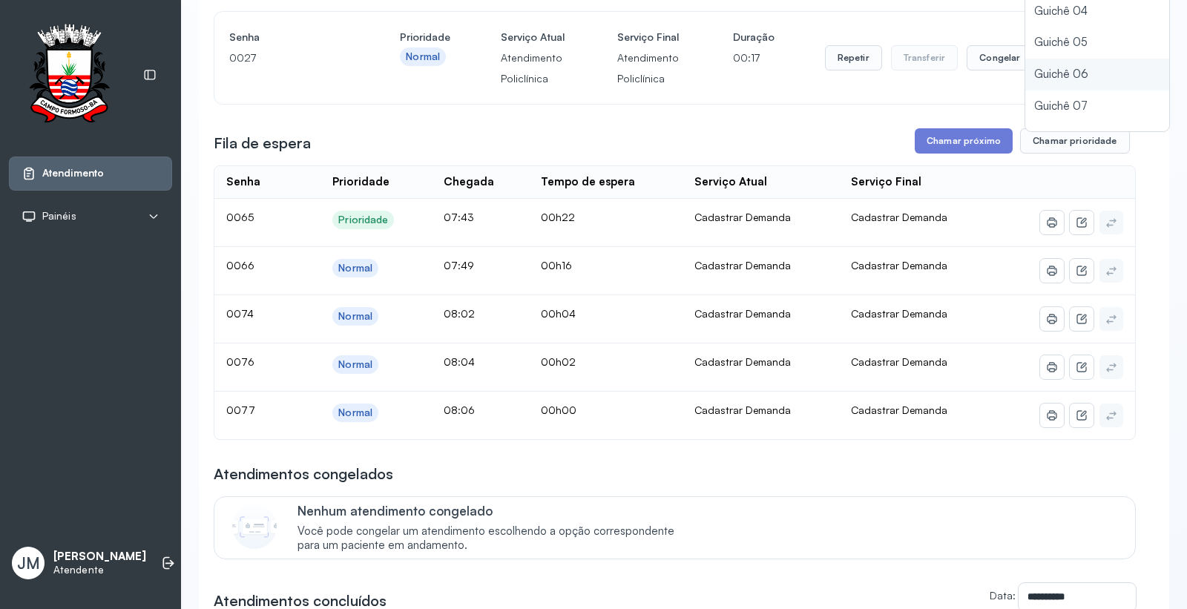
scroll to position [65, 0]
type input "*********"
click at [1014, 85] on div "Atendimento Visualize e gerencie os pacientes da sua clínica Ponto de atendimen…" at bounding box center [684, 372] width 970 height 1020
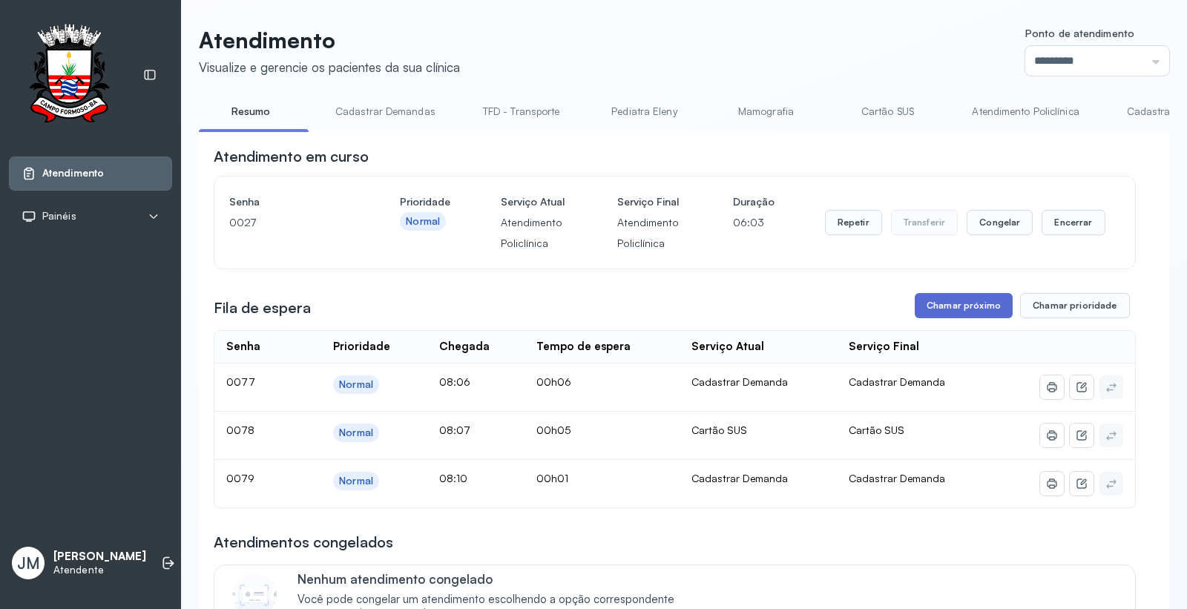
click at [957, 302] on button "Chamar próximo" at bounding box center [963, 305] width 98 height 25
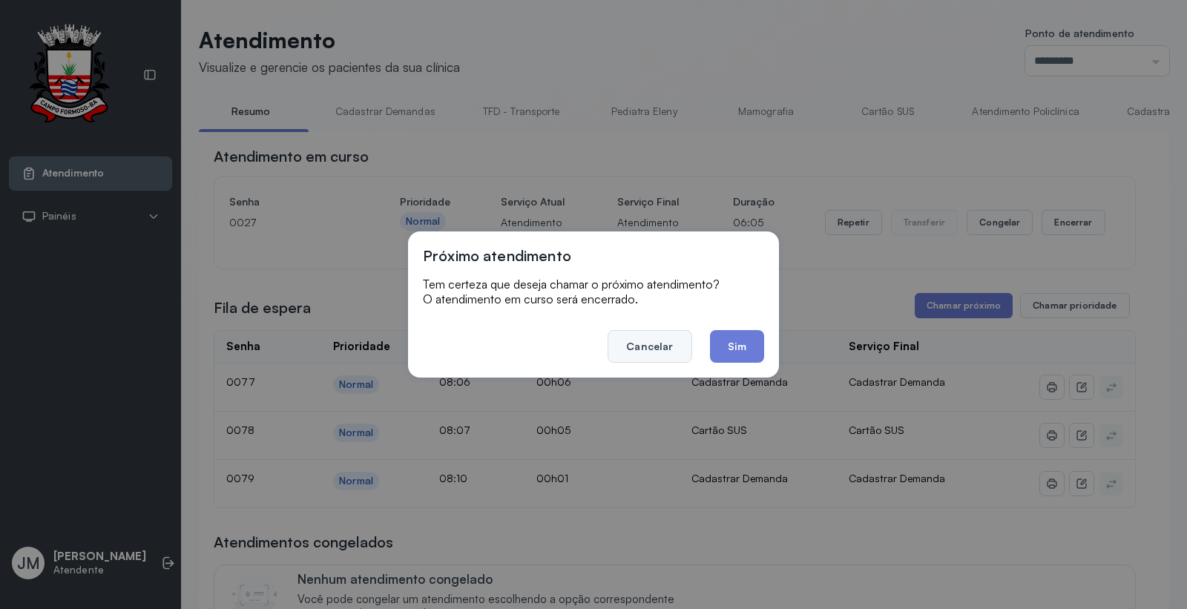
click at [668, 349] on button "Cancelar" at bounding box center [649, 346] width 84 height 33
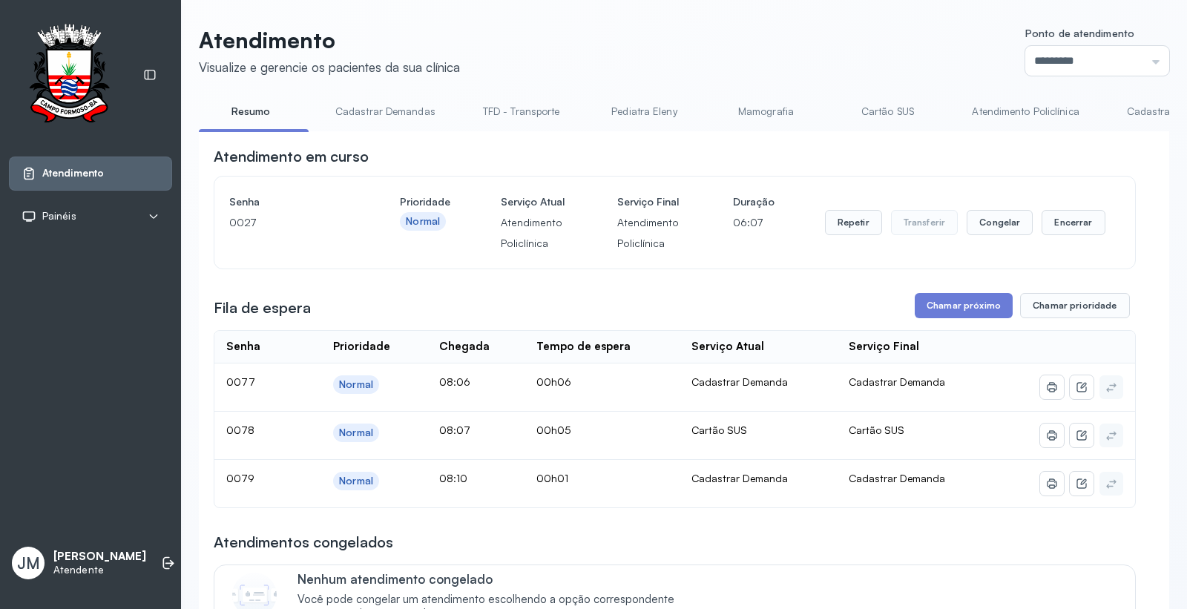
click at [884, 105] on link "Cartão SUS" at bounding box center [887, 111] width 104 height 24
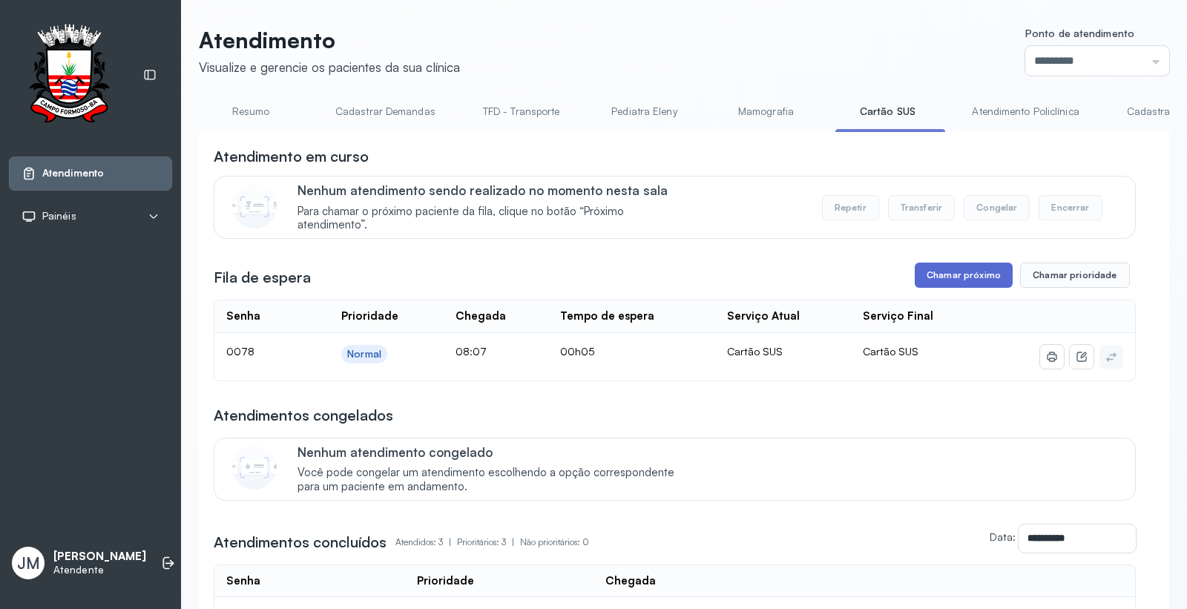
click at [962, 275] on button "Chamar próximo" at bounding box center [963, 275] width 98 height 25
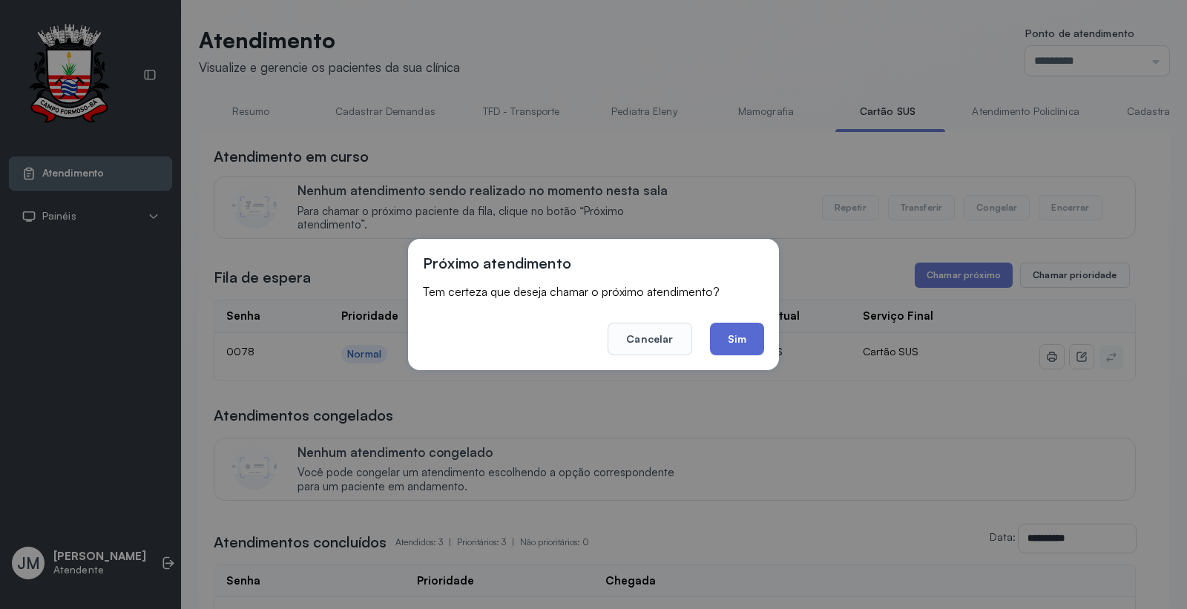
click at [739, 334] on button "Sim" at bounding box center [737, 339] width 54 height 33
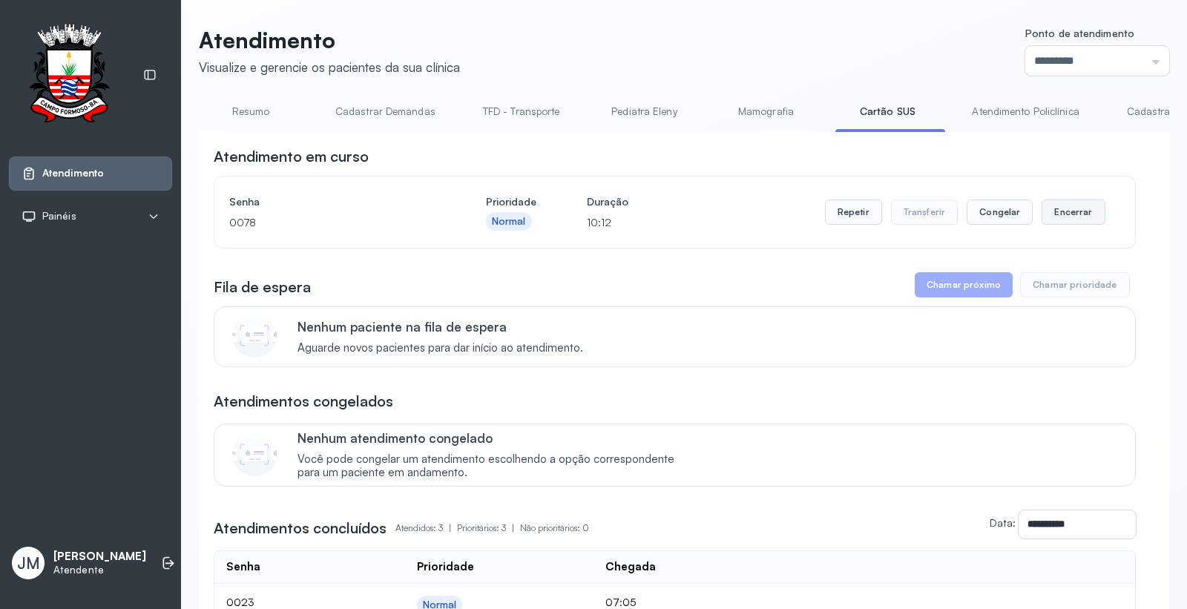
click at [1055, 212] on button "Encerrar" at bounding box center [1072, 212] width 63 height 25
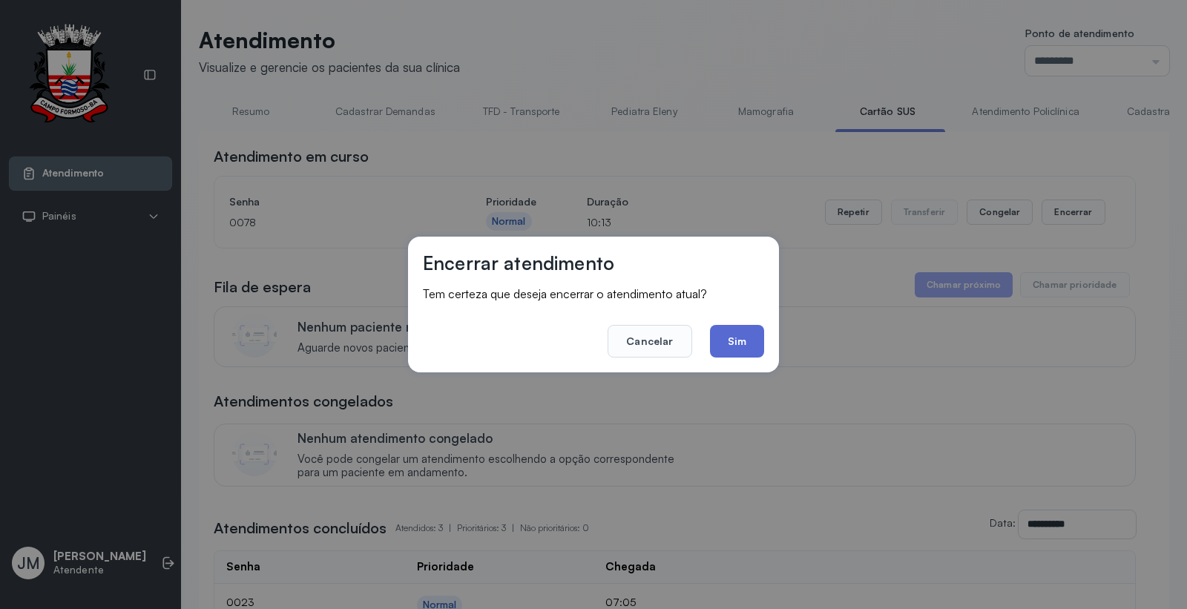
click at [748, 345] on button "Sim" at bounding box center [737, 341] width 54 height 33
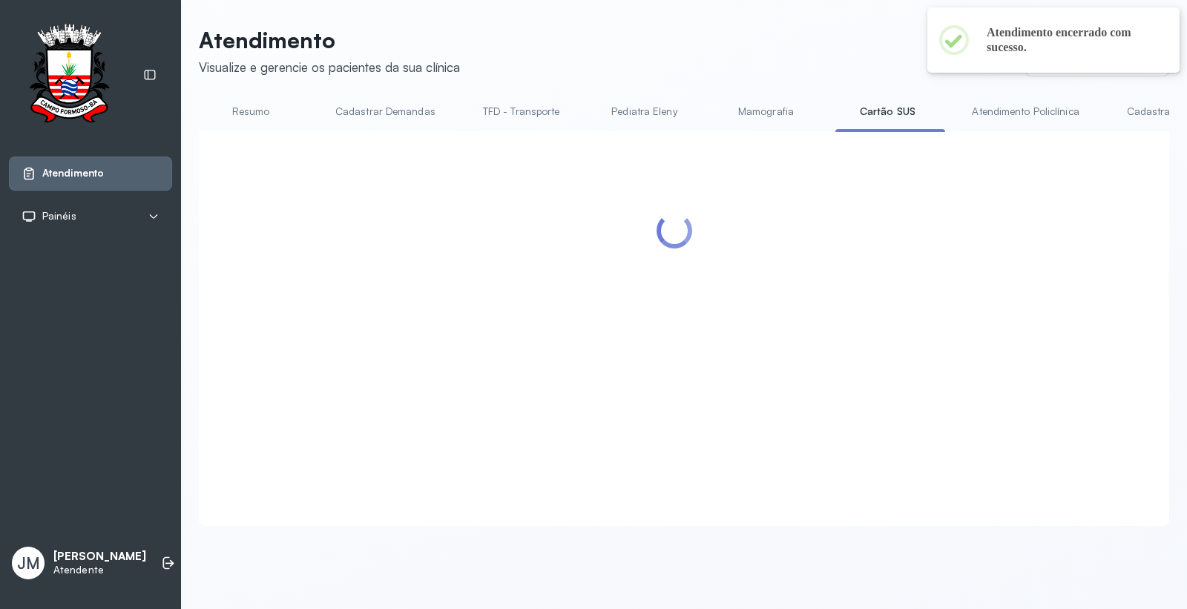
click at [252, 107] on link "Resumo" at bounding box center [251, 111] width 104 height 24
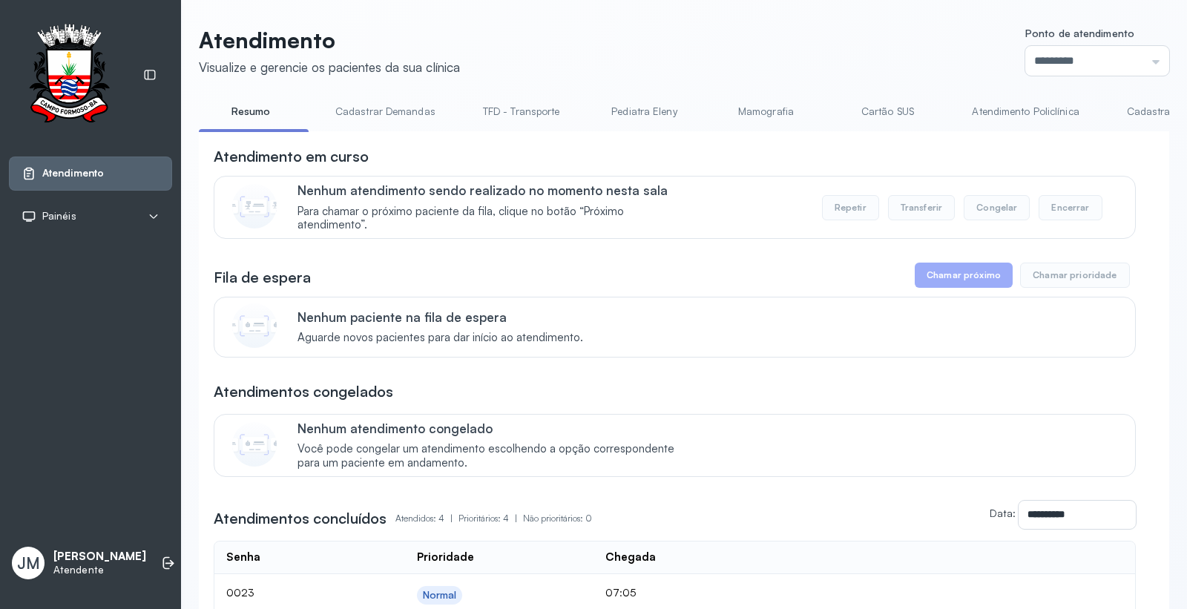
click at [361, 108] on link "Cadastrar Demandas" at bounding box center [385, 111] width 130 height 24
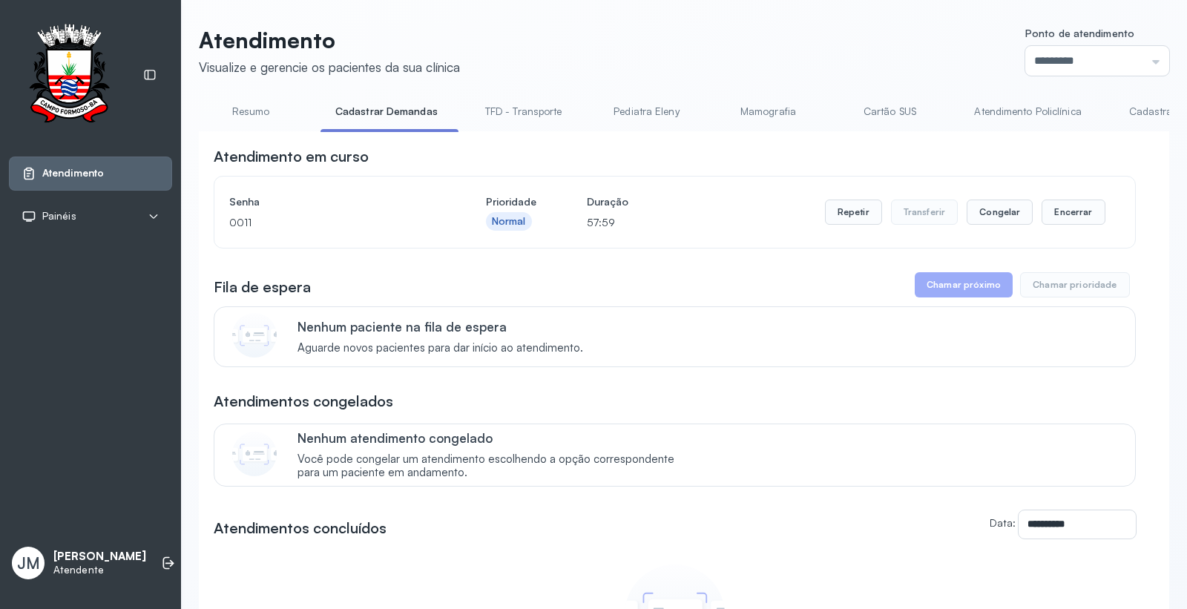
click at [245, 113] on link "Resumo" at bounding box center [251, 111] width 104 height 24
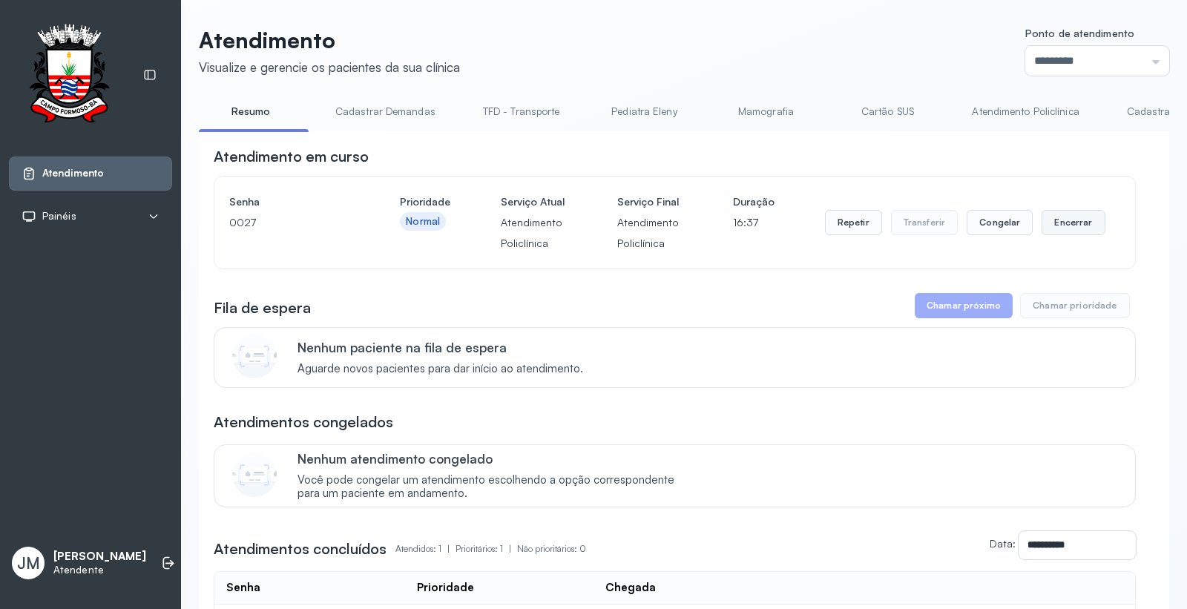
click at [1067, 225] on button "Encerrar" at bounding box center [1072, 222] width 63 height 25
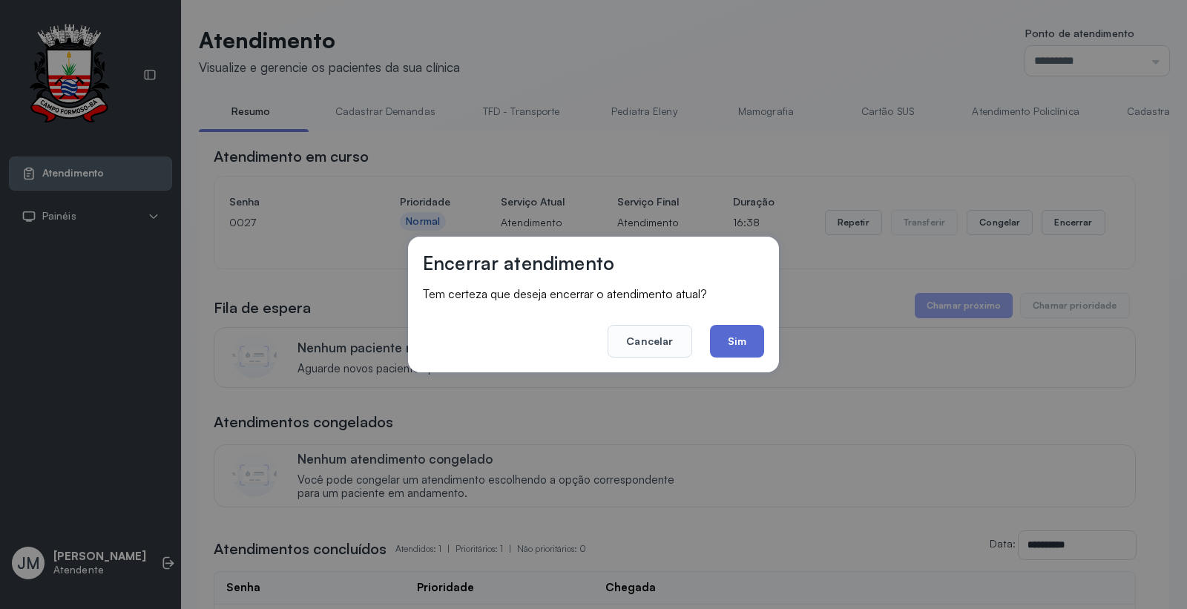
drag, startPoint x: 748, startPoint y: 339, endPoint x: 736, endPoint y: 346, distance: 13.4
click at [745, 341] on button "Sim" at bounding box center [737, 341] width 54 height 33
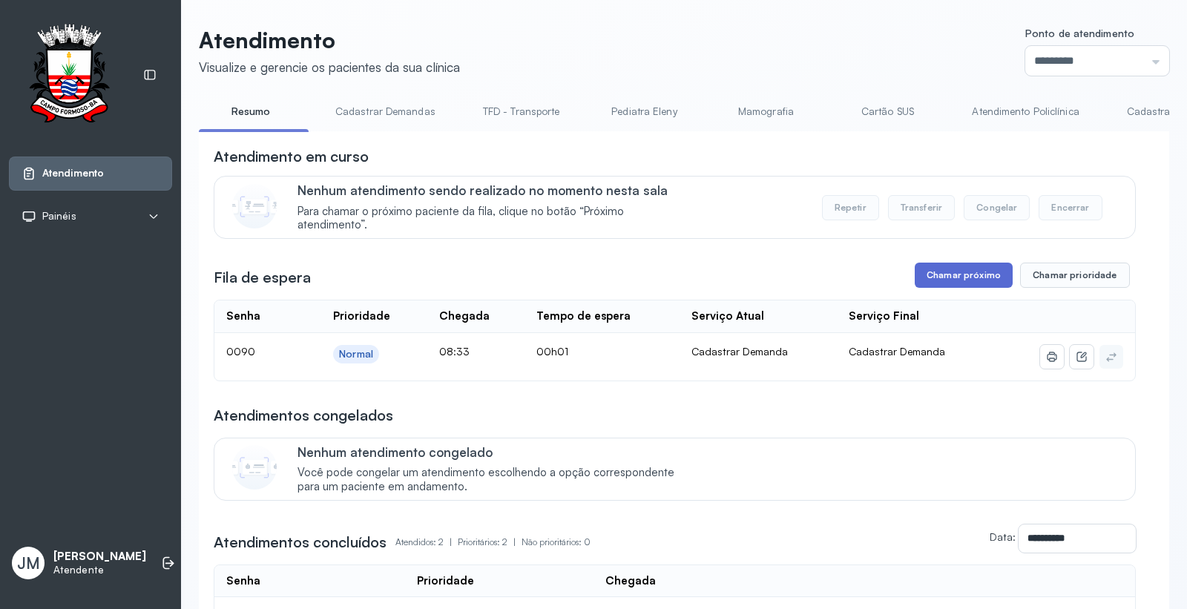
click at [946, 277] on button "Chamar próximo" at bounding box center [963, 275] width 98 height 25
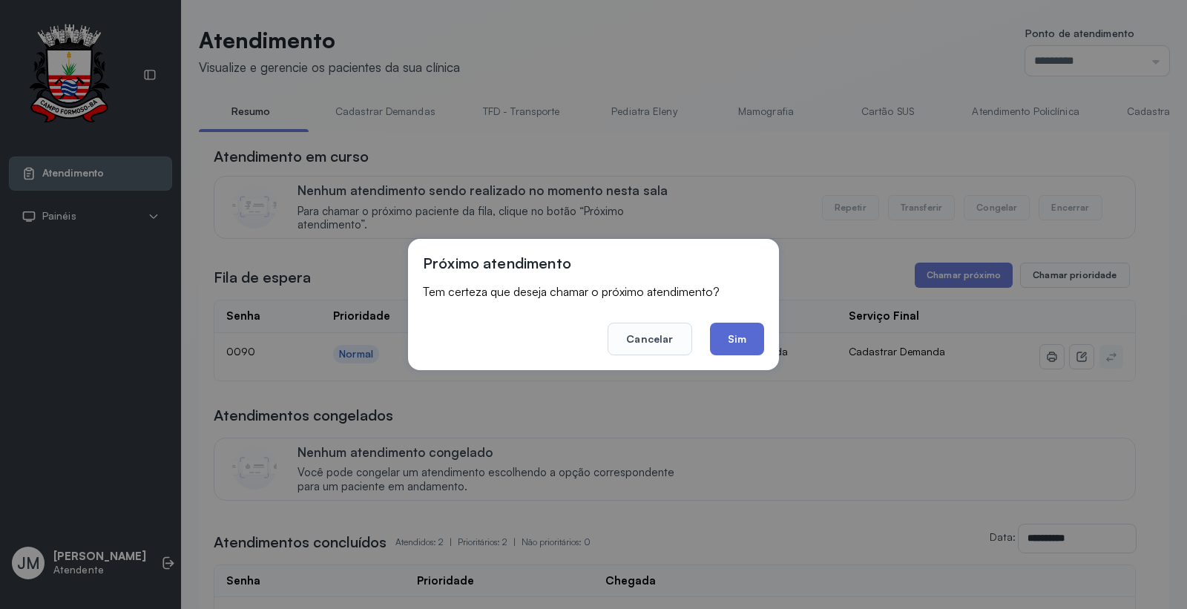
click at [731, 329] on button "Sim" at bounding box center [737, 339] width 54 height 33
